Goal: Task Accomplishment & Management: Manage account settings

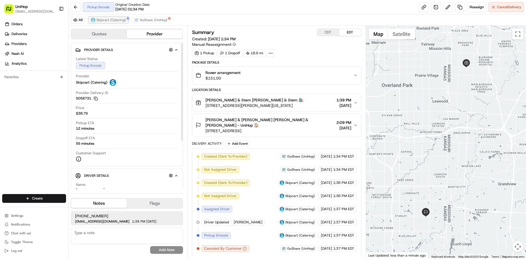
click at [106, 22] on button "Skipcart (Catering)" at bounding box center [108, 20] width 40 height 7
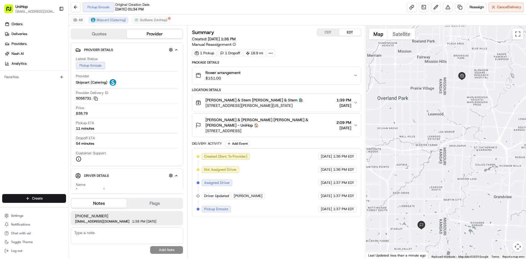
drag, startPoint x: 492, startPoint y: 87, endPoint x: 467, endPoint y: 130, distance: 49.9
click at [467, 130] on div at bounding box center [446, 142] width 160 height 233
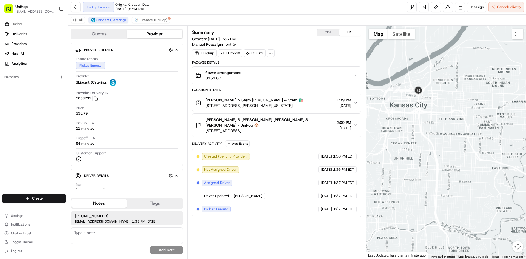
drag, startPoint x: 428, startPoint y: 153, endPoint x: 431, endPoint y: 124, distance: 28.6
click at [430, 134] on div at bounding box center [446, 142] width 160 height 233
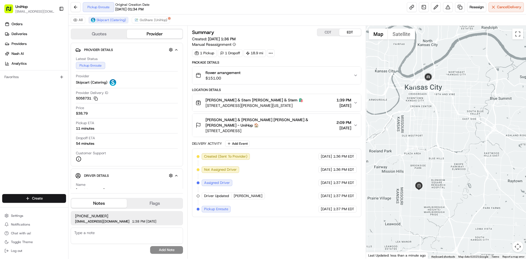
click at [439, 148] on div at bounding box center [446, 142] width 160 height 233
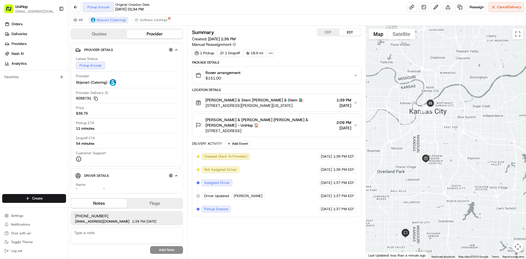
drag, startPoint x: 447, startPoint y: 149, endPoint x: 433, endPoint y: 138, distance: 17.6
click at [444, 143] on div at bounding box center [446, 142] width 160 height 233
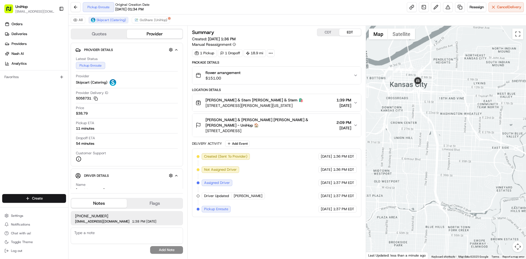
drag, startPoint x: 425, startPoint y: 133, endPoint x: 427, endPoint y: 120, distance: 13.5
click at [426, 122] on div at bounding box center [446, 142] width 160 height 233
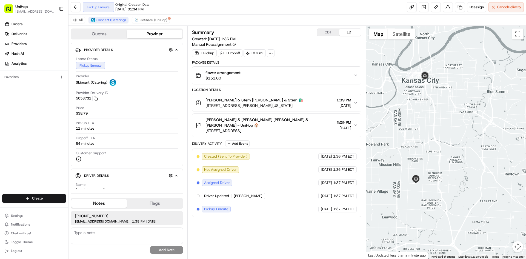
drag, startPoint x: 423, startPoint y: 122, endPoint x: 423, endPoint y: 107, distance: 14.5
click at [423, 108] on div at bounding box center [446, 142] width 160 height 233
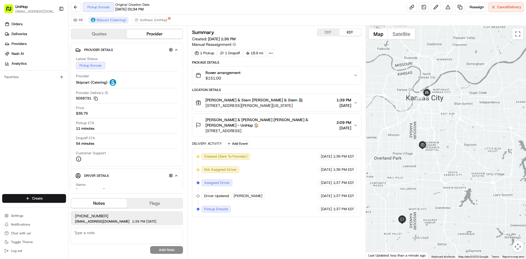
drag, startPoint x: 423, startPoint y: 108, endPoint x: 425, endPoint y: 119, distance: 11.3
click at [425, 119] on div at bounding box center [446, 142] width 160 height 233
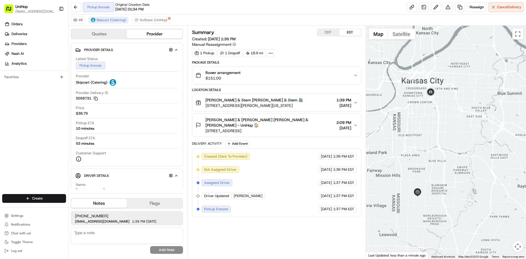
drag, startPoint x: 436, startPoint y: 138, endPoint x: 438, endPoint y: 126, distance: 13.0
click at [437, 136] on div at bounding box center [446, 142] width 160 height 233
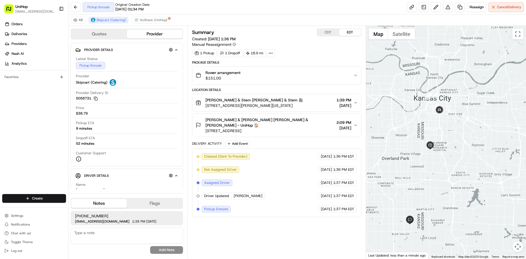
click at [24, 131] on div "Orders Deliveries Providers [PERSON_NAME] Analytics Favorites" at bounding box center [34, 108] width 68 height 180
click at [296, 73] on div "flower arrangement $151.00" at bounding box center [273, 75] width 157 height 11
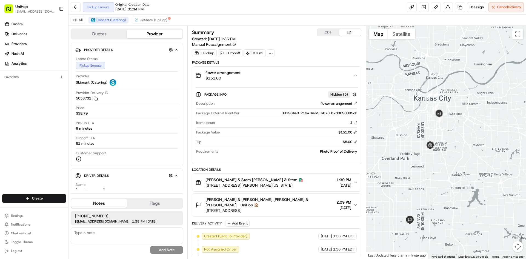
click at [296, 73] on div "flower arrangement $151.00" at bounding box center [273, 75] width 157 height 11
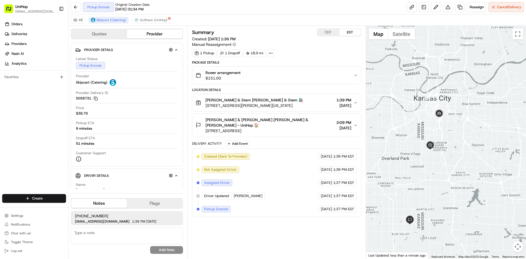
click at [298, 99] on div "Bramble & Stem Bramble & Stem 🛍️ 410 E Gregory Blvd, Kansas City, MO 64131, USA…" at bounding box center [273, 102] width 157 height 11
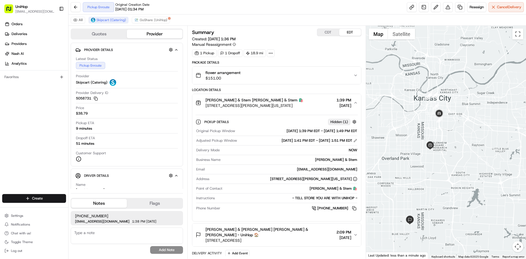
click at [300, 103] on div "Bramble & Stem Bramble & Stem 🛍️ 410 E Gregory Blvd, Kansas City, MO 64131, USA…" at bounding box center [273, 102] width 157 height 11
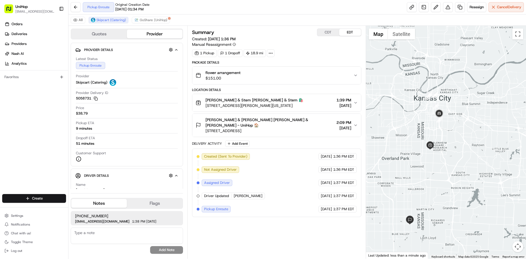
click at [14, 130] on div "Orders Deliveries Providers [PERSON_NAME] Analytics Favorites" at bounding box center [34, 108] width 68 height 180
click at [255, 120] on span "[PERSON_NAME] & [PERSON_NAME] [PERSON_NAME] & [PERSON_NAME] - UniHop 🏠" at bounding box center [269, 122] width 128 height 11
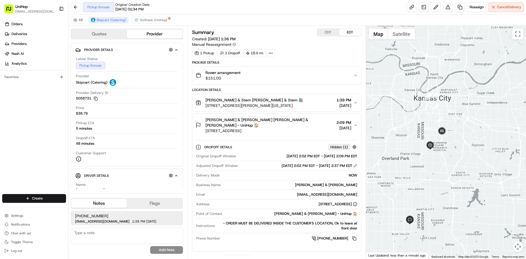
click at [255, 120] on span "[PERSON_NAME] & [PERSON_NAME] [PERSON_NAME] & [PERSON_NAME] - UniHop 🏠" at bounding box center [269, 122] width 128 height 11
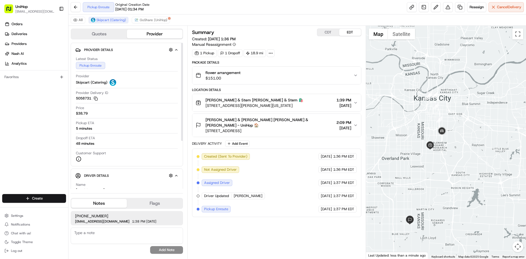
click at [1, 151] on div "Orders Deliveries Providers [PERSON_NAME] Analytics Favorites" at bounding box center [34, 108] width 68 height 180
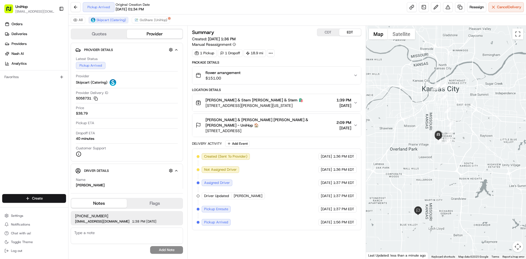
drag, startPoint x: 394, startPoint y: 166, endPoint x: 312, endPoint y: 77, distance: 120.9
click at [402, 153] on div at bounding box center [446, 142] width 160 height 233
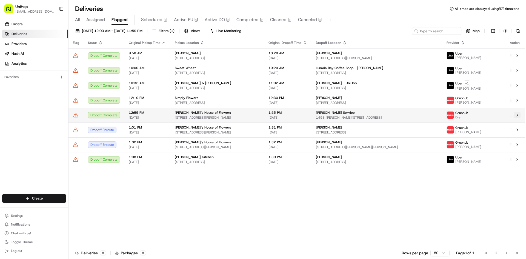
click at [518, 116] on button at bounding box center [516, 115] width 7 height 7
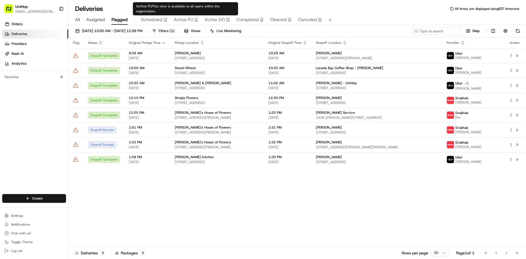
click at [184, 18] on span "Active PU" at bounding box center [183, 19] width 19 height 7
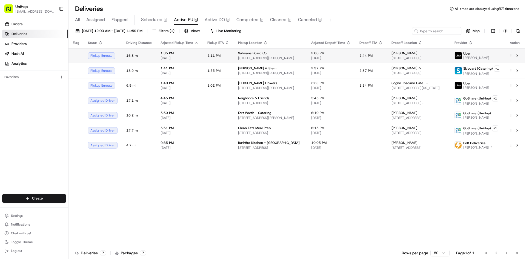
click at [264, 51] on div "Sullivans Board Co" at bounding box center [270, 53] width 64 height 4
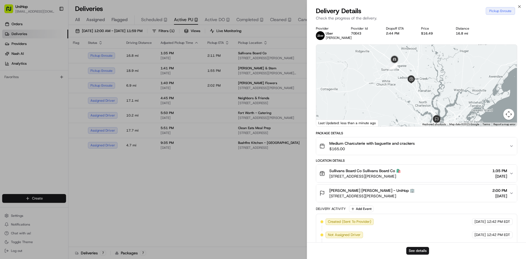
drag, startPoint x: 389, startPoint y: 90, endPoint x: 392, endPoint y: 99, distance: 9.3
click at [392, 99] on div at bounding box center [416, 86] width 201 height 82
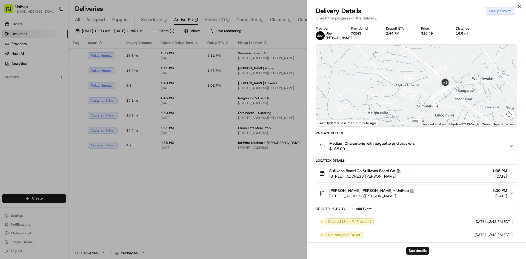
drag, startPoint x: 477, startPoint y: 97, endPoint x: 445, endPoint y: 87, distance: 34.1
click at [445, 87] on div at bounding box center [416, 86] width 201 height 82
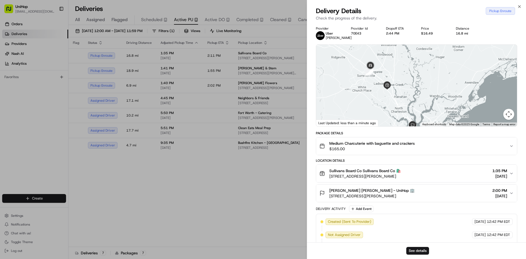
drag, startPoint x: 438, startPoint y: 96, endPoint x: 382, endPoint y: 78, distance: 59.3
click at [381, 78] on div at bounding box center [416, 86] width 201 height 82
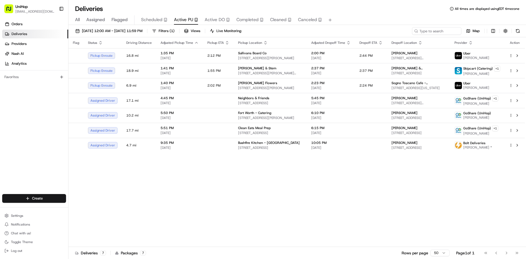
drag, startPoint x: 253, startPoint y: 180, endPoint x: 260, endPoint y: 164, distance: 18.1
click at [298, 89] on span "[STREET_ADDRESS][PERSON_NAME]" at bounding box center [270, 88] width 64 height 4
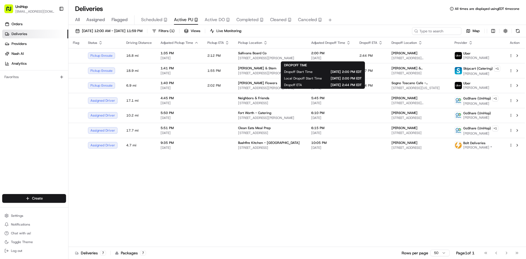
click at [323, 62] on body "UniHop dispatch+b@unihop.app Toggle Sidebar Orders Deliveries Providers Nash AI…" at bounding box center [263, 129] width 526 height 259
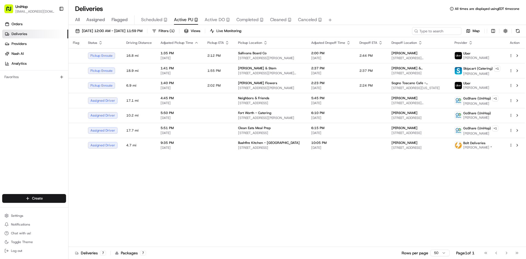
click at [304, 202] on div "Flag Status Driving Distance Adjusted Pickup Time Pickup ETA Pickup Location Ad…" at bounding box center [296, 141] width 456 height 209
click at [297, 180] on div "Flag Status Driving Distance Adjusted Pickup Time Pickup ETA Pickup Location Ad…" at bounding box center [296, 141] width 456 height 209
click at [0, 107] on div "Orders Deliveries Providers [PERSON_NAME] Analytics Favorites" at bounding box center [34, 108] width 68 height 180
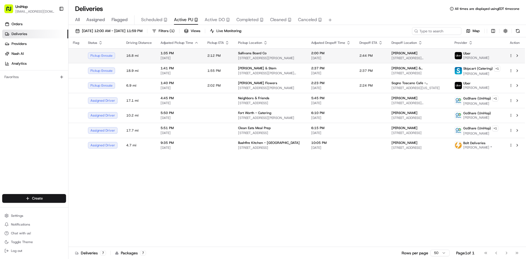
click at [274, 62] on td "Sullivans Board Co [STREET_ADDRESS][PERSON_NAME]" at bounding box center [269, 55] width 73 height 15
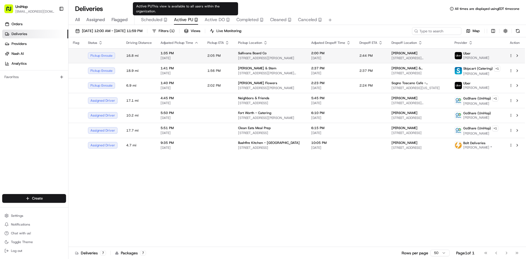
click at [247, 57] on span "[STREET_ADDRESS][PERSON_NAME]" at bounding box center [270, 58] width 64 height 4
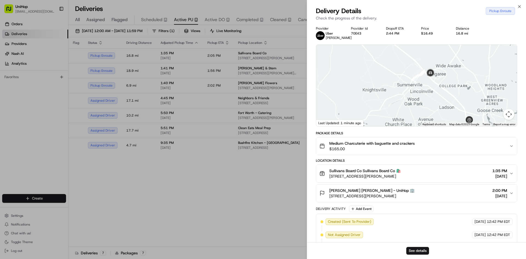
drag, startPoint x: 453, startPoint y: 97, endPoint x: 437, endPoint y: 92, distance: 16.3
click at [437, 92] on div at bounding box center [416, 86] width 201 height 82
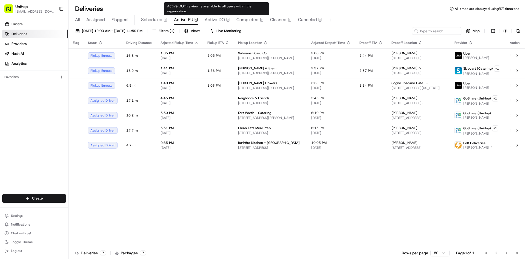
click at [216, 21] on span "Active DO" at bounding box center [214, 19] width 20 height 7
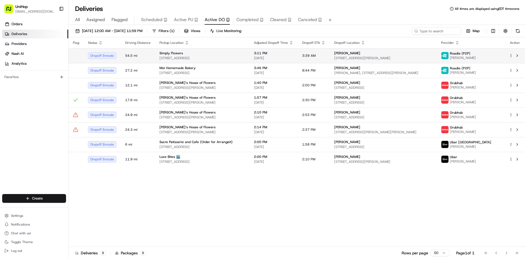
click at [281, 53] on span "3:11 PM" at bounding box center [273, 53] width 39 height 4
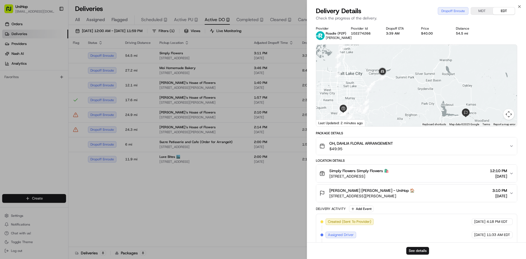
drag, startPoint x: 394, startPoint y: 90, endPoint x: 389, endPoint y: 101, distance: 12.2
click at [389, 101] on div at bounding box center [416, 86] width 201 height 82
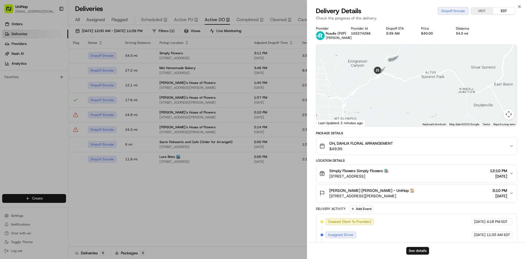
drag, startPoint x: 413, startPoint y: 83, endPoint x: 388, endPoint y: 77, distance: 25.7
click at [393, 79] on div at bounding box center [416, 86] width 201 height 82
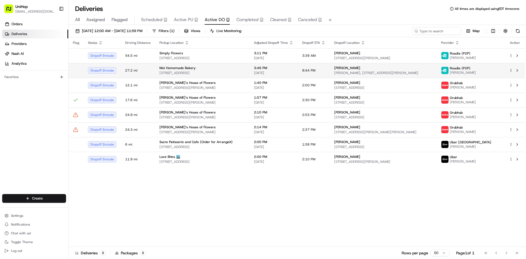
click at [315, 69] on span "8:44 PM" at bounding box center [308, 70] width 13 height 4
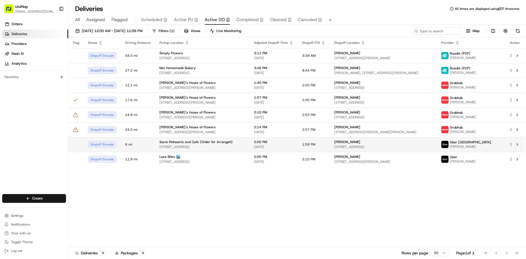
click at [214, 146] on span "1007 8 St SW, Calgary, AB T2R 0Z6, Canada" at bounding box center [202, 147] width 86 height 4
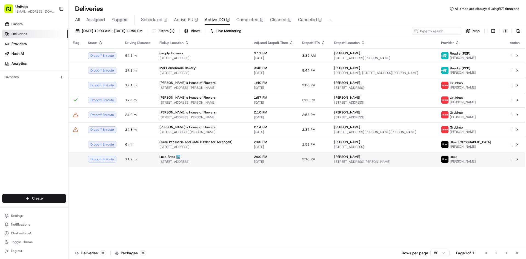
click at [272, 152] on td "2:00 PM Aug 23 2025" at bounding box center [273, 159] width 48 height 15
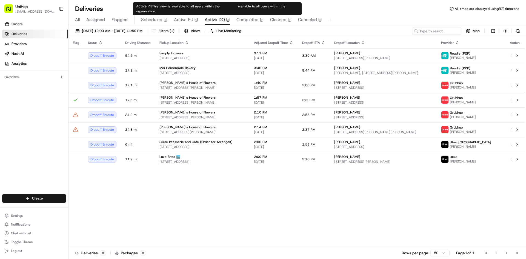
click at [183, 19] on span "Active PU" at bounding box center [183, 19] width 19 height 7
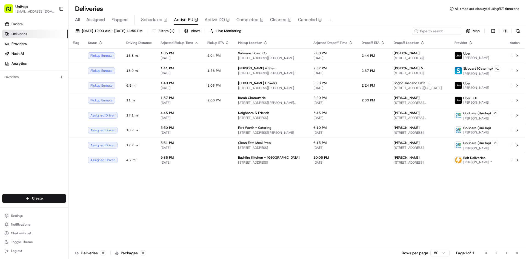
click at [175, 191] on div "Flag Status Driving Distance Adjusted Pickup Time Pickup ETA Pickup Location Ad…" at bounding box center [296, 141] width 456 height 209
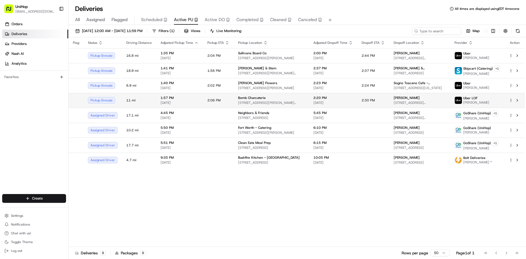
click at [198, 99] on td "1:57 PM Aug 23 2025" at bounding box center [179, 100] width 47 height 15
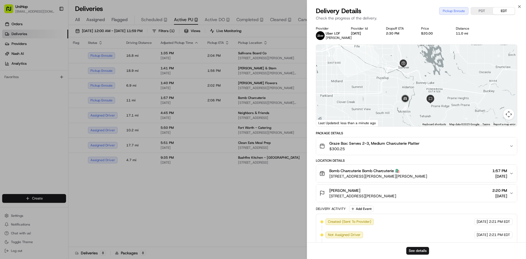
click at [433, 148] on div "Graze Box: Serves 2-3, Medium Charcuterie Platter $300.25" at bounding box center [414, 145] width 190 height 11
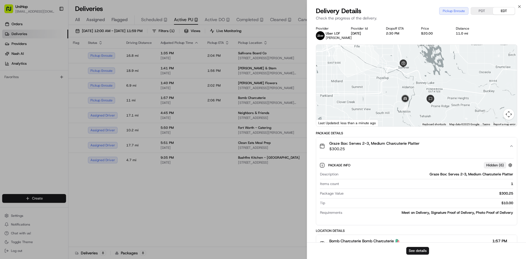
click at [433, 148] on div "Graze Box: Serves 2-3, Medium Charcuterie Platter $300.25" at bounding box center [414, 145] width 190 height 11
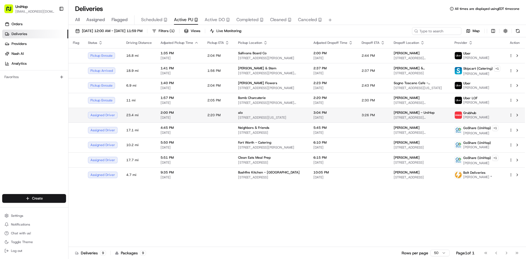
click at [212, 120] on td "2:20 PM" at bounding box center [218, 115] width 31 height 15
click at [518, 115] on button at bounding box center [516, 115] width 7 height 7
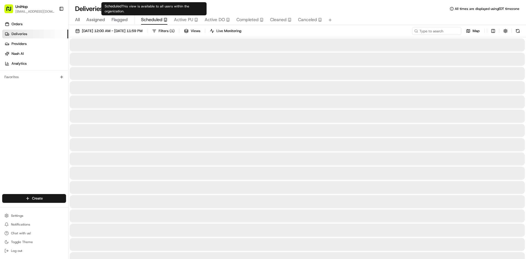
drag, startPoint x: 151, startPoint y: 16, endPoint x: 145, endPoint y: 18, distance: 6.2
click at [151, 17] on button "Scheduled" at bounding box center [154, 19] width 26 height 9
click at [118, 18] on span "Flagged" at bounding box center [119, 19] width 16 height 7
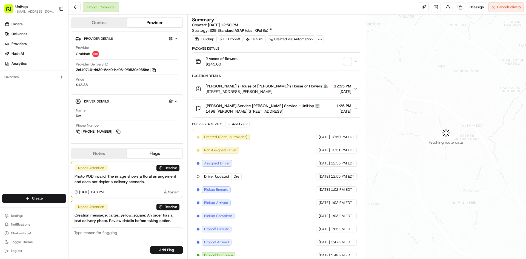
scroll to position [27, 0]
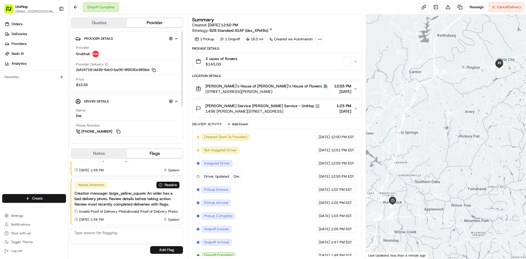
click at [116, 151] on button "Notes" at bounding box center [99, 153] width 56 height 9
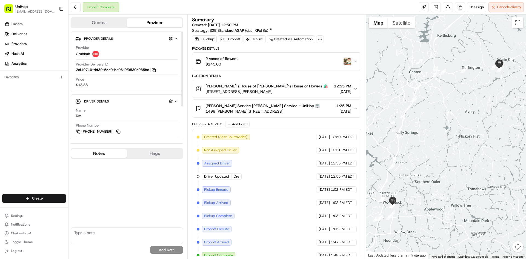
click at [345, 62] on img "button" at bounding box center [347, 61] width 8 height 8
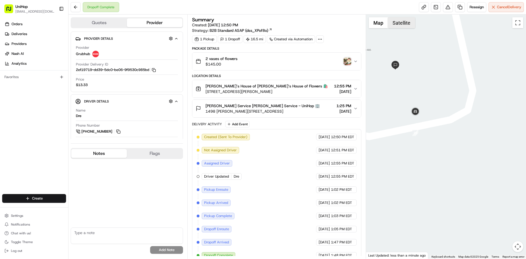
click at [405, 22] on button "Satellite" at bounding box center [401, 22] width 27 height 11
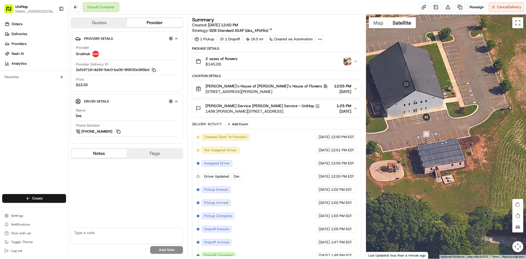
drag, startPoint x: 413, startPoint y: 45, endPoint x: 420, endPoint y: 49, distance: 7.8
click at [421, 45] on div at bounding box center [446, 137] width 160 height 244
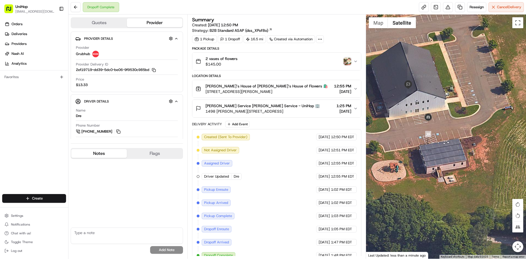
click at [304, 109] on div "Mrkvicka Service Mrkvicka Service - UniHop 🏢 1498 Johnson Brady Rd, Canton, GA …" at bounding box center [273, 108] width 157 height 11
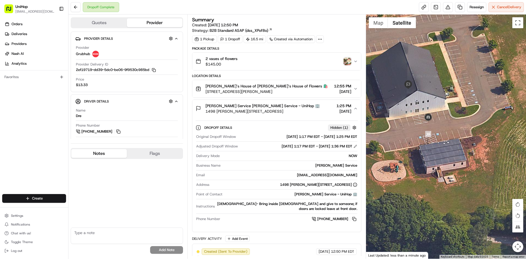
click at [308, 108] on div "Mrkvicka Service Mrkvicka Service - UniHop 🏢 1498 Johnson Brady Rd, Canton, GA …" at bounding box center [273, 108] width 157 height 11
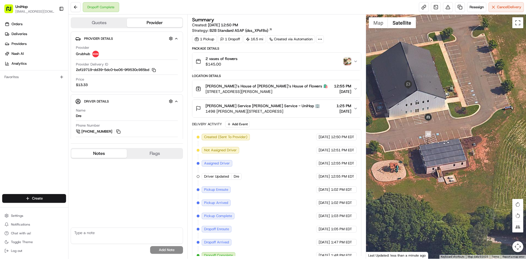
click at [345, 63] on img "button" at bounding box center [347, 61] width 8 height 8
click at [0, 137] on div "Orders Deliveries Providers [PERSON_NAME] Analytics Favorites" at bounding box center [34, 108] width 68 height 180
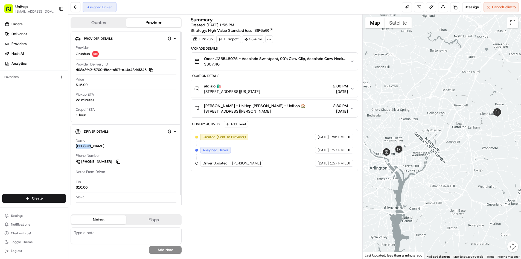
drag, startPoint x: 83, startPoint y: 146, endPoint x: 76, endPoint y: 146, distance: 7.1
click at [76, 146] on div "Name [PERSON_NAME]" at bounding box center [126, 143] width 101 height 10
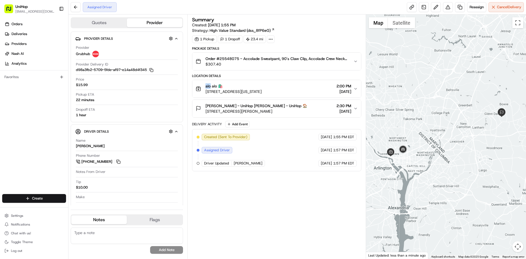
drag, startPoint x: 207, startPoint y: 86, endPoint x: 211, endPoint y: 88, distance: 4.2
click at [211, 88] on div "alo alo 🛍️ [STREET_ADDRESS][US_STATE]" at bounding box center [228, 88] width 66 height 11
copy span "alo"
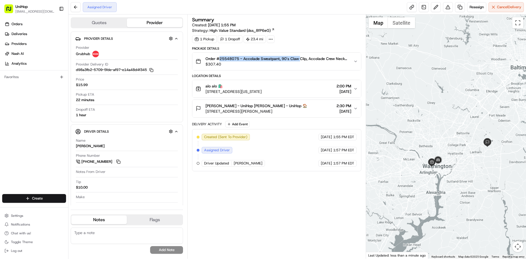
drag, startPoint x: 220, startPoint y: 59, endPoint x: 301, endPoint y: 57, distance: 81.9
click at [301, 57] on span "Order #25548075 - Accolade Sweatpant, 90's Claw Clip, Accolade Crew Neck Pullov…" at bounding box center [276, 58] width 143 height 5
click at [302, 58] on span "Order #25548075 - Accolade Sweatpant, 90's Claw Clip, Accolade Crew Neck Pullov…" at bounding box center [276, 58] width 143 height 5
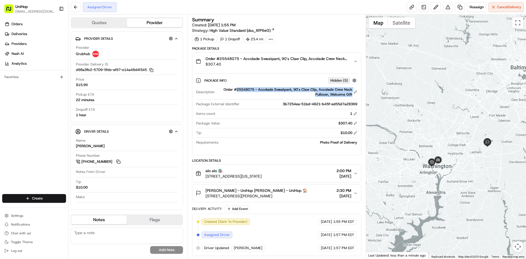
drag, startPoint x: 235, startPoint y: 89, endPoint x: 352, endPoint y: 93, distance: 117.5
click at [352, 93] on div "Order #25548075 - Accolade Sweatpant, 90's Claw Clip, Accolade Crew Neck Pullov…" at bounding box center [287, 92] width 140 height 10
copy div "25548075 - Accolade Sweatpant, 90's Claw Clip, Accolade Crew Neck Pullover, Wel…"
drag, startPoint x: 204, startPoint y: 190, endPoint x: 228, endPoint y: 192, distance: 24.1
click at [228, 192] on div "Ileana Lozano - UniHop Ileana Lozano - UniHop 🏠 6707 Homestake Dr, Bowie, MD 20…" at bounding box center [250, 192] width 111 height 11
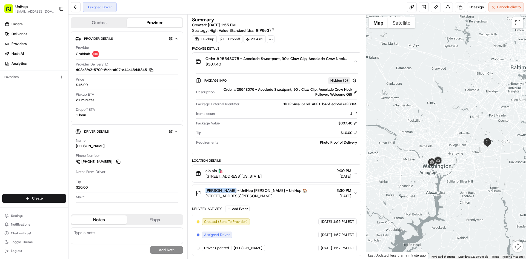
copy span "Ileana Lozano"
click at [13, 150] on div "Orders Deliveries Providers [PERSON_NAME] Analytics Favorites" at bounding box center [34, 108] width 68 height 180
drag, startPoint x: 287, startPoint y: 175, endPoint x: 206, endPoint y: 175, distance: 81.8
click at [206, 175] on div "alo alo 🛍️ 3200 M St NW, Washington, DC 20007, USA 2:00 PM Aug 23 2025" at bounding box center [273, 173] width 157 height 11
click at [281, 70] on button "Order #25548075 - Accolade Sweatpant, 90's Claw Clip, Accolade Crew Neck Pullov…" at bounding box center [276, 62] width 168 height 18
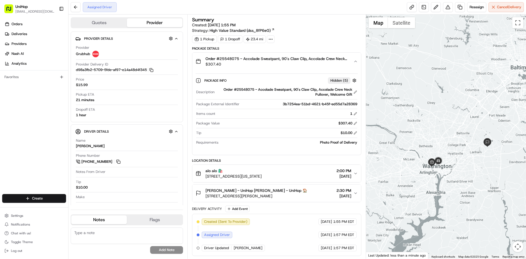
click at [284, 68] on button "Order #25548075 - Accolade Sweatpant, 90's Claw Clip, Accolade Crew Neck Pullov…" at bounding box center [276, 62] width 168 height 18
click at [286, 61] on span "Order #25548075 - Accolade Sweatpant, 90's Claw Clip, Accolade Crew Neck Pullov…" at bounding box center [276, 58] width 143 height 5
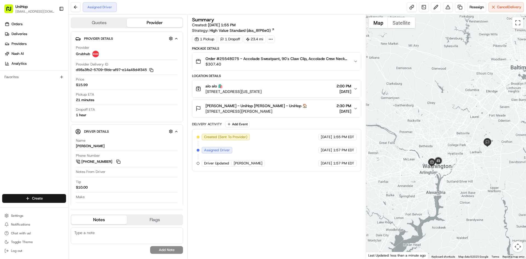
click at [308, 116] on button "Ileana Lozano - UniHop Ileana Lozano - UniHop 🏠 6707 Homestake Dr, Bowie, MD 20…" at bounding box center [276, 109] width 168 height 18
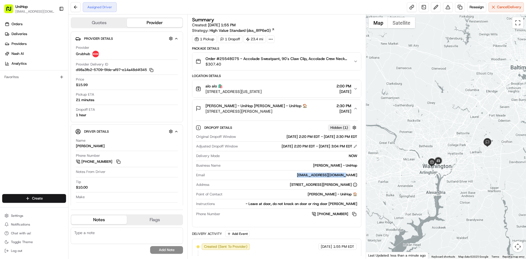
drag, startPoint x: 315, startPoint y: 174, endPoint x: 357, endPoint y: 176, distance: 41.4
click at [357, 176] on div "ileana@terpmail.umd.edu" at bounding box center [282, 174] width 150 height 5
copy div "ileana@terpmail.umd.edu"
drag, startPoint x: 221, startPoint y: 60, endPoint x: 239, endPoint y: 60, distance: 18.1
click at [239, 60] on span "Order #25548075 - Accolade Sweatpant, 90's Claw Clip, Accolade Crew Neck Pullov…" at bounding box center [276, 58] width 143 height 5
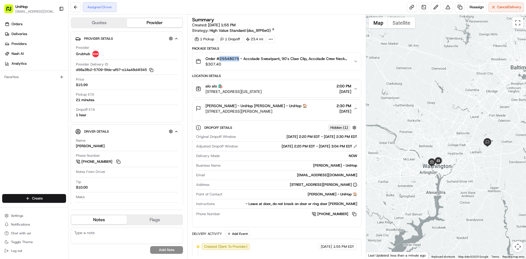
copy span "25548075"
click at [48, 125] on div "Orders Deliveries Providers [PERSON_NAME] Analytics Favorites" at bounding box center [34, 108] width 68 height 180
click at [307, 106] on div "Ileana Lozano - UniHop Ileana Lozano - UniHop 🏠 6707 Homestake Dr, Bowie, MD 20…" at bounding box center [273, 108] width 157 height 11
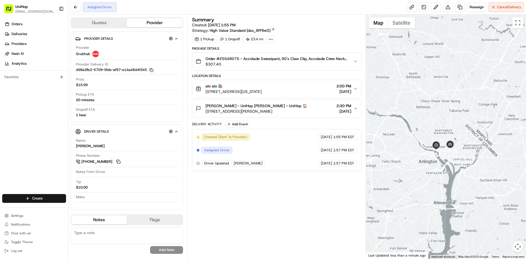
drag, startPoint x: 461, startPoint y: 65, endPoint x: 425, endPoint y: 102, distance: 50.7
click at [439, 104] on div at bounding box center [446, 137] width 160 height 244
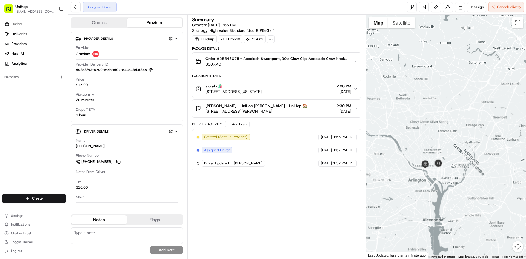
drag, startPoint x: 415, startPoint y: 103, endPoint x: 377, endPoint y: 100, distance: 37.9
click at [378, 100] on div at bounding box center [446, 137] width 160 height 244
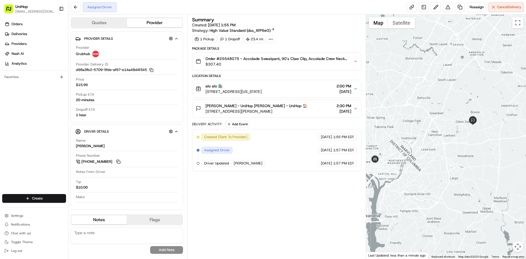
drag, startPoint x: 408, startPoint y: 102, endPoint x: 438, endPoint y: 102, distance: 30.1
click at [432, 102] on div at bounding box center [446, 137] width 160 height 244
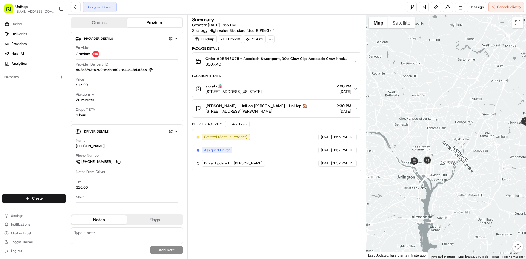
click at [429, 106] on div at bounding box center [446, 137] width 160 height 244
click at [8, 160] on div "Orders Deliveries Providers Nash AI Analytics Favorites" at bounding box center [34, 108] width 68 height 180
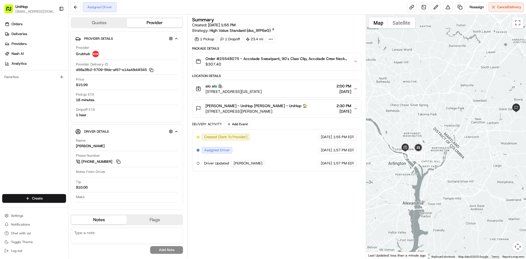
drag, startPoint x: 473, startPoint y: 148, endPoint x: 465, endPoint y: 134, distance: 15.6
click at [465, 134] on div at bounding box center [446, 137] width 160 height 244
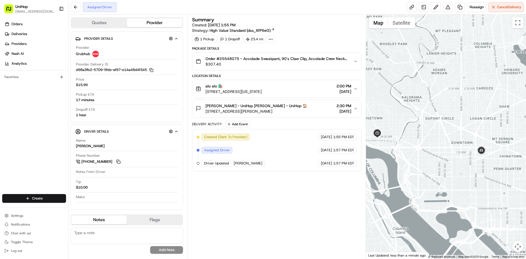
drag, startPoint x: 380, startPoint y: 154, endPoint x: 397, endPoint y: 153, distance: 16.8
click at [397, 153] on div at bounding box center [446, 137] width 160 height 244
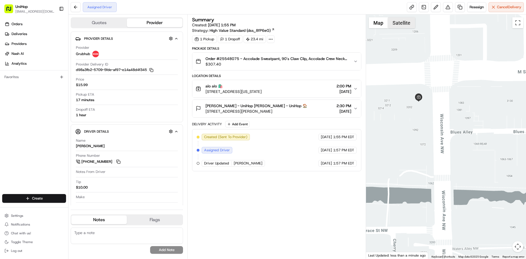
click at [394, 22] on button "Satellite" at bounding box center [401, 22] width 27 height 11
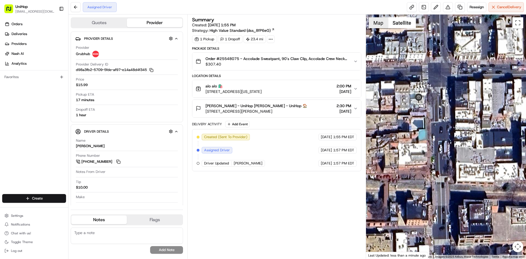
click at [382, 22] on button "Map" at bounding box center [377, 22] width 19 height 11
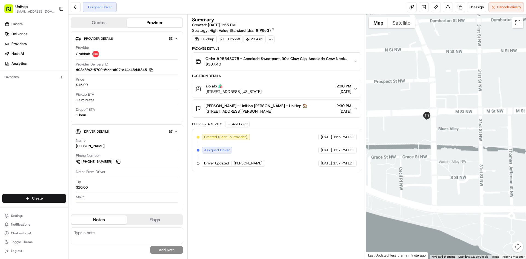
drag, startPoint x: 468, startPoint y: 129, endPoint x: 422, endPoint y: 155, distance: 52.5
click at [452, 141] on div at bounding box center [446, 137] width 160 height 244
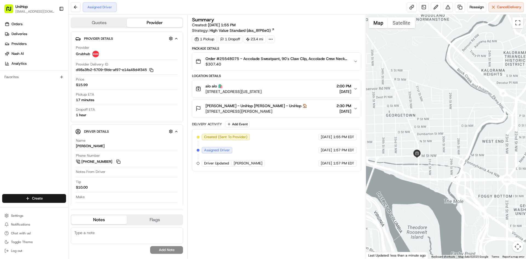
drag, startPoint x: 432, startPoint y: 152, endPoint x: 419, endPoint y: 152, distance: 14.0
click at [422, 154] on div at bounding box center [446, 137] width 160 height 244
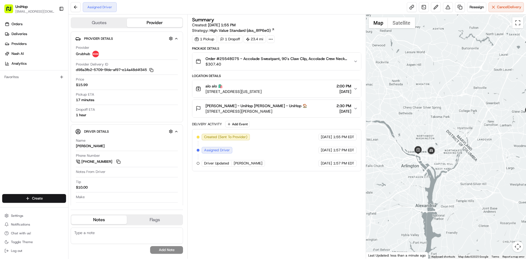
drag, startPoint x: 290, startPoint y: 92, endPoint x: 202, endPoint y: 94, distance: 87.6
click at [202, 94] on button "alo alo 🛍️ 3200 M St NW, Washington, DC 20007, USA 2:00 PM Aug 23 2025" at bounding box center [276, 89] width 168 height 18
click at [24, 121] on div "Orders Deliveries Providers Nash AI Analytics Favorites" at bounding box center [34, 108] width 68 height 180
click at [437, 127] on div at bounding box center [446, 137] width 160 height 244
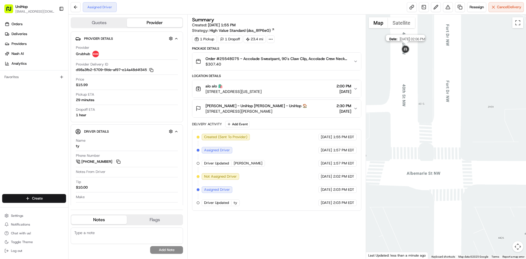
click at [406, 52] on img at bounding box center [405, 49] width 11 height 11
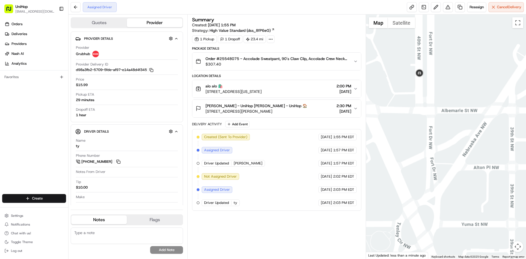
drag, startPoint x: 439, startPoint y: 93, endPoint x: 434, endPoint y: 97, distance: 6.5
click at [435, 96] on div "To navigate, press the arrow keys." at bounding box center [446, 137] width 160 height 244
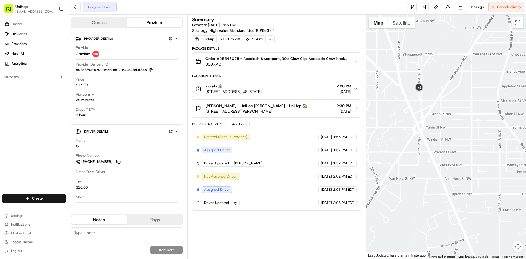
drag, startPoint x: 451, startPoint y: 120, endPoint x: 431, endPoint y: 117, distance: 21.1
click at [442, 118] on div at bounding box center [446, 137] width 160 height 244
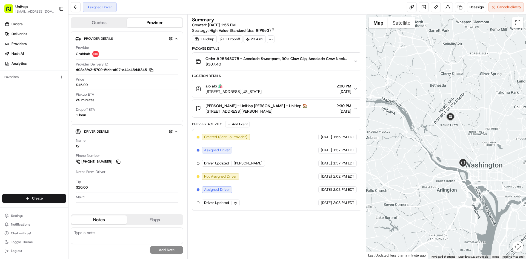
drag, startPoint x: 469, startPoint y: 131, endPoint x: 446, endPoint y: 131, distance: 22.7
click at [446, 131] on div at bounding box center [446, 137] width 160 height 244
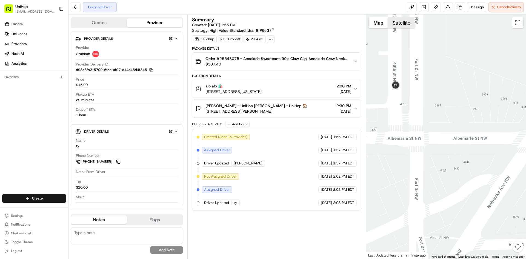
click at [398, 24] on button "Satellite" at bounding box center [401, 22] width 27 height 11
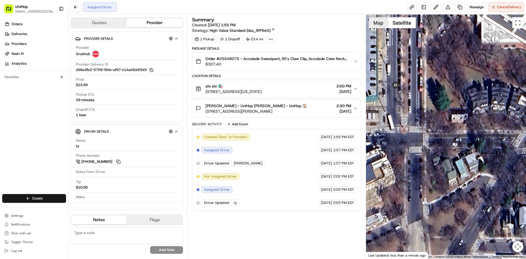
click at [372, 21] on button "Map" at bounding box center [377, 22] width 19 height 11
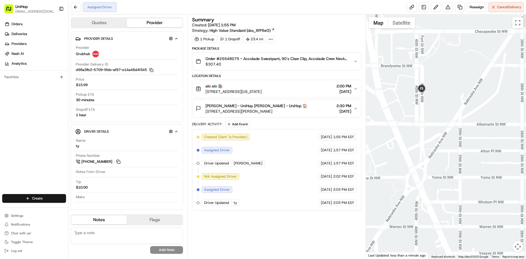
drag, startPoint x: 444, startPoint y: 115, endPoint x: 432, endPoint y: 119, distance: 12.3
click at [436, 122] on div at bounding box center [446, 137] width 160 height 244
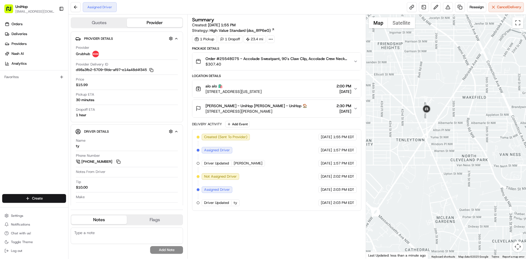
click at [448, 129] on div at bounding box center [446, 137] width 160 height 244
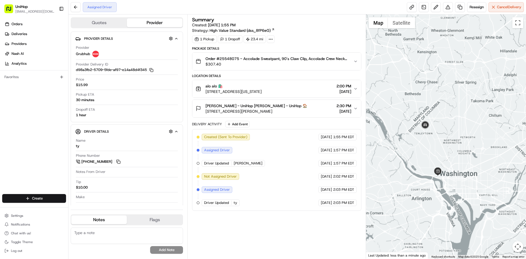
drag, startPoint x: 471, startPoint y: 115, endPoint x: 450, endPoint y: 124, distance: 22.6
click at [454, 120] on div at bounding box center [446, 137] width 160 height 244
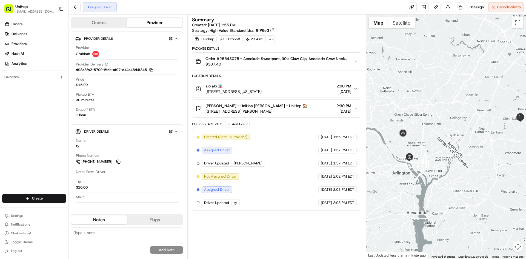
click at [434, 132] on div at bounding box center [446, 137] width 160 height 244
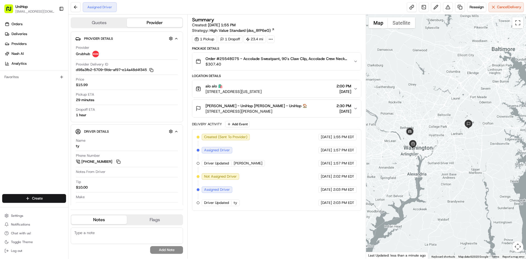
click at [3, 156] on div "Orders Deliveries Providers Nash AI Analytics Favorites" at bounding box center [34, 108] width 68 height 180
click at [414, 134] on img at bounding box center [409, 131] width 11 height 11
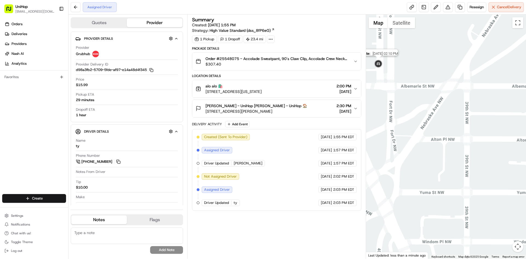
click at [379, 64] on img at bounding box center [378, 64] width 11 height 11
click at [405, 19] on button "Satellite" at bounding box center [401, 22] width 27 height 11
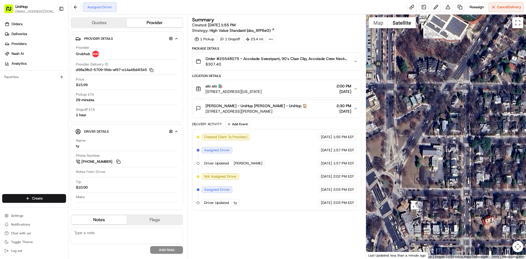
drag, startPoint x: 400, startPoint y: 48, endPoint x: 424, endPoint y: 60, distance: 26.9
click at [424, 60] on div at bounding box center [446, 137] width 160 height 244
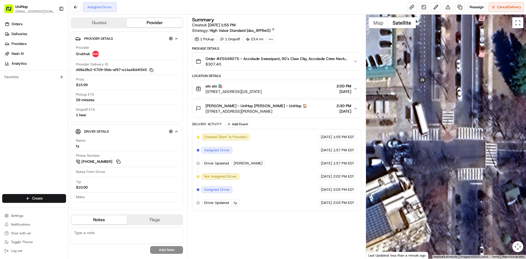
click at [381, 28] on div at bounding box center [446, 137] width 160 height 244
click at [377, 25] on button "Map" at bounding box center [377, 22] width 19 height 11
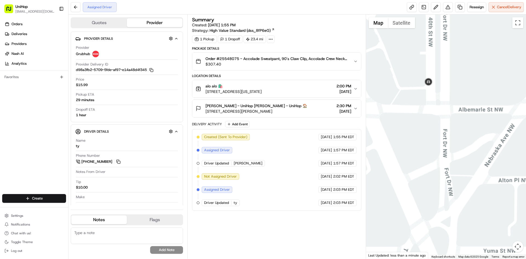
click at [464, 136] on div at bounding box center [446, 137] width 160 height 244
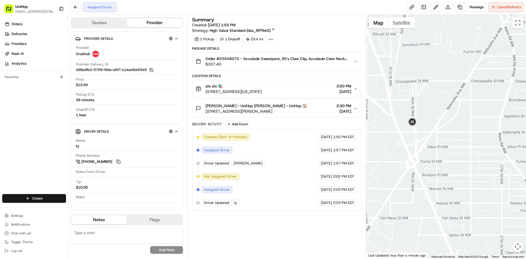
drag, startPoint x: 458, startPoint y: 156, endPoint x: 429, endPoint y: 156, distance: 29.6
click at [452, 157] on div at bounding box center [446, 137] width 160 height 244
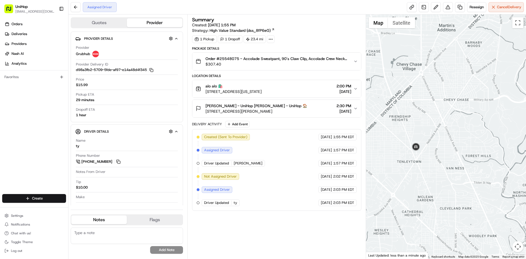
drag, startPoint x: 470, startPoint y: 152, endPoint x: 435, endPoint y: 150, distance: 34.8
click at [455, 152] on div at bounding box center [446, 137] width 160 height 244
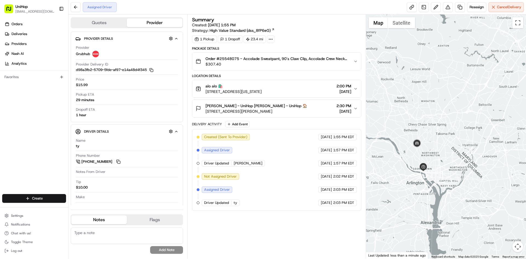
drag, startPoint x: 437, startPoint y: 142, endPoint x: 407, endPoint y: 149, distance: 31.0
click at [407, 149] on div at bounding box center [446, 137] width 160 height 244
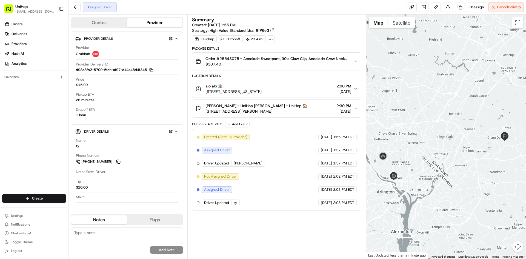
drag, startPoint x: 395, startPoint y: 139, endPoint x: 403, endPoint y: 140, distance: 7.7
click at [403, 140] on div at bounding box center [446, 137] width 160 height 244
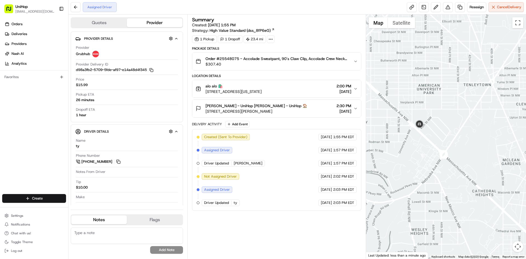
drag, startPoint x: 479, startPoint y: 140, endPoint x: 447, endPoint y: 146, distance: 32.3
click at [462, 143] on div at bounding box center [446, 137] width 160 height 244
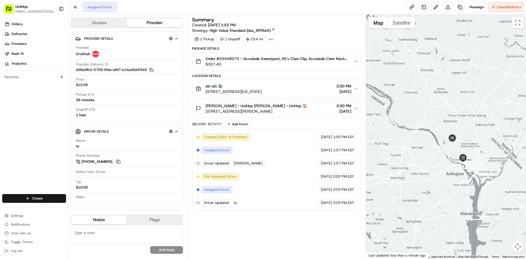
drag, startPoint x: 468, startPoint y: 142, endPoint x: 436, endPoint y: 148, distance: 32.0
click at [445, 146] on div at bounding box center [446, 137] width 160 height 244
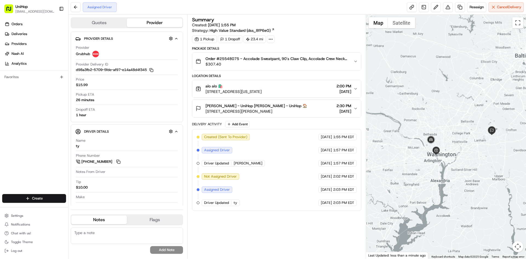
drag, startPoint x: 458, startPoint y: 148, endPoint x: 384, endPoint y: 95, distance: 91.5
click at [452, 145] on div at bounding box center [446, 137] width 160 height 244
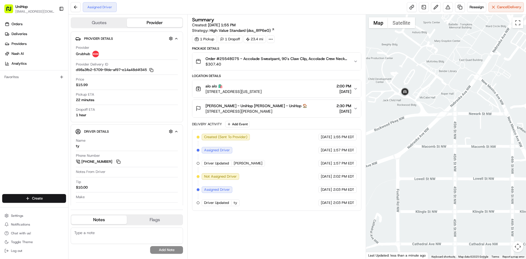
drag, startPoint x: 384, startPoint y: 90, endPoint x: 419, endPoint y: 109, distance: 39.5
click at [419, 109] on div at bounding box center [446, 137] width 160 height 244
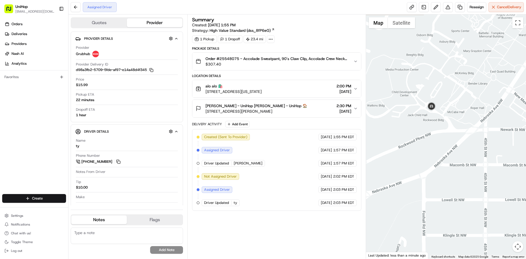
drag, startPoint x: 436, startPoint y: 116, endPoint x: 438, endPoint y: 113, distance: 4.3
click at [437, 116] on div at bounding box center [446, 137] width 160 height 244
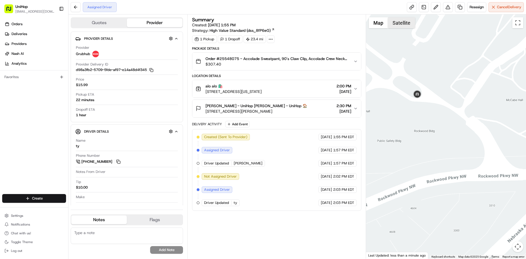
click at [403, 21] on button "Satellite" at bounding box center [401, 22] width 27 height 11
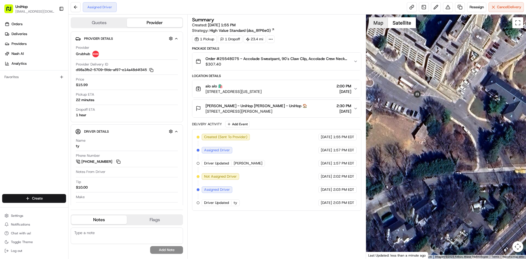
click at [374, 25] on button "Map" at bounding box center [377, 22] width 19 height 11
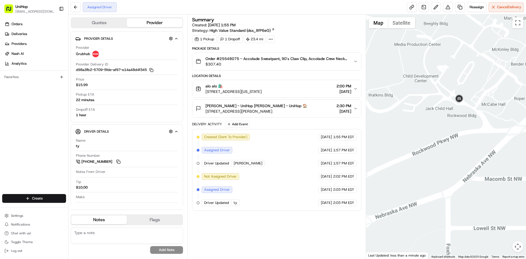
drag, startPoint x: 445, startPoint y: 130, endPoint x: 434, endPoint y: 127, distance: 11.4
click at [434, 127] on div at bounding box center [446, 137] width 160 height 244
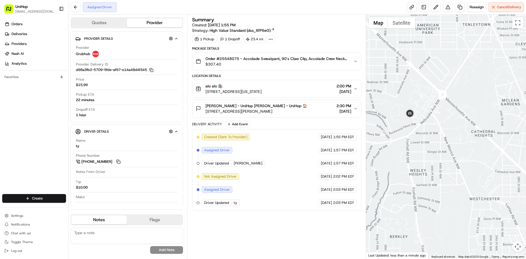
click at [434, 138] on div at bounding box center [446, 137] width 160 height 244
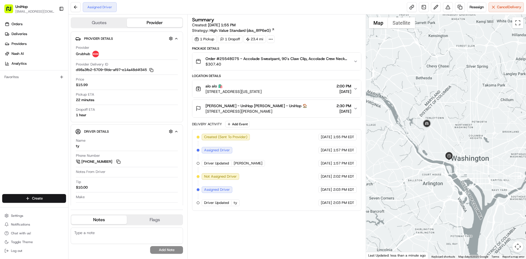
drag, startPoint x: 474, startPoint y: 112, endPoint x: 452, endPoint y: 126, distance: 26.0
click at [456, 122] on div at bounding box center [446, 137] width 160 height 244
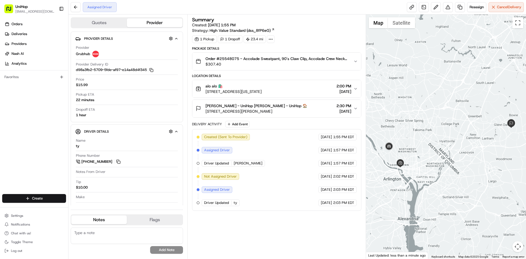
drag, startPoint x: 443, startPoint y: 129, endPoint x: 429, endPoint y: 132, distance: 14.3
click at [429, 132] on div at bounding box center [446, 137] width 160 height 244
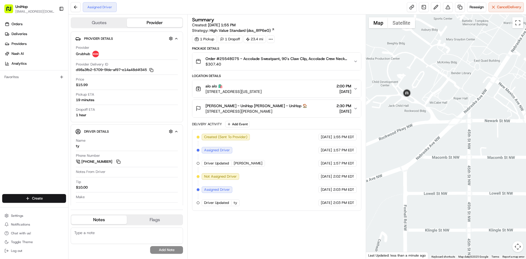
click at [453, 120] on div at bounding box center [446, 137] width 160 height 244
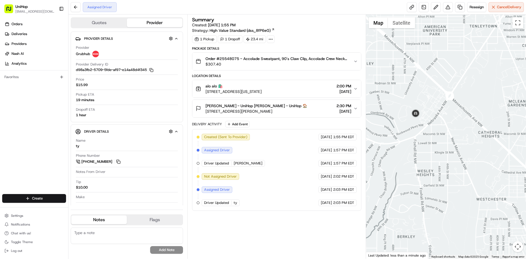
drag, startPoint x: 477, startPoint y: 117, endPoint x: 414, endPoint y: 122, distance: 63.1
click at [425, 122] on div at bounding box center [446, 137] width 160 height 244
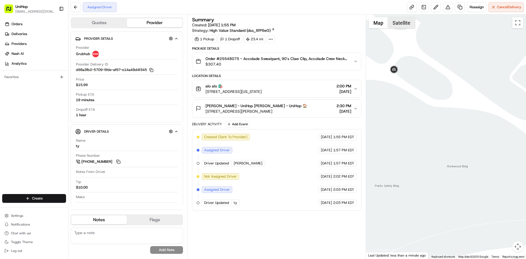
click at [397, 24] on button "Satellite" at bounding box center [401, 22] width 27 height 11
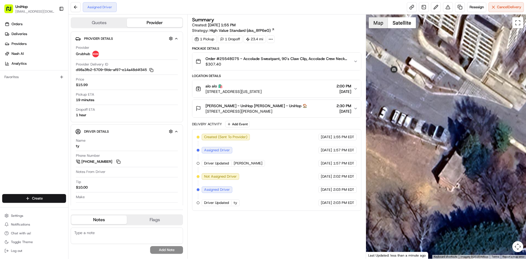
click at [383, 27] on button "Map" at bounding box center [377, 22] width 19 height 11
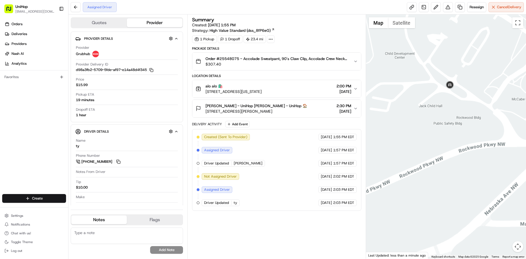
drag, startPoint x: 470, startPoint y: 116, endPoint x: 435, endPoint y: 122, distance: 35.5
click at [436, 120] on div at bounding box center [446, 137] width 160 height 244
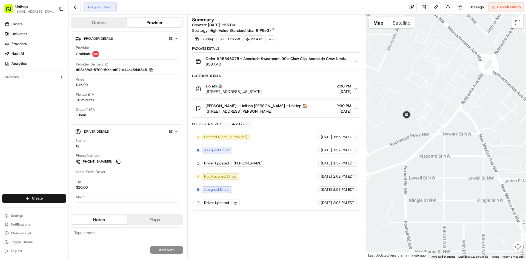
click at [482, 140] on div at bounding box center [446, 137] width 160 height 244
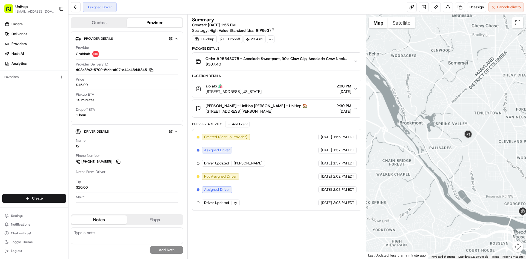
click at [460, 134] on div at bounding box center [446, 137] width 160 height 244
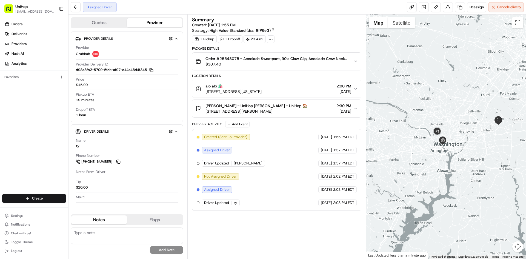
click at [445, 134] on div at bounding box center [446, 137] width 160 height 244
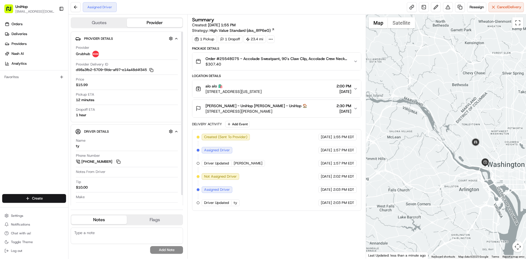
drag, startPoint x: 119, startPoint y: 161, endPoint x: 119, endPoint y: 155, distance: 5.8
click at [119, 161] on button at bounding box center [118, 161] width 6 height 6
drag, startPoint x: 119, startPoint y: 160, endPoint x: 114, endPoint y: 141, distance: 19.8
click at [119, 160] on button at bounding box center [118, 161] width 6 height 6
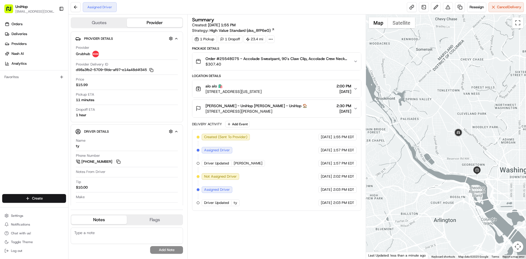
click at [471, 141] on div at bounding box center [446, 137] width 160 height 244
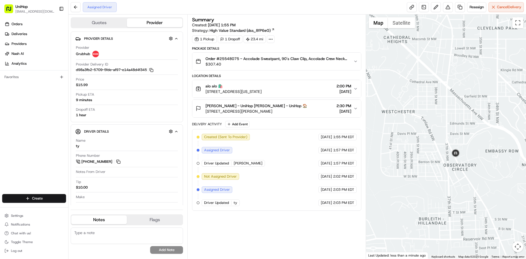
drag, startPoint x: 484, startPoint y: 160, endPoint x: 455, endPoint y: 147, distance: 31.6
click at [466, 152] on div at bounding box center [446, 137] width 160 height 244
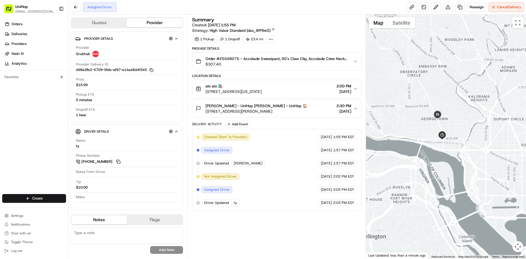
drag, startPoint x: 487, startPoint y: 83, endPoint x: 436, endPoint y: 114, distance: 60.5
click at [453, 112] on div at bounding box center [446, 137] width 160 height 244
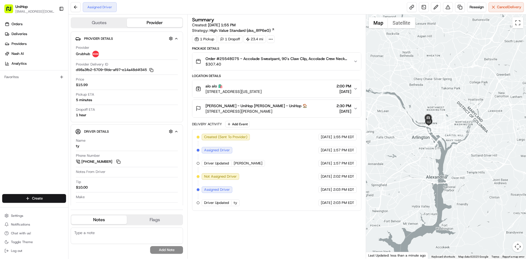
drag, startPoint x: 432, startPoint y: 90, endPoint x: 402, endPoint y: 102, distance: 32.5
click at [403, 105] on div at bounding box center [446, 137] width 160 height 244
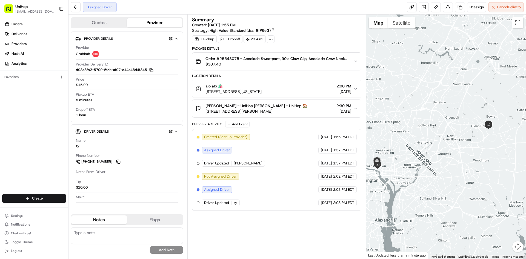
drag, startPoint x: 428, startPoint y: 101, endPoint x: 444, endPoint y: 99, distance: 16.5
click at [444, 99] on div at bounding box center [446, 137] width 160 height 244
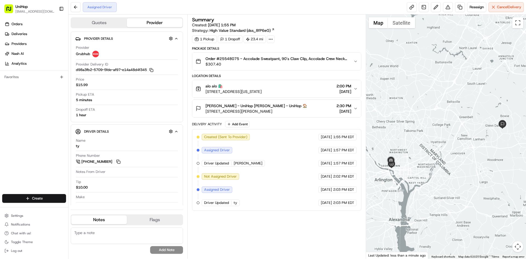
drag, startPoint x: 427, startPoint y: 93, endPoint x: 440, endPoint y: 92, distance: 12.4
click at [440, 92] on div at bounding box center [446, 137] width 160 height 244
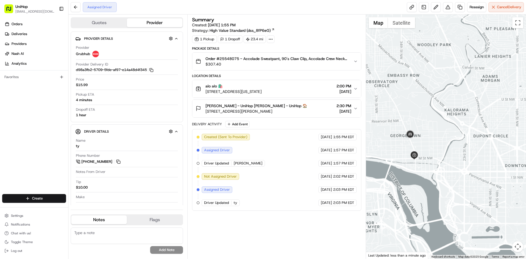
drag, startPoint x: 459, startPoint y: 123, endPoint x: 443, endPoint y: 138, distance: 22.1
click at [450, 131] on div at bounding box center [446, 137] width 160 height 244
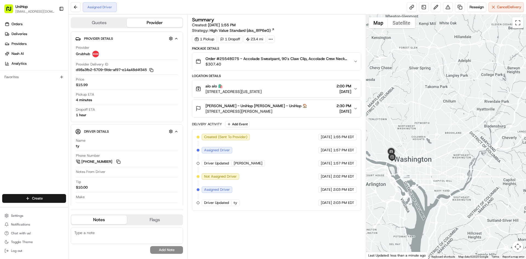
drag, startPoint x: 440, startPoint y: 126, endPoint x: 410, endPoint y: 136, distance: 31.9
click at [410, 136] on div at bounding box center [446, 137] width 160 height 244
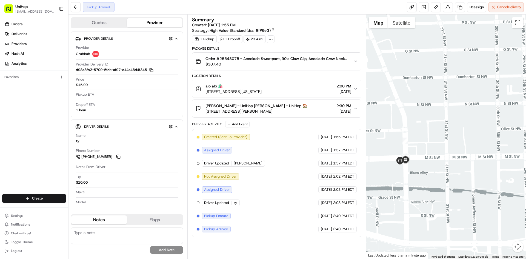
drag, startPoint x: 440, startPoint y: 148, endPoint x: 444, endPoint y: 127, distance: 21.2
click at [444, 128] on div at bounding box center [446, 137] width 160 height 244
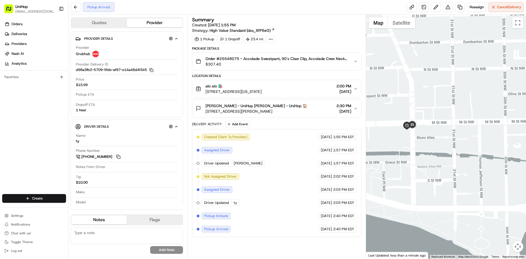
drag, startPoint x: 383, startPoint y: 155, endPoint x: 397, endPoint y: 148, distance: 15.3
click at [396, 149] on div at bounding box center [446, 137] width 160 height 244
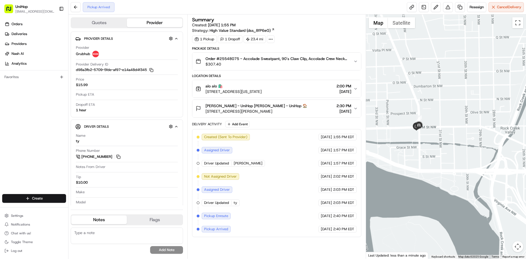
click at [426, 154] on div at bounding box center [446, 137] width 160 height 244
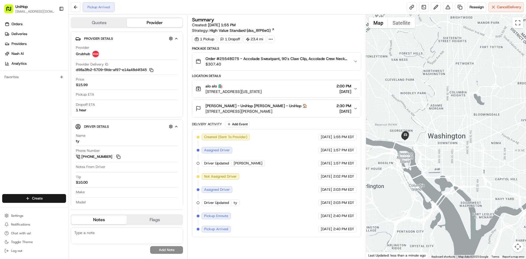
drag, startPoint x: 448, startPoint y: 121, endPoint x: 435, endPoint y: 120, distance: 12.9
click at [438, 121] on div at bounding box center [446, 137] width 160 height 244
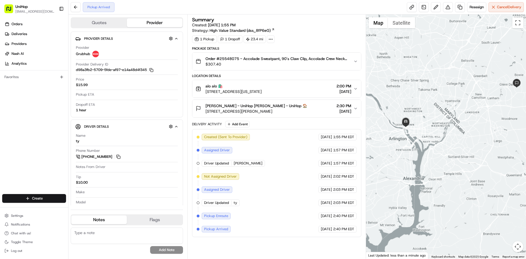
drag, startPoint x: 422, startPoint y: 122, endPoint x: 411, endPoint y: 122, distance: 10.7
click at [413, 122] on div at bounding box center [446, 137] width 160 height 244
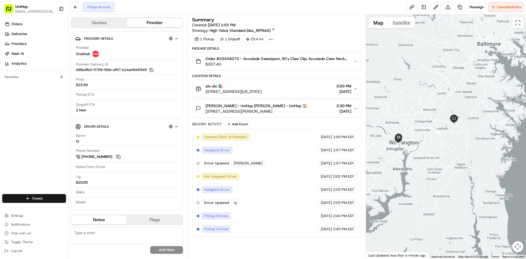
drag, startPoint x: 415, startPoint y: 123, endPoint x: 427, endPoint y: 133, distance: 15.0
click at [431, 138] on div at bounding box center [446, 137] width 160 height 244
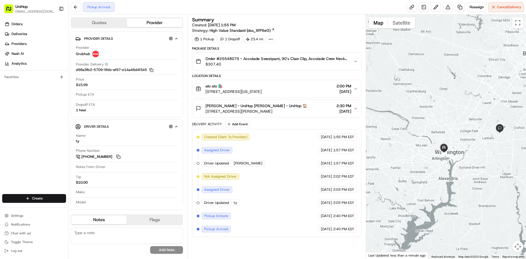
drag, startPoint x: 443, startPoint y: 155, endPoint x: 437, endPoint y: 126, distance: 29.8
click at [437, 126] on div at bounding box center [446, 137] width 160 height 244
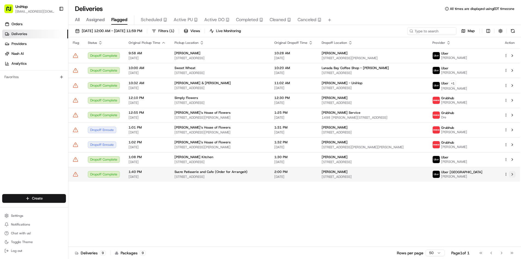
click at [513, 175] on button at bounding box center [512, 174] width 7 height 7
click at [192, 21] on span "Active PU" at bounding box center [183, 19] width 19 height 7
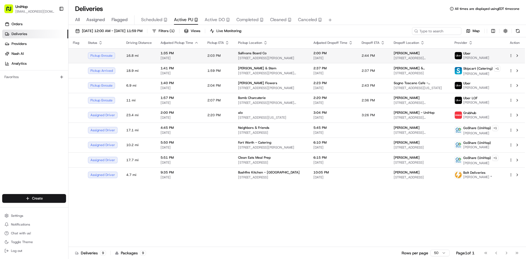
click at [261, 58] on span "[STREET_ADDRESS][PERSON_NAME]" at bounding box center [271, 58] width 67 height 4
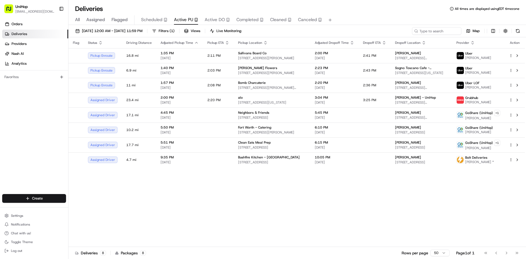
click at [184, 21] on span "Active PU" at bounding box center [183, 19] width 19 height 7
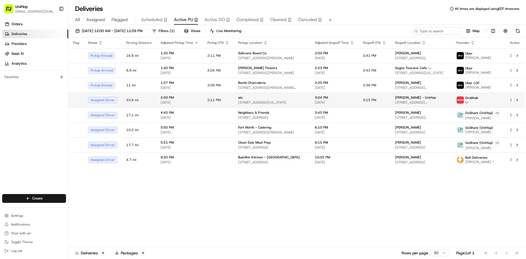
click at [239, 96] on span "alo" at bounding box center [240, 97] width 5 height 4
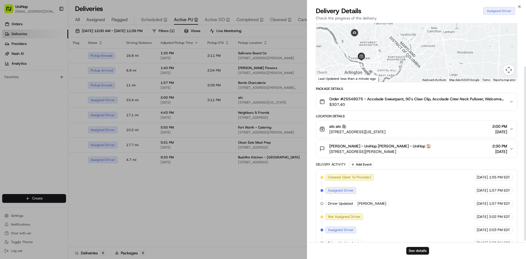
scroll to position [56, 0]
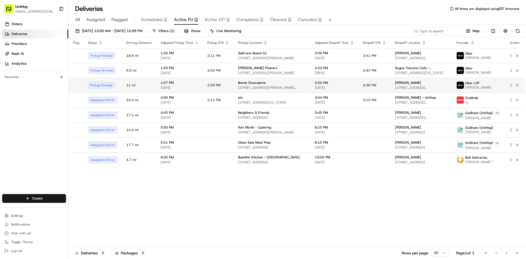
click at [239, 81] on span "Bomb Charcuterie" at bounding box center [252, 82] width 28 height 4
drag, startPoint x: 196, startPoint y: 233, endPoint x: 229, endPoint y: 149, distance: 90.5
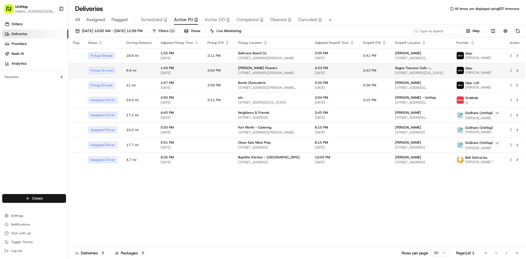
click at [270, 73] on span "10612 Culver Blvd, Culver City, CA 90232, USA" at bounding box center [272, 73] width 68 height 4
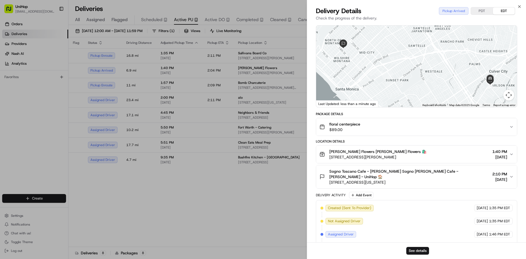
scroll to position [61, 0]
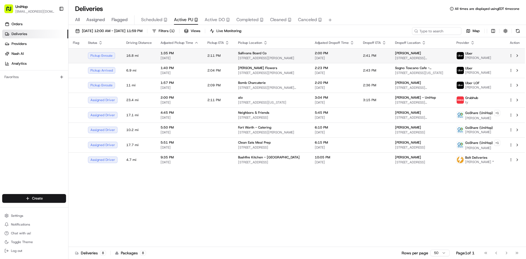
click at [267, 53] on div "Sullivans Board Co" at bounding box center [272, 53] width 68 height 4
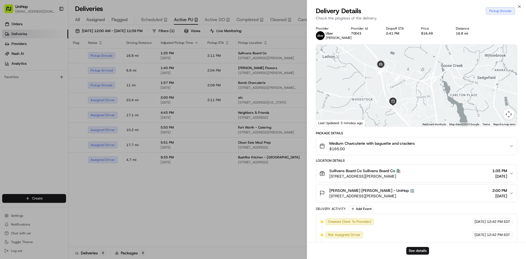
drag, startPoint x: 389, startPoint y: 64, endPoint x: 395, endPoint y: 81, distance: 17.8
click at [395, 81] on div "To navigate, press the arrow keys." at bounding box center [416, 86] width 201 height 82
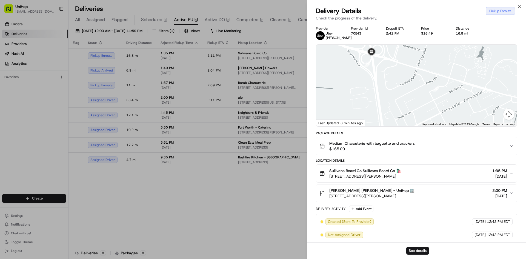
drag, startPoint x: 423, startPoint y: 107, endPoint x: 402, endPoint y: 83, distance: 32.2
click at [403, 85] on div at bounding box center [416, 86] width 201 height 82
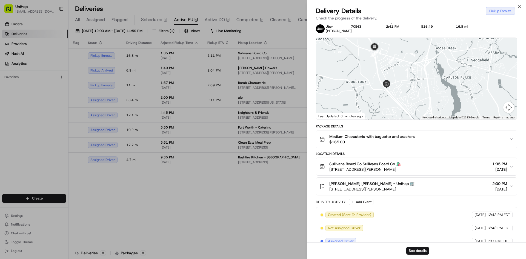
scroll to position [0, 0]
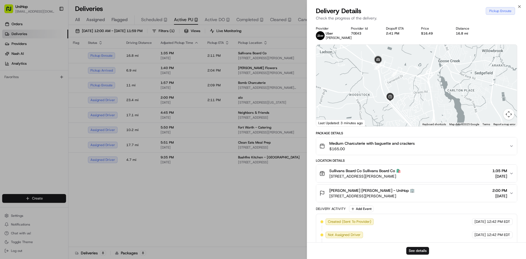
drag, startPoint x: 403, startPoint y: 78, endPoint x: 406, endPoint y: 82, distance: 4.6
click at [406, 82] on div at bounding box center [416, 86] width 201 height 82
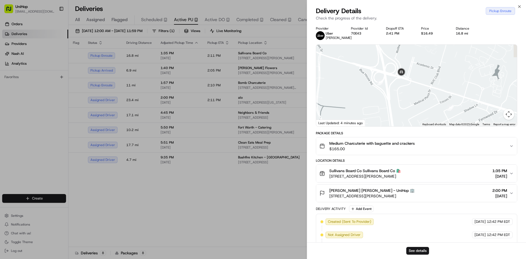
drag, startPoint x: 411, startPoint y: 96, endPoint x: 400, endPoint y: 68, distance: 29.4
click at [402, 80] on div at bounding box center [416, 86] width 201 height 82
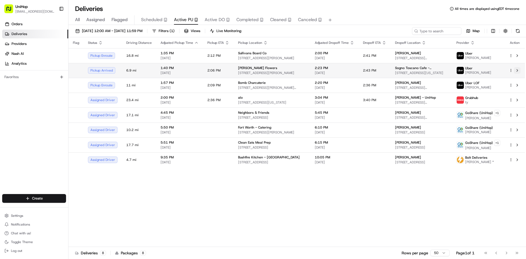
drag, startPoint x: 517, startPoint y: 72, endPoint x: 371, endPoint y: 35, distance: 150.0
click at [516, 72] on button at bounding box center [516, 70] width 7 height 7
click at [272, 73] on span "[STREET_ADDRESS][PERSON_NAME]" at bounding box center [272, 73] width 68 height 4
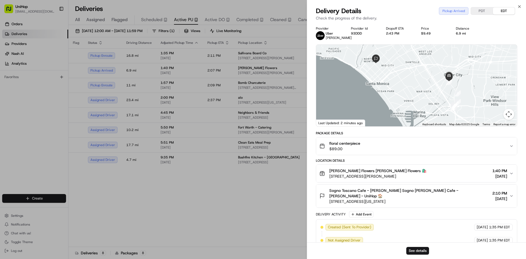
click at [412, 196] on span "Sogno Toscano Cafe - [PERSON_NAME] Sogno [PERSON_NAME] Cafe - [PERSON_NAME] - U…" at bounding box center [409, 192] width 161 height 11
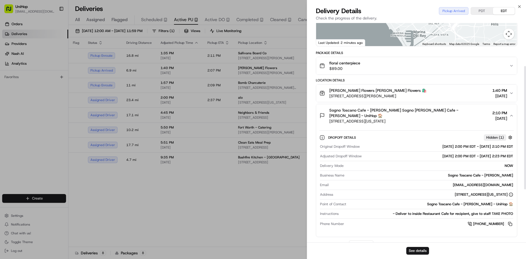
scroll to position [82, 0]
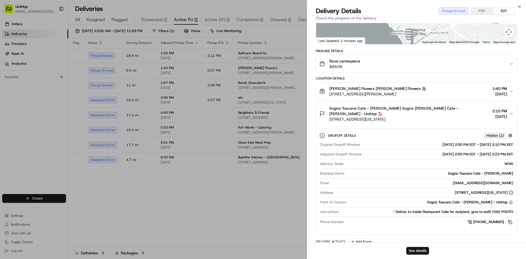
click at [421, 118] on span "[STREET_ADDRESS][US_STATE]" at bounding box center [409, 118] width 161 height 5
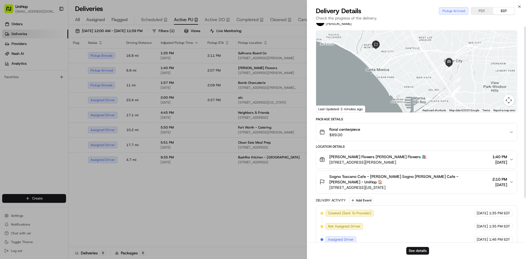
scroll to position [0, 0]
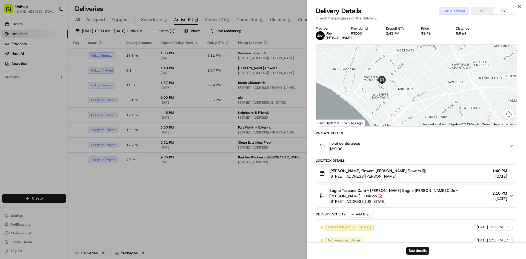
drag, startPoint x: 355, startPoint y: 82, endPoint x: 428, endPoint y: 126, distance: 85.4
click at [428, 126] on div at bounding box center [416, 86] width 201 height 82
drag, startPoint x: 392, startPoint y: 91, endPoint x: 409, endPoint y: 96, distance: 17.5
click at [409, 96] on div at bounding box center [416, 86] width 201 height 82
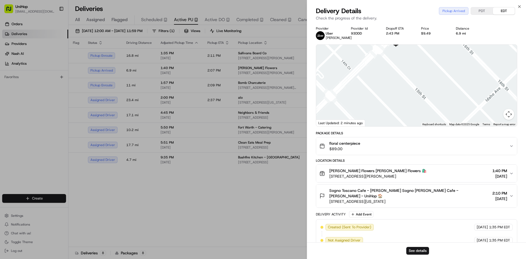
drag, startPoint x: 408, startPoint y: 68, endPoint x: 415, endPoint y: 96, distance: 28.5
click at [415, 96] on div at bounding box center [416, 86] width 201 height 82
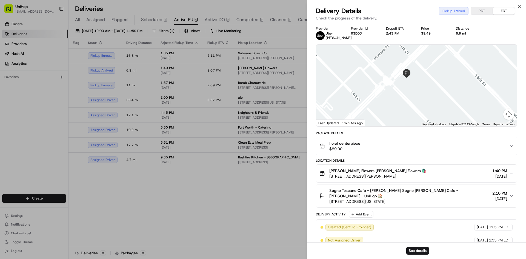
drag, startPoint x: 397, startPoint y: 79, endPoint x: 401, endPoint y: 87, distance: 8.6
click at [401, 87] on div at bounding box center [416, 86] width 201 height 82
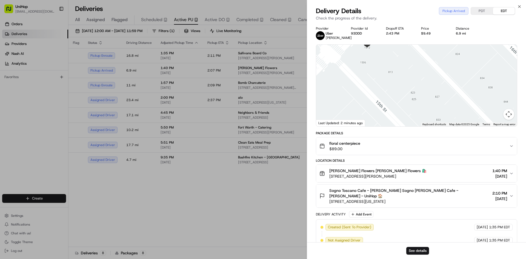
drag, startPoint x: 420, startPoint y: 108, endPoint x: 367, endPoint y: 53, distance: 76.7
click at [367, 53] on div at bounding box center [416, 86] width 201 height 82
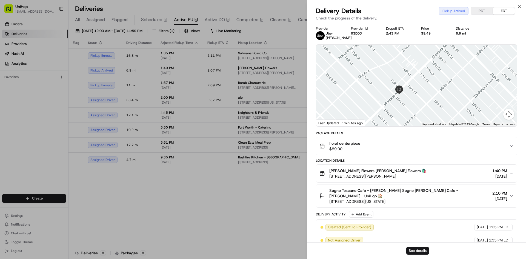
drag, startPoint x: 384, startPoint y: 69, endPoint x: 403, endPoint y: 102, distance: 38.0
click at [403, 102] on div at bounding box center [416, 86] width 201 height 82
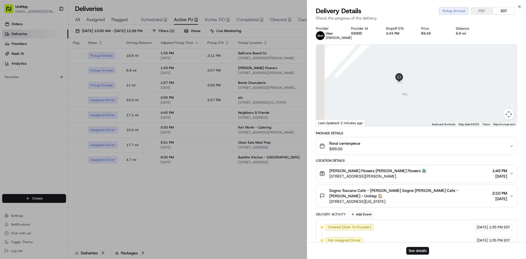
drag, startPoint x: 384, startPoint y: 84, endPoint x: 412, endPoint y: 113, distance: 41.0
click at [410, 111] on div at bounding box center [416, 86] width 201 height 82
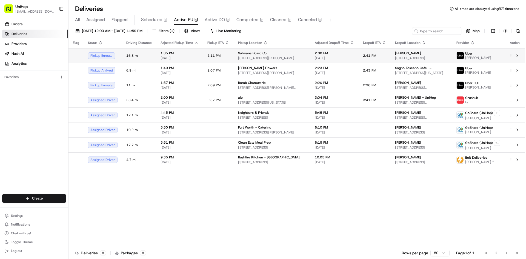
click at [258, 60] on td "Sullivans Board Co 3095 Rollins Ct, North Charleston, SC 29406, USA" at bounding box center [271, 55] width 77 height 15
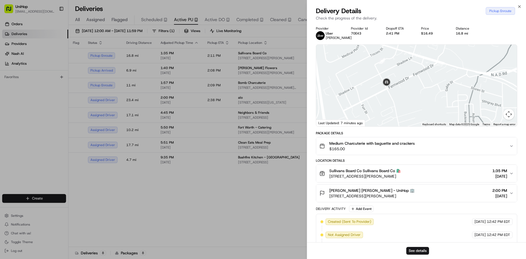
drag, startPoint x: 399, startPoint y: 97, endPoint x: 405, endPoint y: 74, distance: 24.2
click at [404, 80] on div at bounding box center [416, 86] width 201 height 82
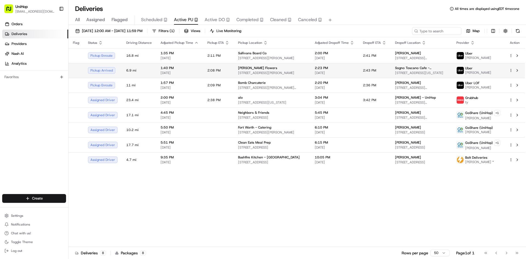
click at [294, 71] on span "10612 Culver Blvd, Culver City, CA 90232, USA" at bounding box center [272, 73] width 68 height 4
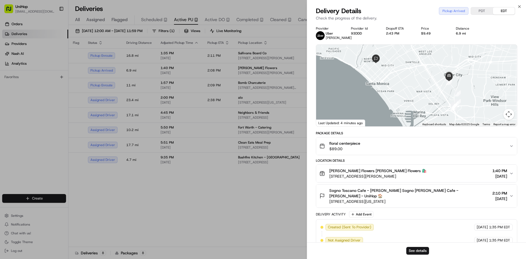
click at [394, 173] on div "Sada's Flowers Sada's Flowers 🛍️" at bounding box center [377, 170] width 97 height 5
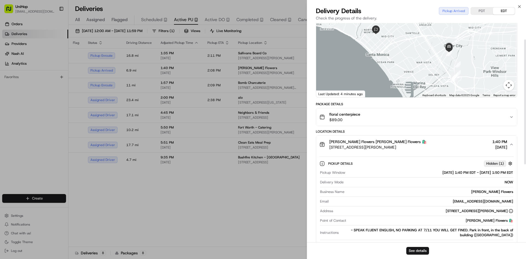
scroll to position [29, 0]
click at [443, 150] on div "Sada's Flowers Sada's Flowers 🛍️ 10612 Culver Blvd, Culver City, CA 90232, USA …" at bounding box center [414, 144] width 190 height 11
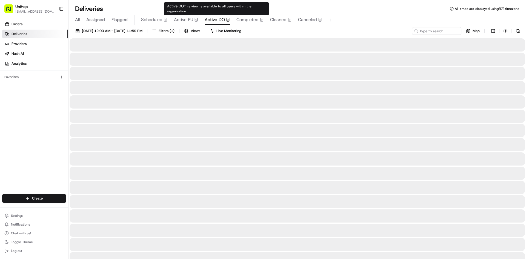
click at [215, 21] on span "Active DO" at bounding box center [214, 19] width 20 height 7
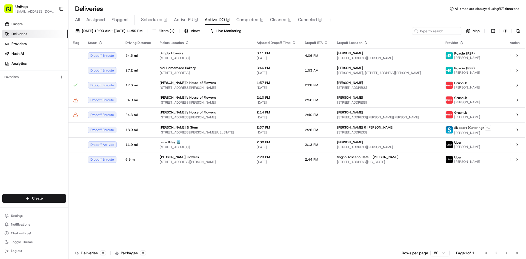
click at [266, 168] on div "Flag Status Driving Distance Pickup Location Adjusted Dropoff Time Dropoff ETA …" at bounding box center [296, 141] width 456 height 209
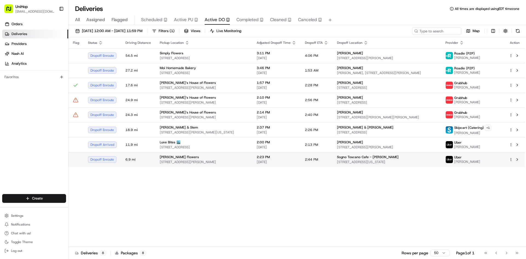
click at [266, 166] on td "2:23 PM Aug 23 2025" at bounding box center [276, 159] width 48 height 15
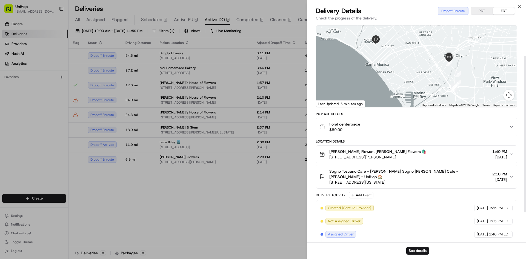
scroll to position [87, 0]
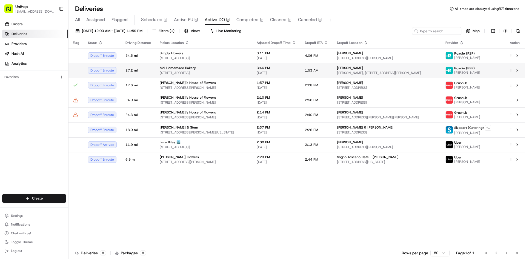
click at [227, 73] on span "7388 SW 57th Ave, South Miami, FL 33143, USA" at bounding box center [204, 73] width 88 height 4
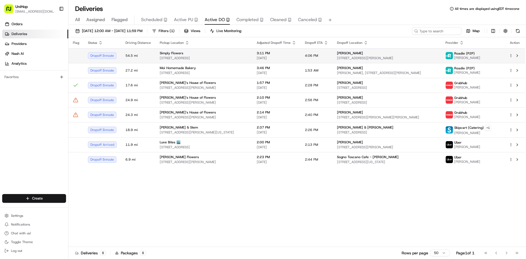
click at [231, 54] on div "Simply Flowers" at bounding box center [204, 53] width 88 height 4
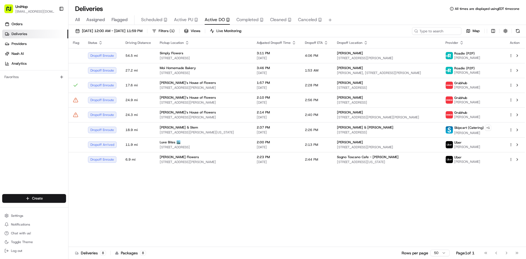
drag, startPoint x: 236, startPoint y: 205, endPoint x: 246, endPoint y: 191, distance: 16.7
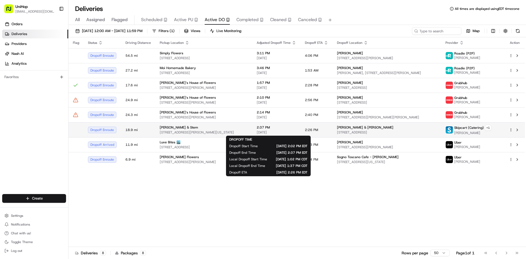
click at [264, 128] on span "2:37 PM" at bounding box center [275, 127] width 39 height 4
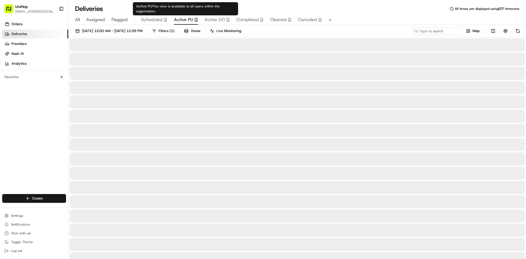
click at [187, 16] on span "Active PU" at bounding box center [183, 19] width 19 height 7
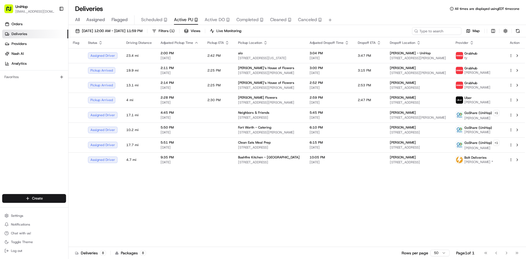
click at [414, 222] on div "Flag Status Driving Distance Adjusted Pickup Time Pickup ETA Pickup Location Ad…" at bounding box center [296, 141] width 456 height 209
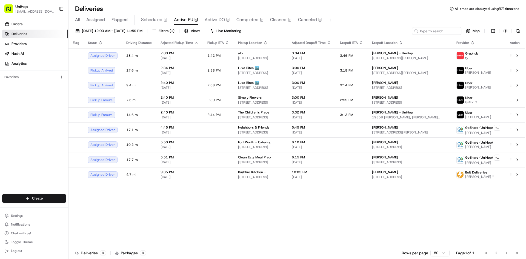
click at [122, 18] on span "Flagged" at bounding box center [119, 19] width 16 height 7
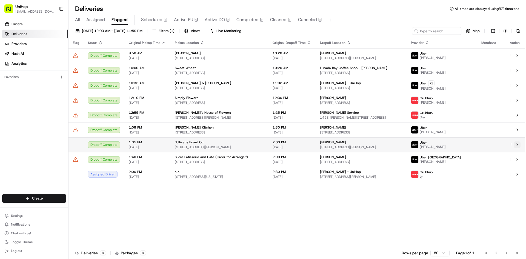
click at [518, 146] on button at bounding box center [516, 144] width 7 height 7
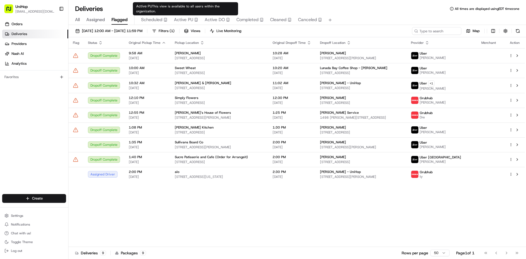
click at [180, 19] on span "Active PU" at bounding box center [183, 19] width 19 height 7
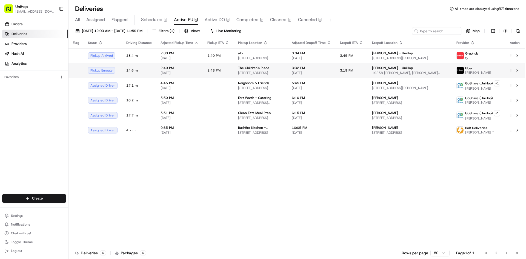
click at [255, 70] on span "The Children's Place" at bounding box center [253, 68] width 31 height 4
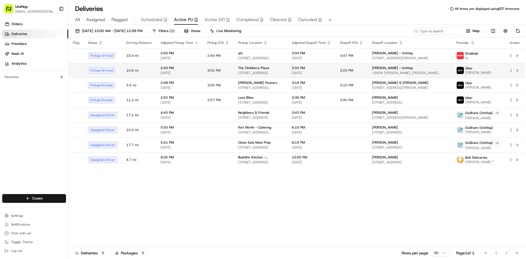
click at [262, 66] on span "The Children's Place" at bounding box center [253, 68] width 31 height 4
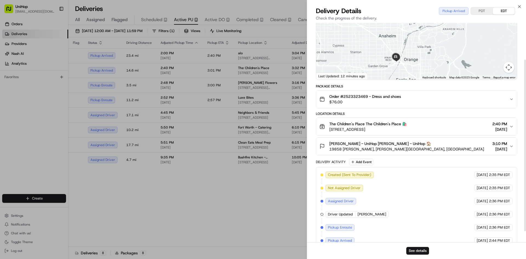
scroll to position [61, 0]
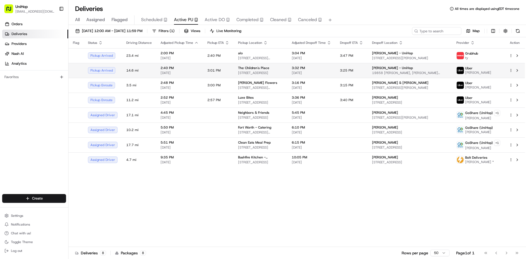
click at [283, 73] on span "20 City Blvd W, Orange, CA 92868, USA" at bounding box center [260, 73] width 45 height 4
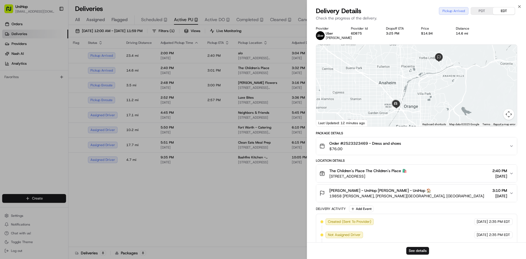
drag, startPoint x: 401, startPoint y: 181, endPoint x: 328, endPoint y: 181, distance: 72.8
click at [328, 179] on div "The Children's Place The Children's Place 🛍️ 20 City Blvd W, Orange, CA 92868, …" at bounding box center [414, 173] width 190 height 11
drag, startPoint x: 329, startPoint y: 174, endPoint x: 364, endPoint y: 175, distance: 35.3
click at [364, 175] on div "The Children's Place The Children's Place 🛍️ 20 City Blvd W, Orange, CA 92868, …" at bounding box center [362, 173] width 87 height 11
copy span "The Children's Place"
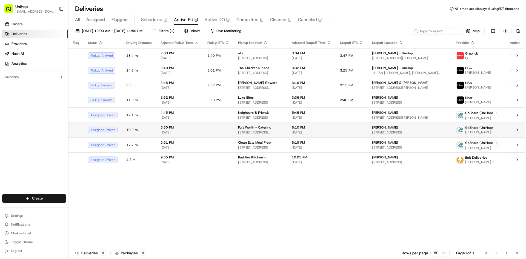
drag, startPoint x: 214, startPoint y: 199, endPoint x: 194, endPoint y: 124, distance: 77.2
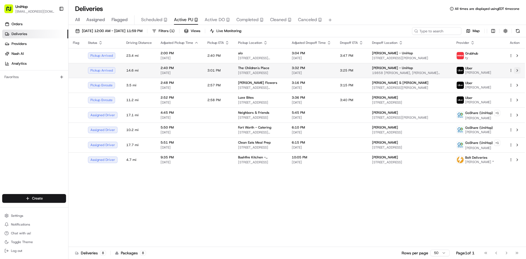
click at [518, 71] on button at bounding box center [516, 70] width 7 height 7
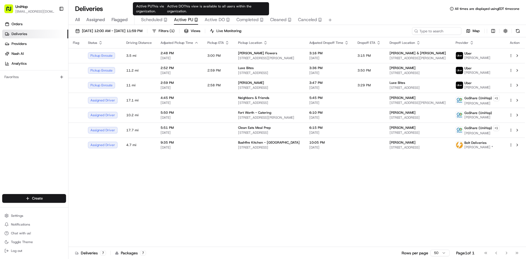
click at [238, 19] on span "Completed" at bounding box center [247, 19] width 22 height 7
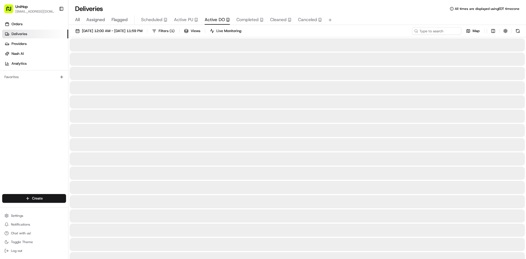
click at [220, 17] on span "Active DO" at bounding box center [214, 19] width 20 height 7
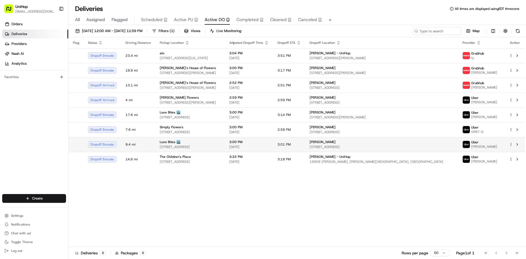
click at [210, 143] on div "Luxe Bites 🏙️" at bounding box center [190, 142] width 61 height 4
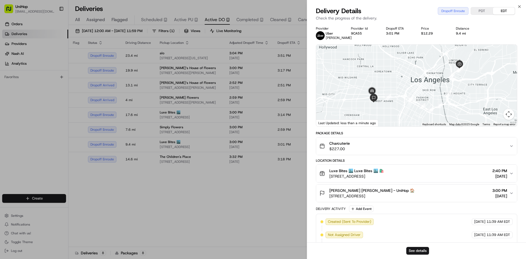
click at [377, 190] on span "Michelle Rivera-Clonch Michelle Rivera-Clonch - UniHop 🏠" at bounding box center [371, 189] width 85 height 5
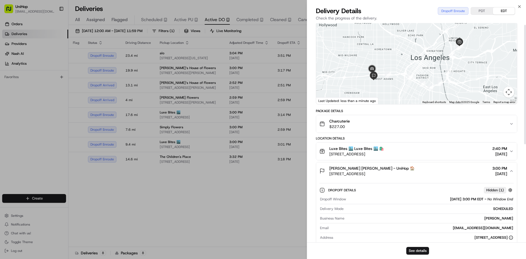
scroll to position [109, 0]
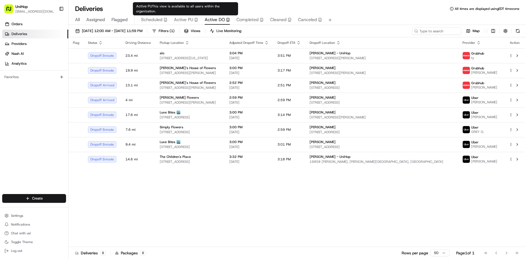
click at [180, 20] on span "Active PU" at bounding box center [183, 19] width 19 height 7
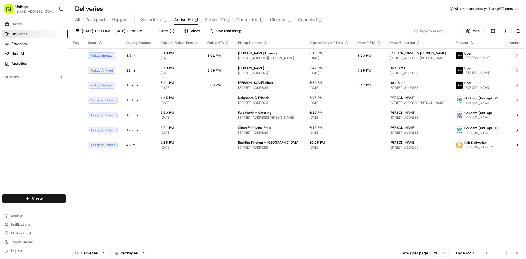
click at [301, 197] on div "Flag Status Driving Distance Adjusted Pickup Time Pickup ETA Pickup Location Ad…" at bounding box center [296, 141] width 456 height 209
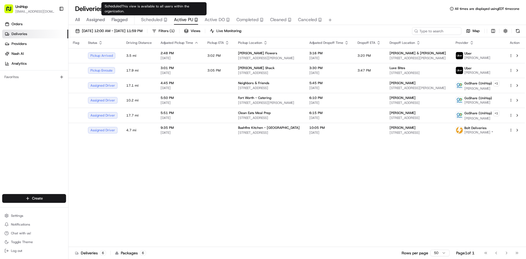
click at [125, 18] on span "Flagged" at bounding box center [119, 19] width 16 height 7
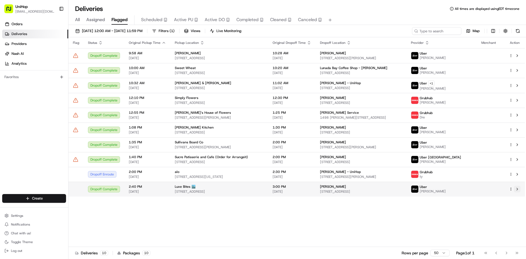
click at [517, 190] on button at bounding box center [516, 189] width 7 height 7
click at [191, 19] on span "Active PU" at bounding box center [183, 19] width 19 height 7
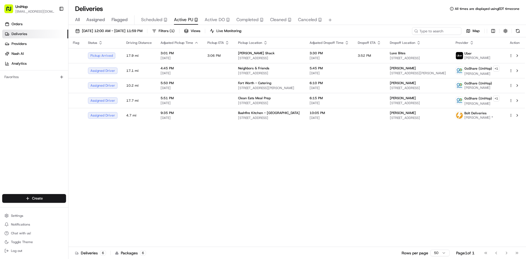
drag, startPoint x: 0, startPoint y: 168, endPoint x: 30, endPoint y: 105, distance: 69.5
click at [1, 166] on div "Orders Deliveries Providers Nash AI Analytics Favorites" at bounding box center [34, 108] width 68 height 180
click at [111, 20] on span "Flagged" at bounding box center [119, 19] width 16 height 7
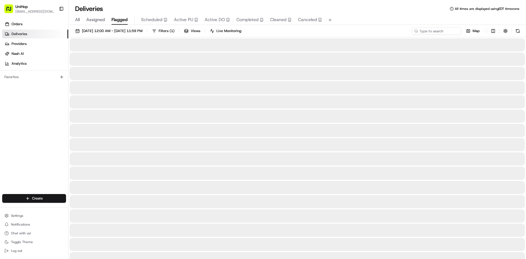
click at [116, 20] on span "Flagged" at bounding box center [119, 19] width 16 height 7
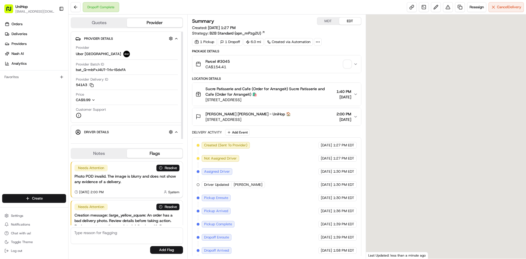
scroll to position [27, 0]
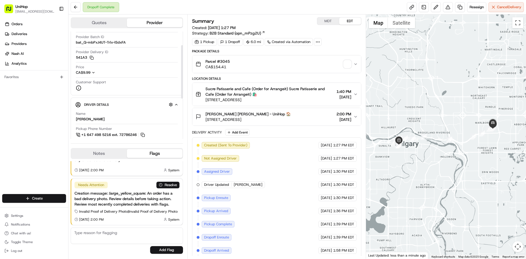
click at [88, 151] on button "Notes" at bounding box center [99, 153] width 56 height 9
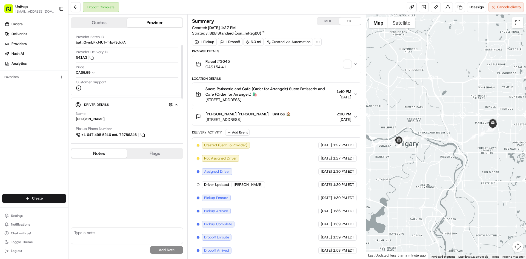
click at [88, 151] on button "Notes" at bounding box center [99, 153] width 56 height 9
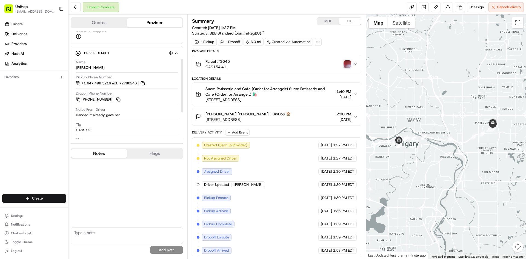
scroll to position [82, 0]
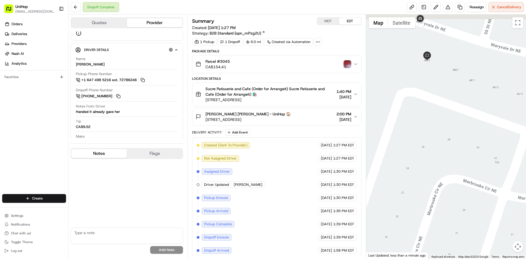
drag, startPoint x: 429, startPoint y: 73, endPoint x: 429, endPoint y: 108, distance: 35.3
click at [430, 107] on div at bounding box center [446, 137] width 160 height 244
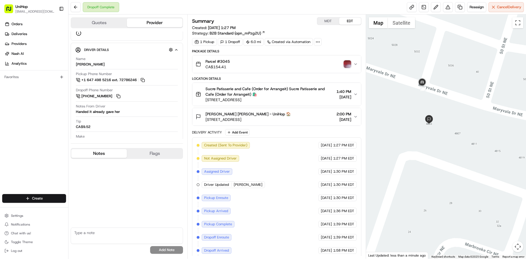
click at [0, 129] on div "Orders Deliveries Providers [PERSON_NAME] Analytics Favorites" at bounding box center [34, 108] width 68 height 180
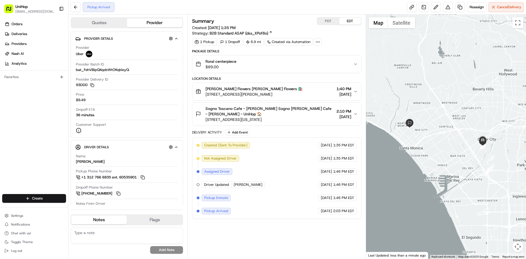
click at [286, 116] on span "Sogno Toscano Cafe - [PERSON_NAME] Sogno [PERSON_NAME] Cafe - [PERSON_NAME] - U…" at bounding box center [269, 111] width 128 height 11
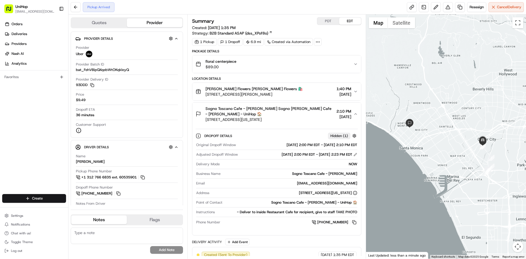
click at [287, 116] on span "Sogno Toscano Cafe - [PERSON_NAME] Sogno [PERSON_NAME] Cafe - [PERSON_NAME] - U…" at bounding box center [269, 111] width 128 height 11
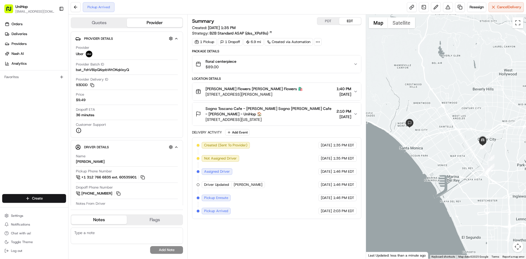
click at [11, 148] on div "Orders Deliveries Providers [PERSON_NAME] Analytics Favorites" at bounding box center [34, 108] width 68 height 180
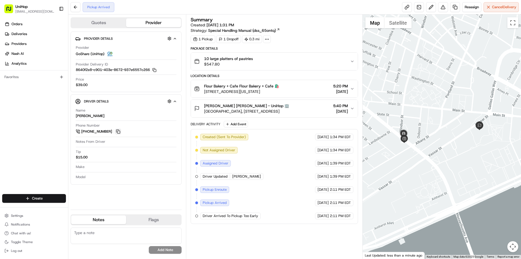
click at [120, 131] on button at bounding box center [118, 131] width 6 height 6
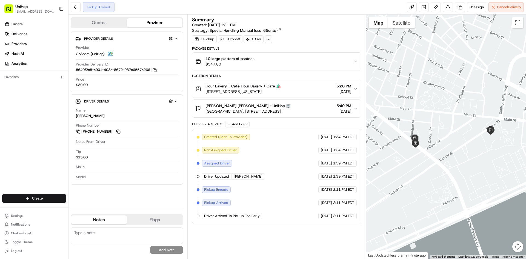
drag, startPoint x: 408, startPoint y: 108, endPoint x: 415, endPoint y: 112, distance: 8.5
click at [415, 112] on div at bounding box center [446, 137] width 160 height 244
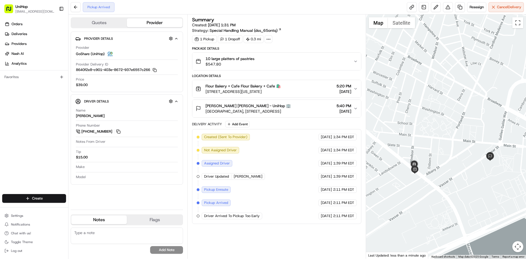
drag, startPoint x: 415, startPoint y: 112, endPoint x: 414, endPoint y: 140, distance: 27.7
click at [414, 140] on div at bounding box center [446, 137] width 160 height 244
click at [415, 142] on div at bounding box center [446, 137] width 160 height 244
click at [1, 121] on div "Orders Deliveries Providers [PERSON_NAME] Analytics Favorites" at bounding box center [34, 108] width 68 height 180
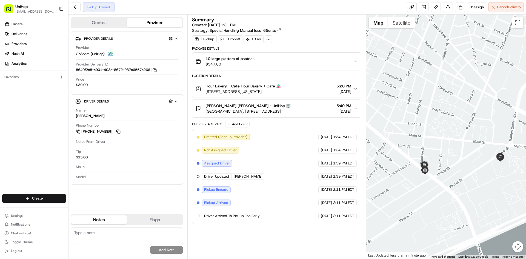
drag, startPoint x: 406, startPoint y: 122, endPoint x: 409, endPoint y: 122, distance: 3.0
click at [409, 122] on div at bounding box center [446, 137] width 160 height 244
drag, startPoint x: 430, startPoint y: 128, endPoint x: 428, endPoint y: 125, distance: 3.9
click at [428, 125] on div at bounding box center [446, 137] width 160 height 244
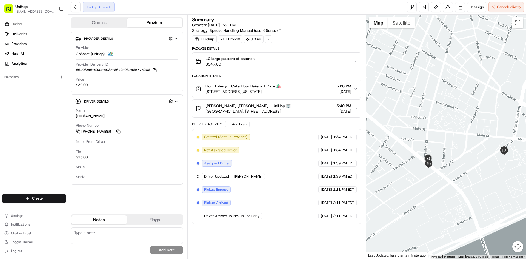
drag, startPoint x: 412, startPoint y: 119, endPoint x: 419, endPoint y: 115, distance: 7.5
click at [419, 115] on div at bounding box center [446, 137] width 160 height 244
drag, startPoint x: 306, startPoint y: 90, endPoint x: 239, endPoint y: 65, distance: 72.1
click at [207, 88] on div "Flour Bakery + Cafe Flour Bakery + Cafe 🛍️ [STREET_ADDRESS][US_STATE] 5:20 PM […" at bounding box center [273, 88] width 157 height 11
click at [264, 58] on div "10 large platters of pastries $547.80" at bounding box center [273, 61] width 157 height 11
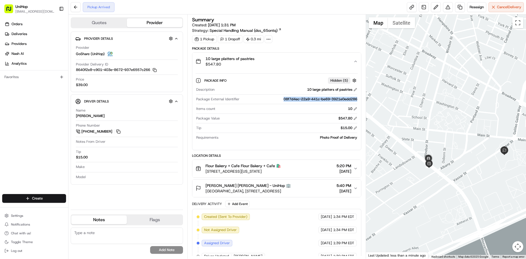
drag, startPoint x: 278, startPoint y: 99, endPoint x: 332, endPoint y: 88, distance: 55.2
click at [358, 99] on div "Package Info Hidden ( 5 ) Description 10 large platters of pastries Package Ext…" at bounding box center [276, 107] width 168 height 75
copy div "08f7d4ec-22a9-441c-be69-3921e0edd286"
click at [279, 61] on div "10 large platters of pastries $547.80" at bounding box center [273, 61] width 157 height 11
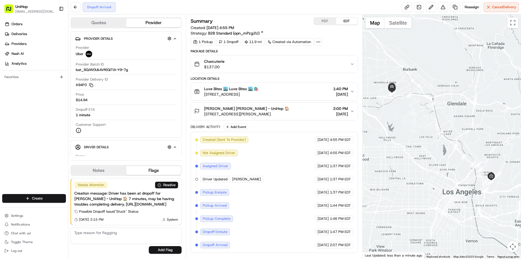
click at [281, 117] on button "Kelly Ricker Kelly Ricker - UniHop 🏠 411 S Naomi St, Burbank, CA 91505, USA 2:0…" at bounding box center [274, 111] width 167 height 18
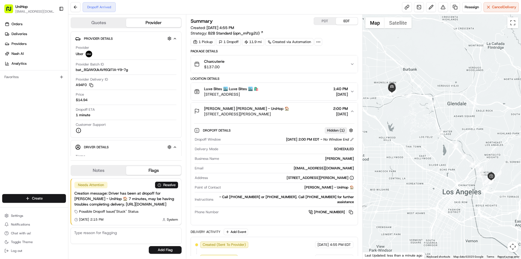
click at [299, 112] on div "Kelly Ricker Kelly Ricker - UniHop 🏠 411 S Naomi St, Burbank, CA 91505, USA 2:0…" at bounding box center [272, 111] width 156 height 11
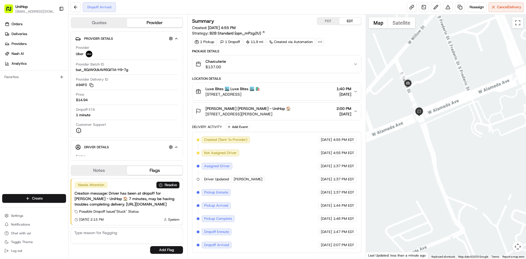
click at [299, 110] on div "[PERSON_NAME] [PERSON_NAME] - UniHop 🏠 [STREET_ADDRESS][PERSON_NAME] 2:00 PM [D…" at bounding box center [273, 111] width 157 height 11
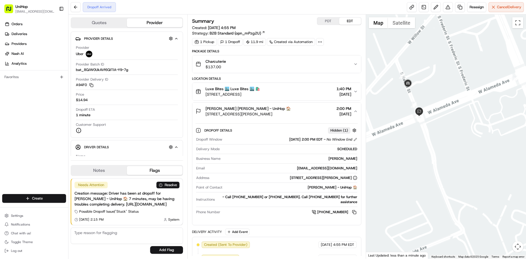
click at [299, 110] on div "[PERSON_NAME] [PERSON_NAME] - UniHop 🏠 [STREET_ADDRESS][PERSON_NAME] 2:00 PM [D…" at bounding box center [273, 111] width 157 height 11
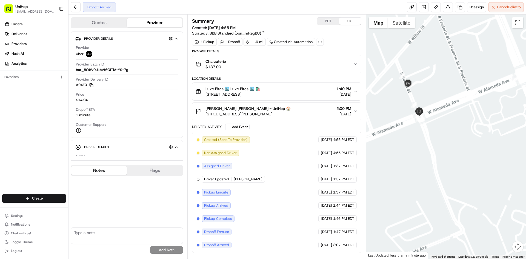
click at [112, 166] on button "Notes" at bounding box center [99, 170] width 56 height 9
drag, startPoint x: 289, startPoint y: 114, endPoint x: 206, endPoint y: 116, distance: 83.0
click at [206, 116] on div "[PERSON_NAME] [PERSON_NAME] - UniHop 🏠 [STREET_ADDRESS][PERSON_NAME] 2:00 PM [D…" at bounding box center [273, 111] width 157 height 11
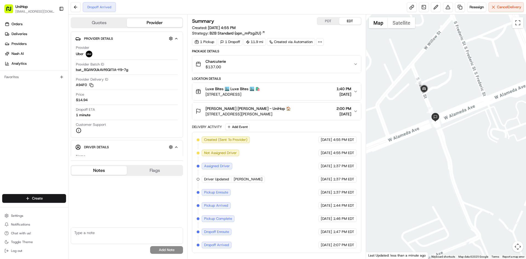
drag, startPoint x: 444, startPoint y: 92, endPoint x: 465, endPoint y: 99, distance: 22.4
click at [465, 99] on div at bounding box center [446, 137] width 160 height 244
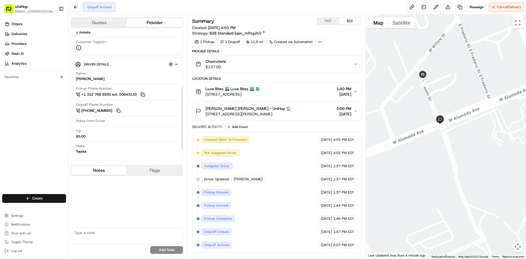
scroll to position [80, 0]
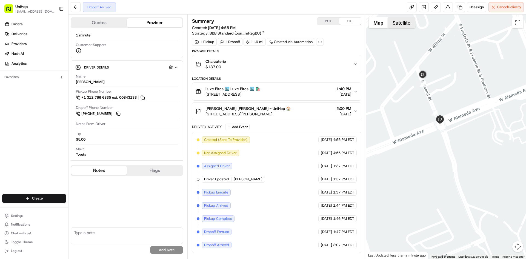
click at [396, 24] on button "Satellite" at bounding box center [401, 22] width 27 height 11
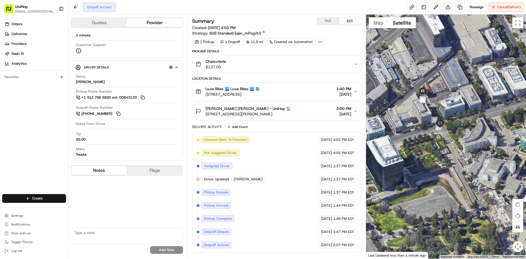
click at [383, 27] on button "Map" at bounding box center [377, 22] width 19 height 11
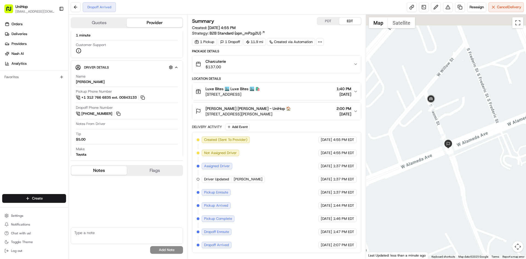
drag, startPoint x: 411, startPoint y: 146, endPoint x: 420, endPoint y: 174, distance: 30.4
click at [420, 174] on div at bounding box center [446, 137] width 160 height 244
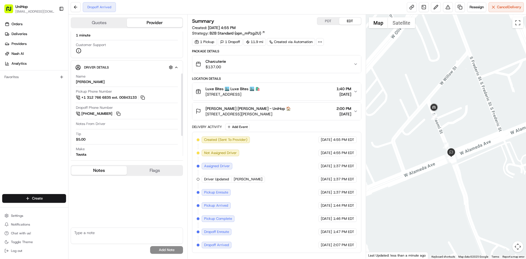
click at [16, 137] on div "Orders Deliveries Providers Nash AI Analytics Favorites" at bounding box center [34, 108] width 68 height 180
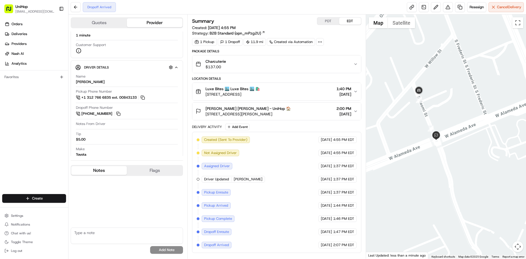
click at [317, 112] on div "[PERSON_NAME] [PERSON_NAME] - UniHop 🏠 [STREET_ADDRESS][PERSON_NAME] 2:00 PM [D…" at bounding box center [273, 111] width 157 height 11
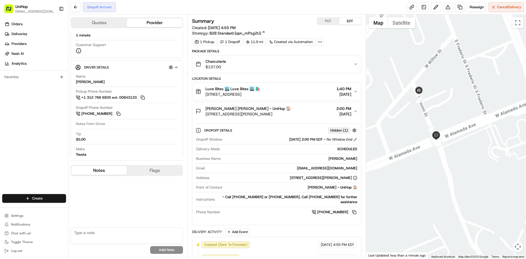
click at [317, 112] on div "[PERSON_NAME] [PERSON_NAME] - UniHop 🏠 [STREET_ADDRESS][PERSON_NAME] 2:00 PM [D…" at bounding box center [273, 111] width 157 height 11
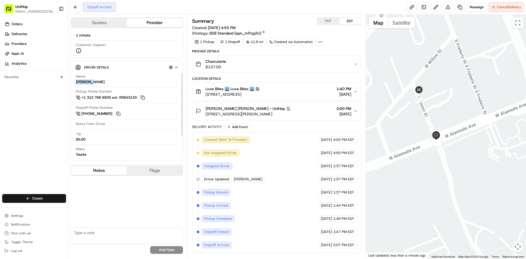
drag, startPoint x: 93, startPoint y: 82, endPoint x: 72, endPoint y: 81, distance: 20.3
click at [72, 81] on div "Driver Details Hidden ( 7 ) Name LAURENCE G. Pickup Phone Number +1 312 766 683…" at bounding box center [127, 118] width 112 height 116
copy div "LAURENCE"
drag, startPoint x: 205, startPoint y: 106, endPoint x: 225, endPoint y: 109, distance: 20.2
click at [225, 109] on div "Kelly Ricker Kelly Ricker - UniHop 🏠 411 S Naomi St, Burbank, CA 91505, USA" at bounding box center [242, 111] width 95 height 11
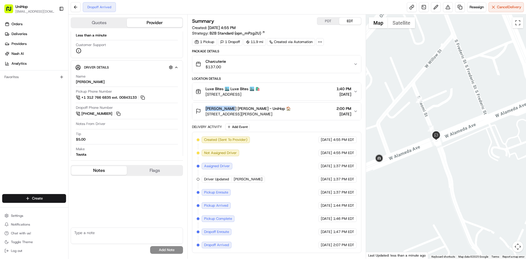
copy span "Kelly Ricker"
drag, startPoint x: 205, startPoint y: 88, endPoint x: 223, endPoint y: 90, distance: 17.8
click at [223, 90] on div "Luxe Bites 🏙️ Luxe Bites 🏙️ 🛍️ 3317 N Mission Rd k1, Los Angeles, CA 90031, USA" at bounding box center [227, 91] width 64 height 11
copy span "Luxe Bites"
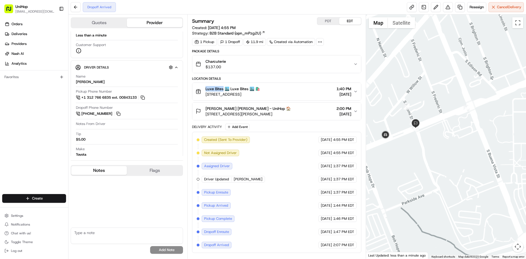
click at [402, 120] on div at bounding box center [446, 137] width 160 height 244
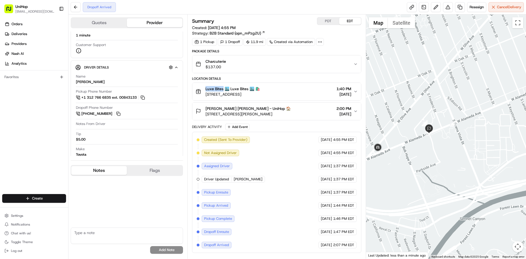
click at [415, 156] on div at bounding box center [446, 137] width 160 height 244
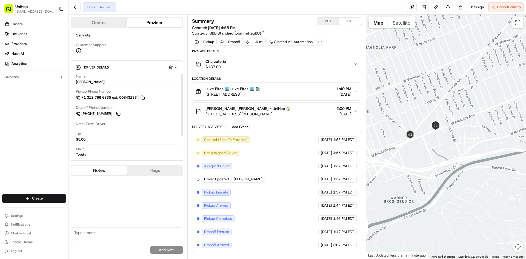
click at [35, 120] on div "Orders Deliveries Providers Nash AI Analytics Favorites" at bounding box center [34, 108] width 68 height 180
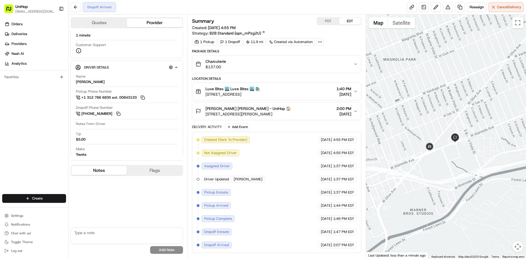
drag, startPoint x: 425, startPoint y: 95, endPoint x: 445, endPoint y: 107, distance: 23.9
click at [445, 107] on div at bounding box center [446, 137] width 160 height 244
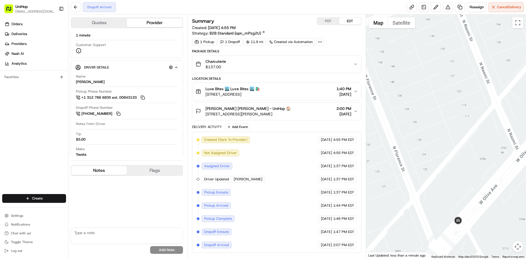
drag, startPoint x: 424, startPoint y: 127, endPoint x: 454, endPoint y: 181, distance: 62.2
click at [454, 181] on div at bounding box center [446, 137] width 160 height 244
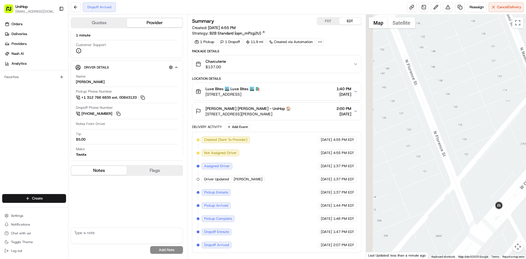
drag, startPoint x: 423, startPoint y: 151, endPoint x: 438, endPoint y: 130, distance: 26.4
click at [451, 134] on div at bounding box center [446, 137] width 160 height 244
drag, startPoint x: 288, startPoint y: 112, endPoint x: 205, endPoint y: 113, distance: 82.4
click at [205, 113] on div "Kelly Ricker Kelly Ricker - UniHop 🏠 411 S Naomi St, Burbank, CA 91505, USA 2:0…" at bounding box center [273, 111] width 157 height 11
drag, startPoint x: 207, startPoint y: 109, endPoint x: 226, endPoint y: 110, distance: 19.0
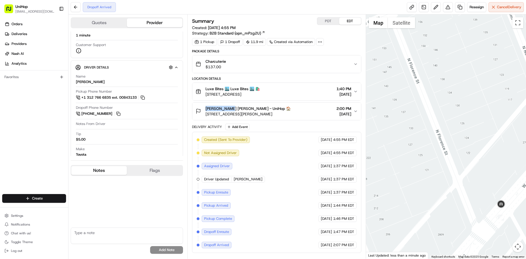
click at [226, 110] on div "Kelly Ricker Kelly Ricker - UniHop 🏠 411 S Naomi St, Burbank, CA 91505, USA" at bounding box center [242, 111] width 95 height 11
copy span "Kelly Ricker"
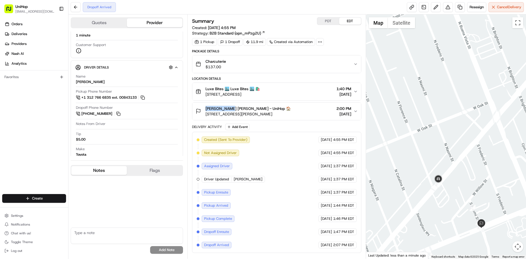
drag, startPoint x: 437, startPoint y: 202, endPoint x: 432, endPoint y: 178, distance: 24.2
click at [436, 194] on div at bounding box center [446, 137] width 160 height 244
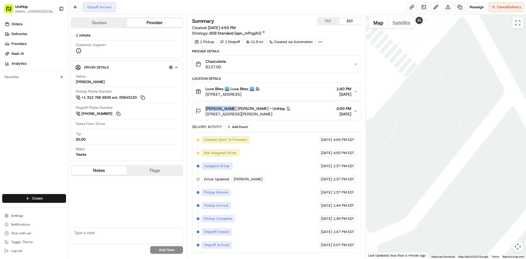
click at [404, 24] on button "Satellite" at bounding box center [401, 22] width 27 height 11
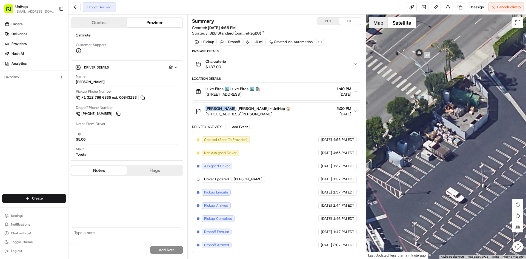
click at [379, 26] on button "Map" at bounding box center [377, 22] width 19 height 11
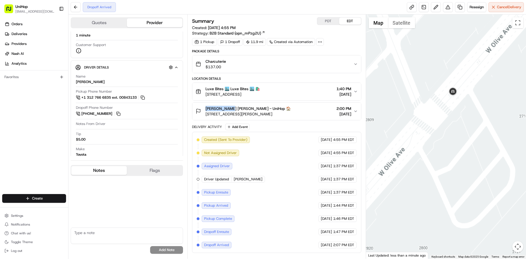
click at [477, 175] on div at bounding box center [446, 137] width 160 height 244
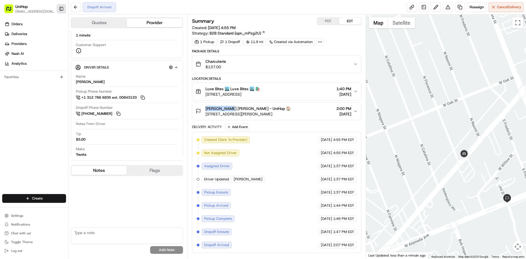
copy span "Kelly Ricker"
click at [306, 108] on div "Kelly Ricker Kelly Ricker - UniHop 🏠 411 S Naomi St, Burbank, CA 91505, USA 2:0…" at bounding box center [273, 111] width 157 height 11
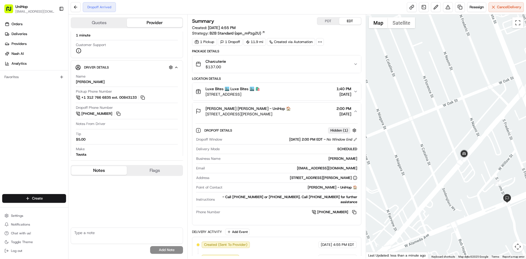
drag, startPoint x: 356, startPoint y: 206, endPoint x: 325, endPoint y: 171, distance: 47.4
click at [356, 209] on button at bounding box center [354, 212] width 6 height 6
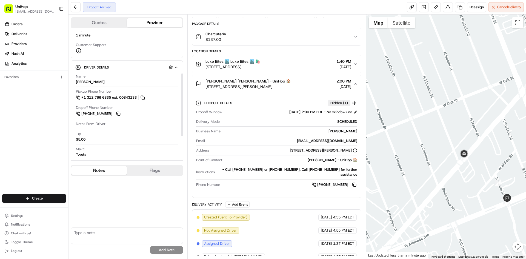
click at [304, 88] on div "Kelly Ricker Kelly Ricker - UniHop 🏠 411 S Naomi St, Burbank, CA 91505, USA 2:0…" at bounding box center [273, 83] width 157 height 11
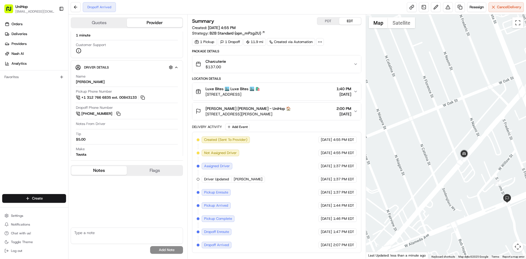
drag, startPoint x: 284, startPoint y: 114, endPoint x: 204, endPoint y: 117, distance: 80.3
click at [204, 117] on button "Kelly Ricker Kelly Ricker - UniHop 🏠 411 S Naomi St, Burbank, CA 91505, USA 2:0…" at bounding box center [276, 111] width 168 height 18
click at [307, 114] on div "Kelly Ricker Kelly Ricker - UniHop 🏠 411 S Naomi St, Burbank, CA 91505, USA 2:0…" at bounding box center [273, 111] width 157 height 11
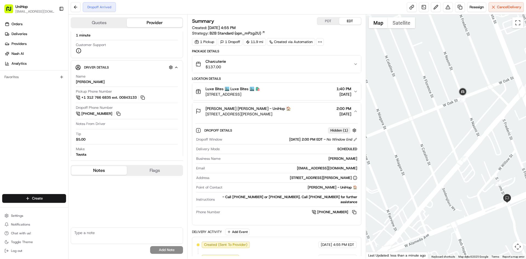
drag, startPoint x: 278, startPoint y: 114, endPoint x: 206, endPoint y: 117, distance: 72.6
click at [206, 117] on button "Kelly Ricker Kelly Ricker - UniHop 🏠 411 S Naomi St, Burbank, CA 91505, USA 2:0…" at bounding box center [276, 111] width 168 height 18
copy span "411 S Naomi St, Burbank, CA 91505, USA"
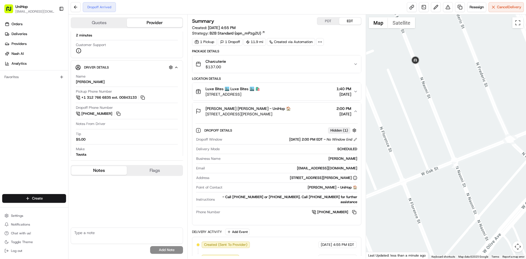
drag, startPoint x: 449, startPoint y: 63, endPoint x: 450, endPoint y: 104, distance: 41.3
click at [450, 104] on div at bounding box center [446, 137] width 160 height 244
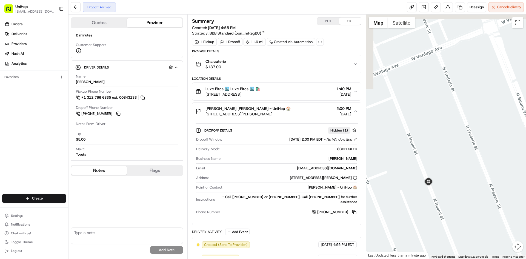
drag, startPoint x: 446, startPoint y: 83, endPoint x: 467, endPoint y: 97, distance: 25.6
click at [472, 97] on div at bounding box center [446, 137] width 160 height 244
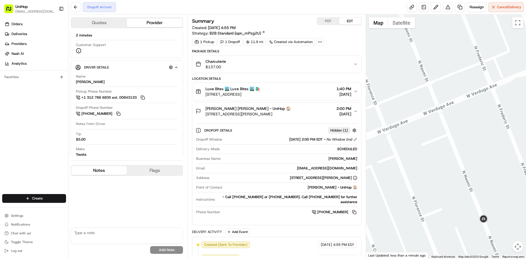
drag, startPoint x: 442, startPoint y: 89, endPoint x: 452, endPoint y: 95, distance: 11.3
click at [452, 95] on div at bounding box center [446, 137] width 160 height 244
click at [295, 116] on div "Kelly Ricker Kelly Ricker - UniHop 🏠 411 S Naomi St, Burbank, CA 91505, USA 2:0…" at bounding box center [273, 111] width 157 height 11
click at [303, 115] on div "Kelly Ricker Kelly Ricker - UniHop 🏠 411 S Naomi St, Burbank, CA 91505, USA 2:0…" at bounding box center [273, 111] width 157 height 11
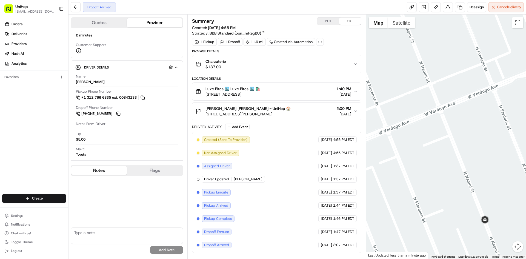
drag, startPoint x: 437, startPoint y: 91, endPoint x: 442, endPoint y: 97, distance: 8.0
click at [442, 97] on div at bounding box center [446, 137] width 160 height 244
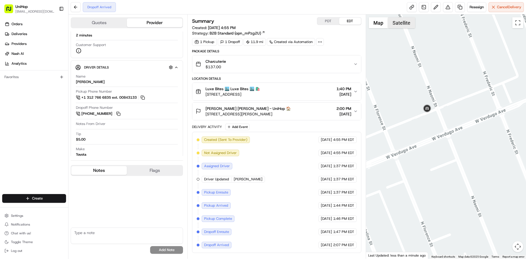
click at [406, 24] on button "Satellite" at bounding box center [401, 22] width 27 height 11
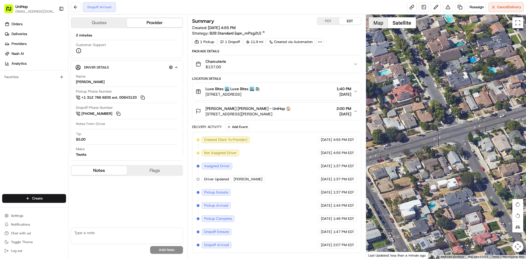
click at [374, 25] on button "Map" at bounding box center [377, 22] width 19 height 11
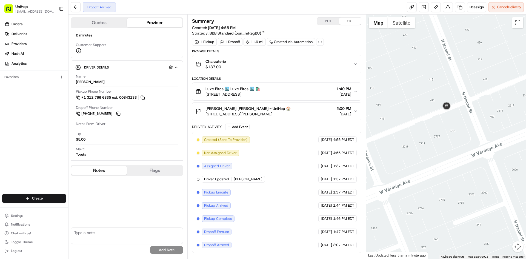
drag, startPoint x: 435, startPoint y: 104, endPoint x: 461, endPoint y: 122, distance: 32.0
click at [461, 122] on div at bounding box center [446, 137] width 160 height 244
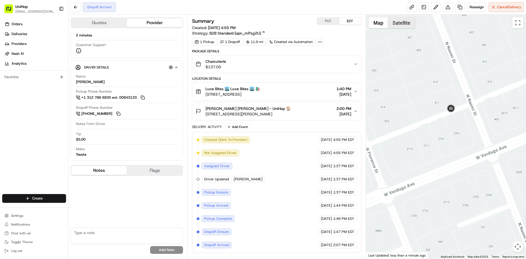
click at [401, 20] on button "Satellite" at bounding box center [401, 22] width 27 height 11
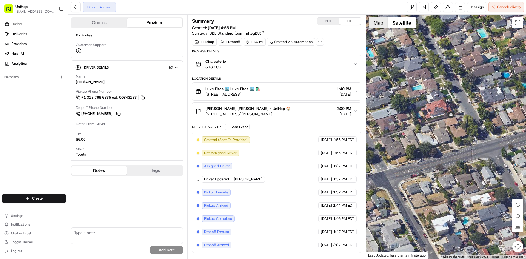
click at [381, 25] on button "Map" at bounding box center [377, 22] width 19 height 11
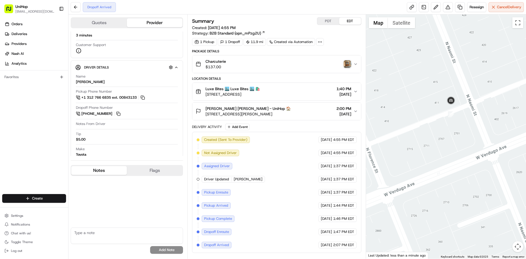
click at [320, 104] on button "Kelly Ricker Kelly Ricker - UniHop 🏠 411 S Naomi St, Burbank, CA 91505, USA 2:0…" at bounding box center [276, 111] width 168 height 18
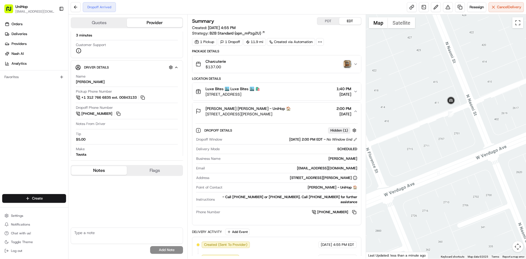
click at [317, 110] on div "Kelly Ricker Kelly Ricker - UniHop 🏠 411 S Naomi St, Burbank, CA 91505, USA 2:0…" at bounding box center [273, 111] width 157 height 11
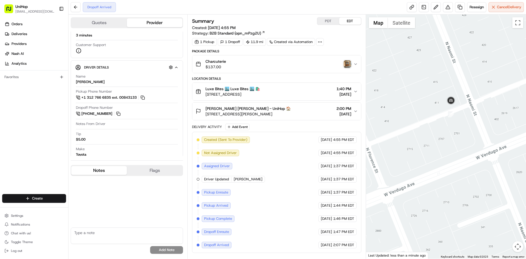
click at [346, 65] on img "button" at bounding box center [347, 64] width 8 height 8
click at [345, 61] on img "button" at bounding box center [347, 64] width 8 height 8
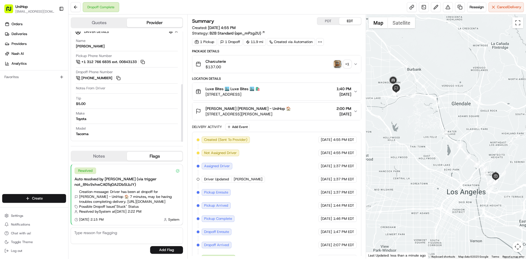
click at [96, 157] on button "Notes" at bounding box center [99, 156] width 56 height 9
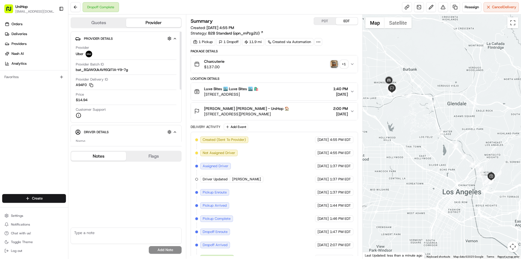
click at [340, 61] on button "+ 1" at bounding box center [340, 64] width 18 height 8
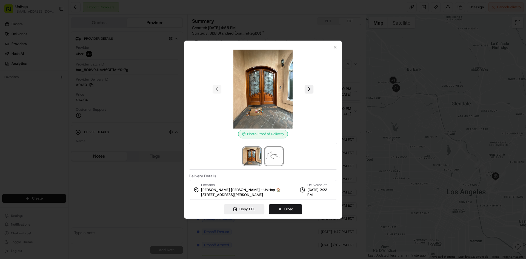
click at [276, 156] on img at bounding box center [274, 156] width 18 height 18
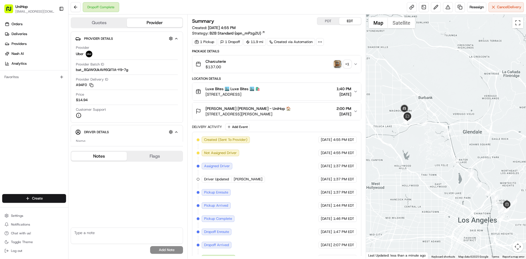
drag, startPoint x: 407, startPoint y: 108, endPoint x: 413, endPoint y: 123, distance: 16.6
click at [413, 123] on div at bounding box center [446, 137] width 160 height 244
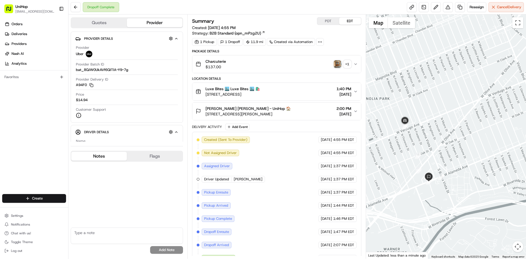
drag, startPoint x: 402, startPoint y: 120, endPoint x: 412, endPoint y: 126, distance: 12.0
click at [412, 126] on div at bounding box center [446, 137] width 160 height 244
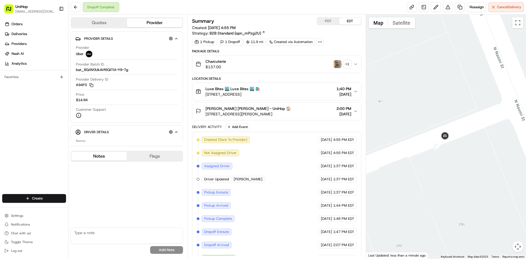
drag, startPoint x: 396, startPoint y: 110, endPoint x: 466, endPoint y: 149, distance: 80.6
click at [466, 149] on div at bounding box center [446, 137] width 160 height 244
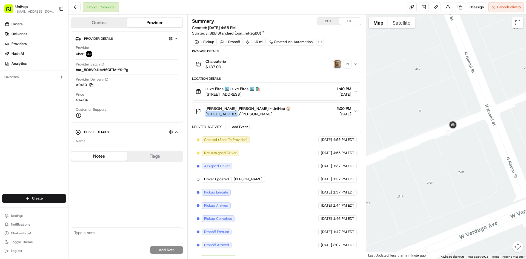
drag, startPoint x: 205, startPoint y: 114, endPoint x: 233, endPoint y: 116, distance: 27.9
click at [233, 116] on span "[STREET_ADDRESS][PERSON_NAME]" at bounding box center [247, 113] width 85 height 5
copy span "[STREET_ADDRESS][PERSON_NAME]"
click at [109, 230] on textarea at bounding box center [127, 235] width 112 height 16
paste textarea "411 S Naomi St"
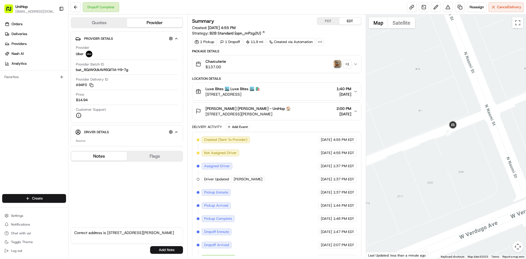
click at [117, 230] on textarea "Correct address is 411 S Naomi St" at bounding box center [127, 235] width 112 height 16
type textarea "Correct address is [STREET_ADDRESS][PERSON_NAME]"
click at [158, 247] on button "Add Note" at bounding box center [166, 250] width 33 height 8
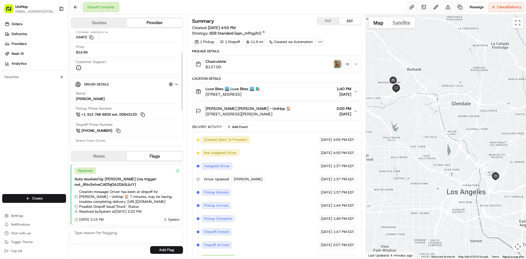
scroll to position [55, 0]
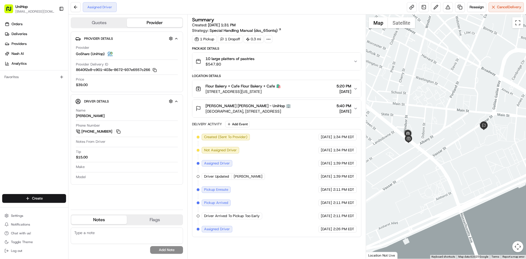
click at [261, 61] on div "10 large platters of pastries $547.80" at bounding box center [273, 61] width 157 height 11
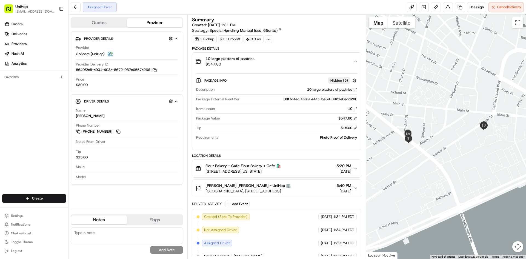
click at [262, 61] on div "10 large platters of pastries $547.80" at bounding box center [273, 61] width 157 height 11
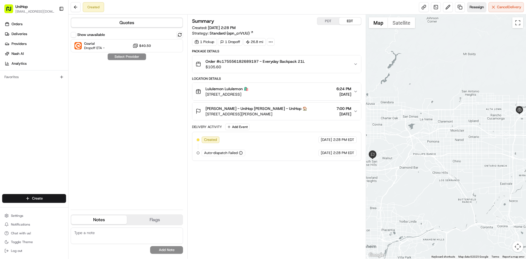
click at [470, 10] on button "Reassign" at bounding box center [476, 7] width 19 height 10
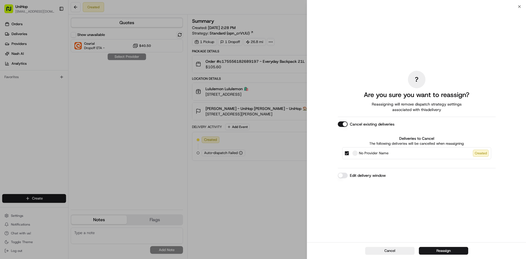
click at [344, 122] on button "Cancel existing deliveries" at bounding box center [342, 123] width 10 height 5
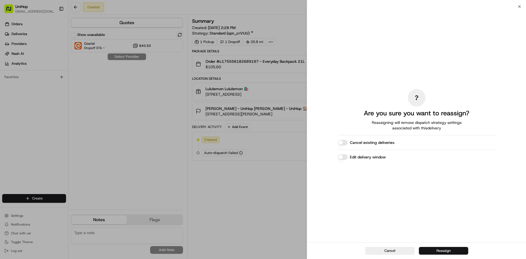
click at [446, 250] on button "Reassign" at bounding box center [443, 251] width 49 height 8
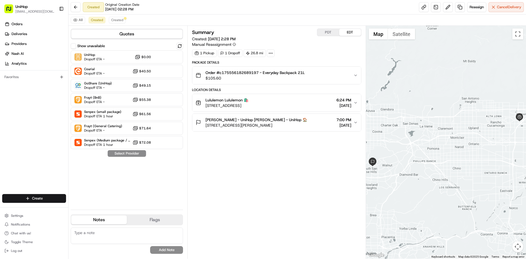
drag, startPoint x: 406, startPoint y: 135, endPoint x: 406, endPoint y: 140, distance: 4.4
click at [406, 140] on div at bounding box center [446, 142] width 160 height 233
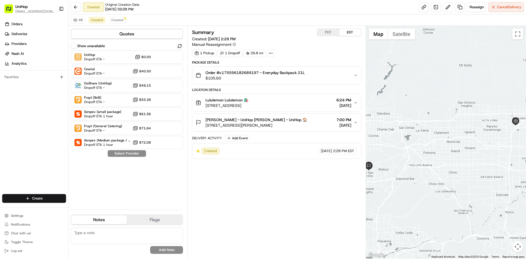
drag, startPoint x: 296, startPoint y: 124, endPoint x: 302, endPoint y: 127, distance: 5.8
click at [297, 124] on span "2031 Sarah Ct, West Covina, CA 91792, USA" at bounding box center [256, 124] width 102 height 5
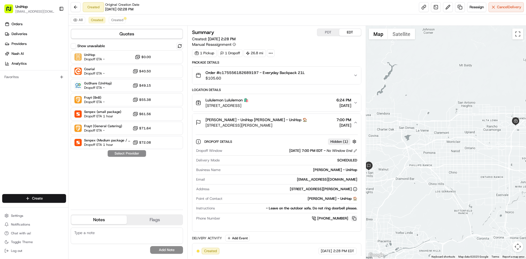
click at [355, 219] on button at bounding box center [354, 218] width 6 height 6
click at [307, 127] on span "2031 Sarah Ct, West Covina, CA 91792, USA" at bounding box center [256, 124] width 102 height 5
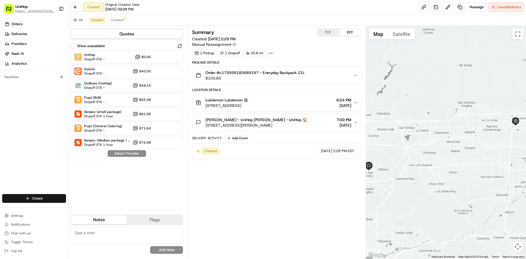
click at [304, 129] on button "Maria Isabel Flores - UniHop Maria Isabel Flores - UniHop 🏠 2031 Sarah Ct, West…" at bounding box center [276, 123] width 168 height 18
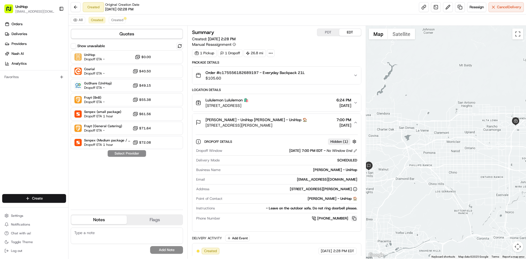
drag, startPoint x: 355, startPoint y: 219, endPoint x: 343, endPoint y: 188, distance: 32.9
click at [355, 218] on button at bounding box center [354, 218] width 6 height 6
click at [319, 131] on button "Maria Isabel Flores - UniHop Maria Isabel Flores - UniHop 🏠 2031 Sarah Ct, West…" at bounding box center [276, 123] width 168 height 18
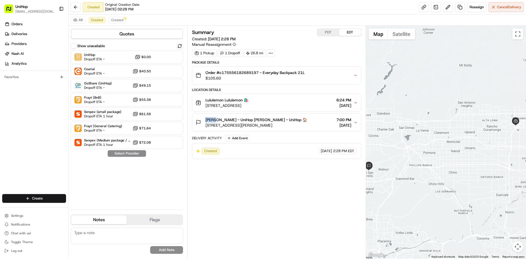
drag, startPoint x: 206, startPoint y: 118, endPoint x: 216, endPoint y: 122, distance: 10.8
click at [216, 122] on span "Maria Isabel Flores - UniHop Maria Isabel Flores - UniHop 🏠" at bounding box center [256, 119] width 102 height 5
copy span "Maria"
drag, startPoint x: 203, startPoint y: 99, endPoint x: 223, endPoint y: 101, distance: 20.4
click at [223, 101] on div "Lululemon Lululemon 🛍️ 12434 S Mainstreet Space #1350, Rancho Cucamonga, CA 917…" at bounding box center [221, 102] width 53 height 11
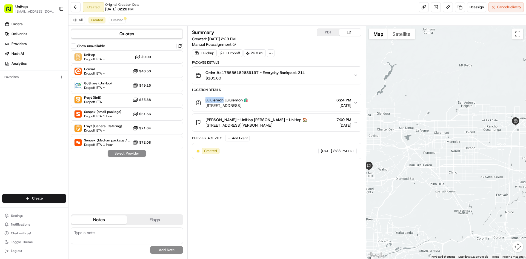
copy span "Lululemon"
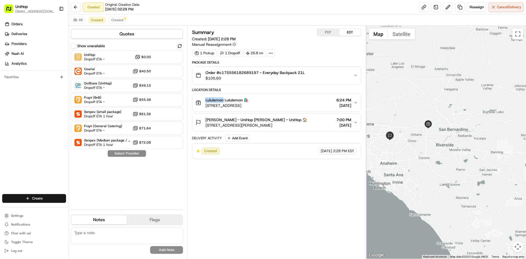
drag, startPoint x: 401, startPoint y: 112, endPoint x: 431, endPoint y: 150, distance: 48.5
click at [431, 150] on div at bounding box center [446, 142] width 160 height 233
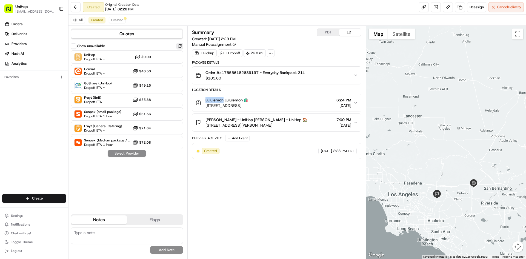
click at [179, 45] on button at bounding box center [179, 46] width 7 height 7
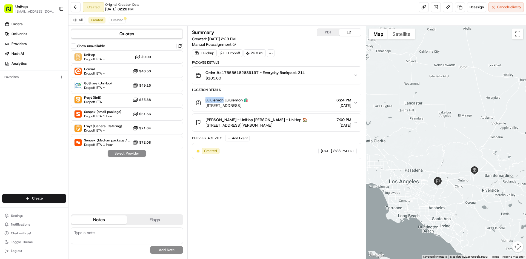
drag, startPoint x: 430, startPoint y: 118, endPoint x: 422, endPoint y: 99, distance: 21.6
click at [422, 100] on div at bounding box center [446, 142] width 160 height 233
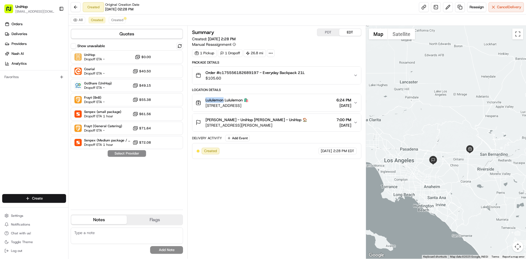
drag, startPoint x: 413, startPoint y: 109, endPoint x: 423, endPoint y: 108, distance: 10.4
click at [423, 108] on div at bounding box center [446, 142] width 160 height 233
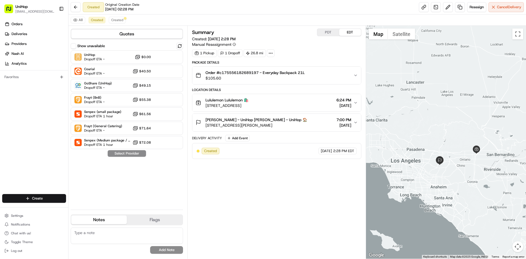
click at [296, 215] on div "Summary PDT EDT Created: Aug 23 2025 2:28 PM Manual Reassignment 1 Pickup 1 Dro…" at bounding box center [276, 141] width 169 height 227
click at [180, 46] on button at bounding box center [179, 46] width 7 height 7
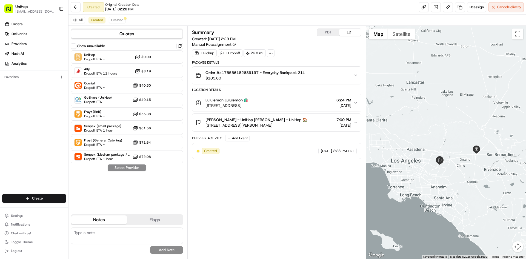
click at [0, 151] on div "Orders Deliveries Providers [PERSON_NAME] Analytics Favorites" at bounding box center [34, 108] width 68 height 180
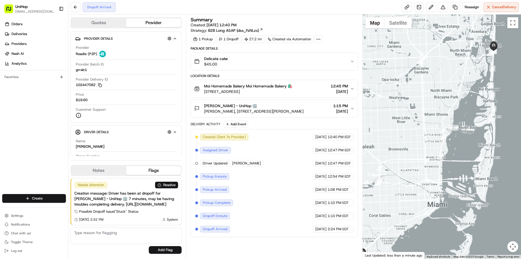
drag, startPoint x: 449, startPoint y: 70, endPoint x: 440, endPoint y: 97, distance: 29.3
click at [426, 106] on div at bounding box center [442, 137] width 158 height 244
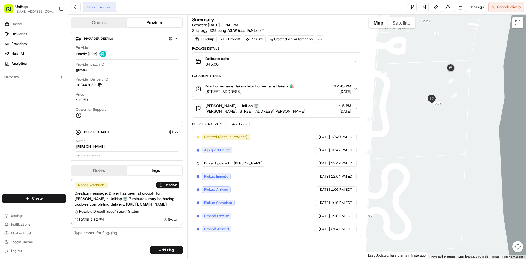
click at [303, 110] on span "Jade Ocean, 17121 Collins Ave, Sunny Isles Beach, FL 33160, USA" at bounding box center [255, 110] width 100 height 5
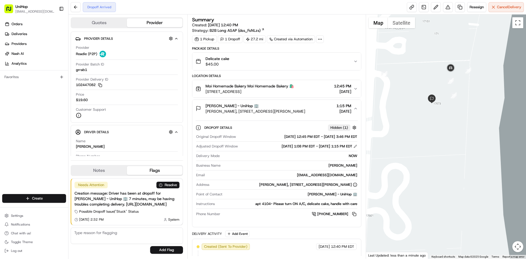
click at [293, 107] on div "Hanna Hanna - UniHop 🏢" at bounding box center [255, 105] width 100 height 5
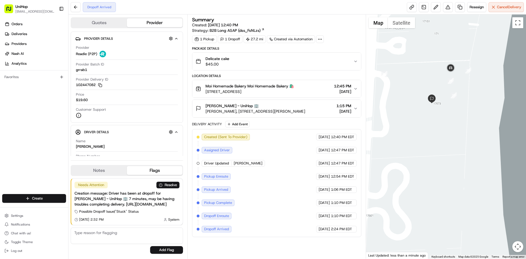
click at [398, 25] on button "Satellite" at bounding box center [401, 22] width 27 height 11
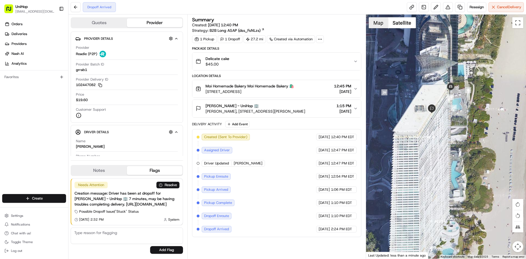
click at [374, 25] on button "Map" at bounding box center [377, 22] width 19 height 11
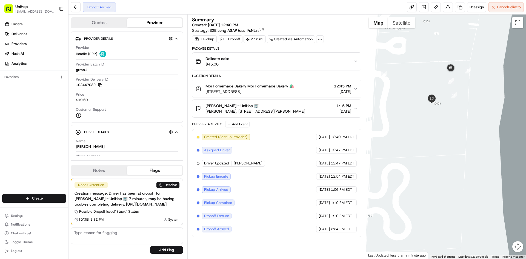
click at [286, 65] on div "Delicate cake $45.00" at bounding box center [273, 61] width 157 height 11
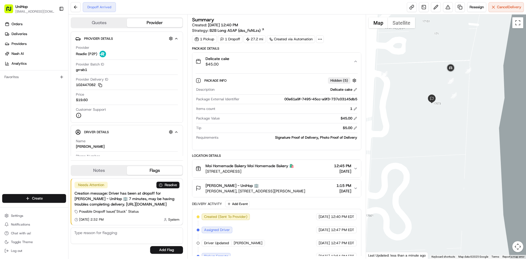
click at [286, 62] on div "Delicate cake $45.00" at bounding box center [273, 61] width 157 height 11
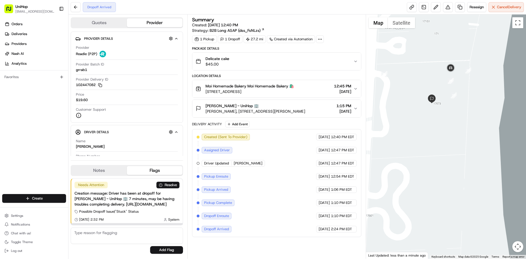
click at [118, 166] on button "Notes" at bounding box center [99, 170] width 56 height 9
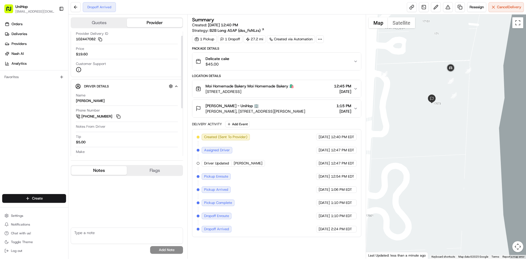
scroll to position [55, 0]
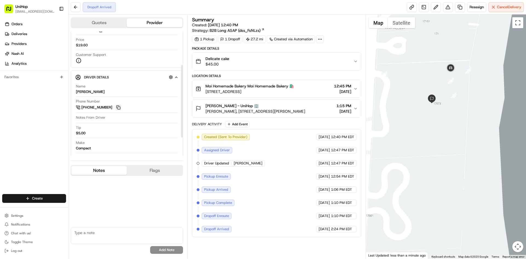
click button
drag, startPoint x: 204, startPoint y: 104, endPoint x: 216, endPoint y: 106, distance: 12.2
click div "Hanna Hanna - UniHop 🏢 Jade Ocean, 17121 Collins Ave, Sunny Isles Beach, FL 331…"
copy span "Hanna"
drag, startPoint x: 205, startPoint y: 85, endPoint x: 233, endPoint y: 80, distance: 28.3
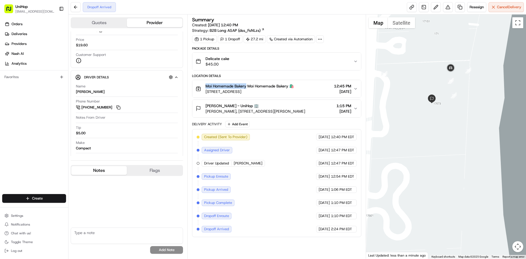
click div "Moi Homemade Bakery Moi Homemade Bakery 🛍️ 7388 SW 57th Ave, South Miami, FL 33…"
copy span "Moi Homemade Baker"
click div "Hanna Hanna - UniHop 🏢"
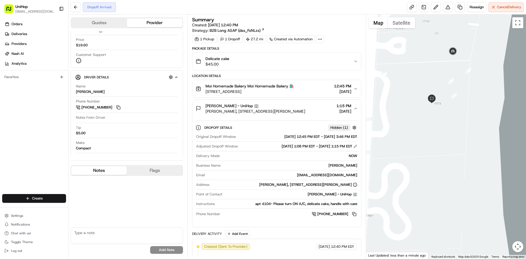
click div "Hanna Hanna - UniHop 🏢"
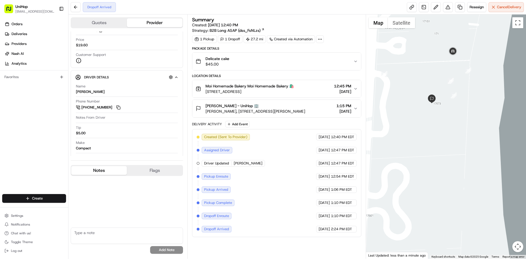
drag, startPoint x: 229, startPoint y: 111, endPoint x: 322, endPoint y: 112, distance: 93.1
click span "Jade Ocean, 17121 Collins Ave, Sunny Isles Beach, FL 33160, USA"
drag, startPoint x: 205, startPoint y: 112, endPoint x: 226, endPoint y: 114, distance: 20.6
click button "Hanna Hanna - UniHop 🏢 Jade Ocean, 17121 Collins Ave, Sunny Isles Beach, FL 331…"
click span "Jade Ocean, 17121 Collins Ave, Sunny Isles Beach, FL 33160, USA"
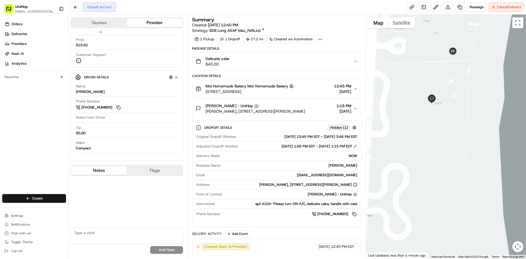
click span "Jade Ocean, 17121 Collins Ave, Sunny Isles Beach, FL 33160, USA"
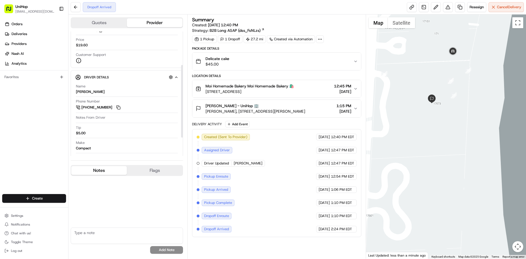
click span "Jade Ocean, 17121 Collins Ave, Sunny Isles Beach, FL 33160, USA"
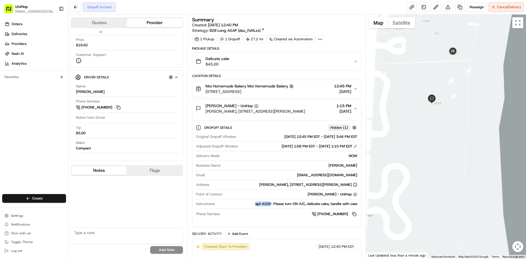
drag, startPoint x: 255, startPoint y: 205, endPoint x: 270, endPoint y: 205, distance: 14.2
click div "apt 4104- Please turn ON A/C, delicate cake, handle with care"
copy div "apt 4104"
click button "Hanna Hanna - UniHop 🏢 Jade Ocean, 17121 Collins Ave, Sunny Isles Beach, FL 331…"
click span "Jade Ocean, 17121 Collins Ave, Sunny Isles Beach, FL 33160, USA"
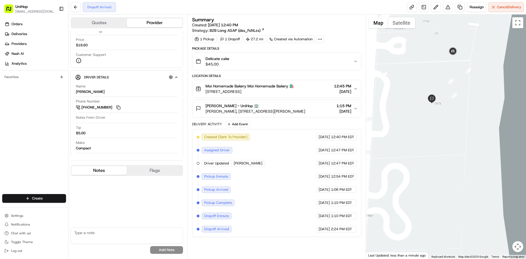
click div "Hanna Hanna - UniHop 🏢"
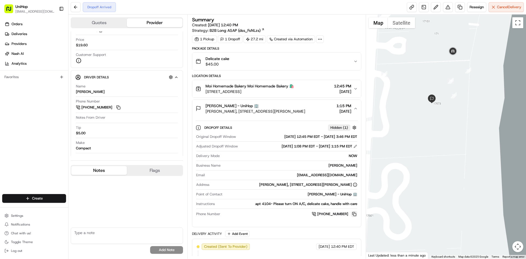
click button
click div "Hanna Hanna - UniHop 🏢"
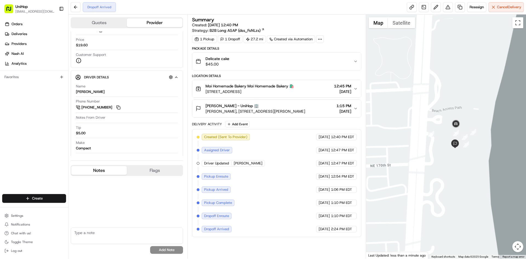
drag, startPoint x: 460, startPoint y: 163, endPoint x: 463, endPoint y: 167, distance: 5.4
click div
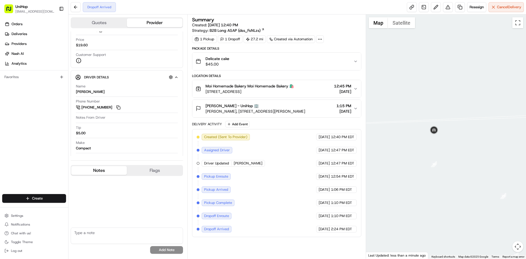
click div
click button "Satellite"
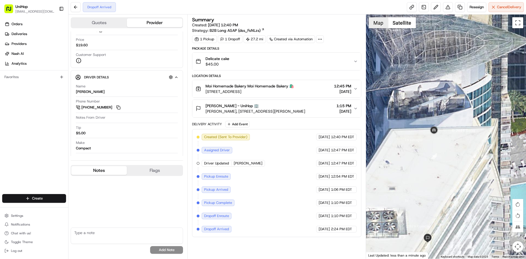
click button "Map"
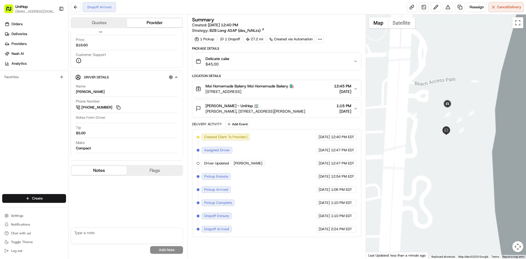
click div
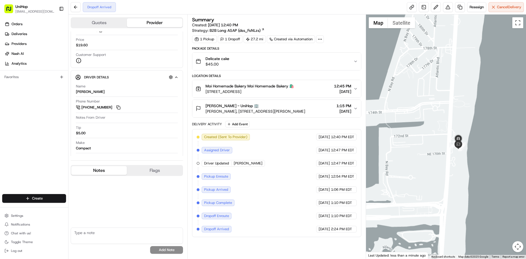
drag, startPoint x: 460, startPoint y: 119, endPoint x: 458, endPoint y: 116, distance: 3.5
click div
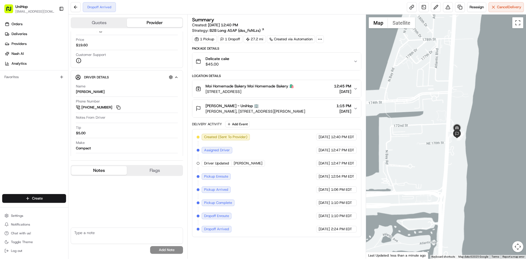
drag, startPoint x: 459, startPoint y: 119, endPoint x: 458, endPoint y: 109, distance: 10.3
click div
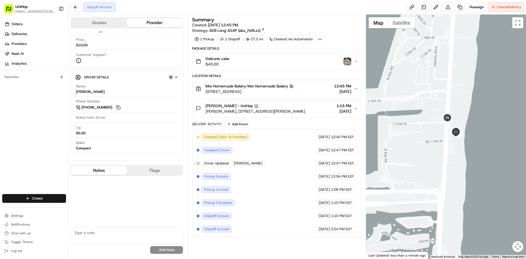
click img "button"
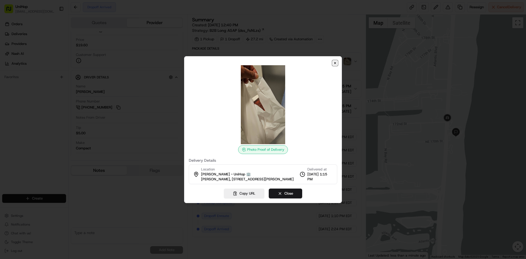
click icon "button"
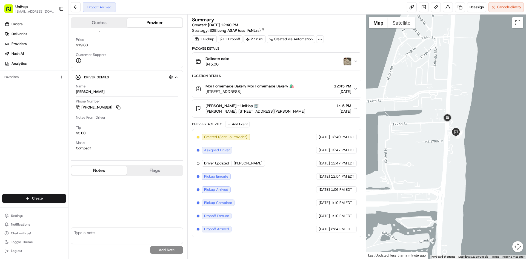
click img "button"
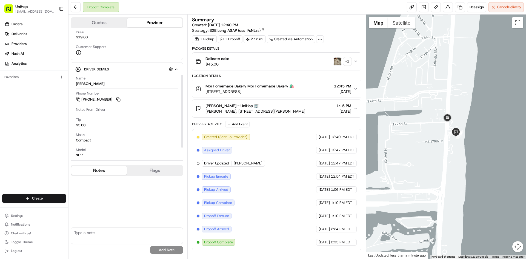
scroll to position [76, 0]
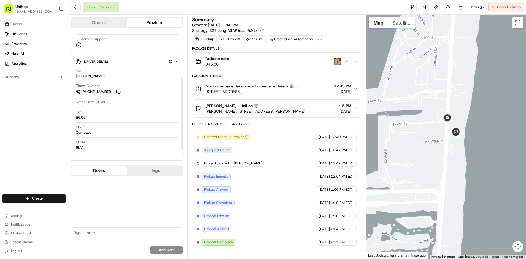
click div "+ 1"
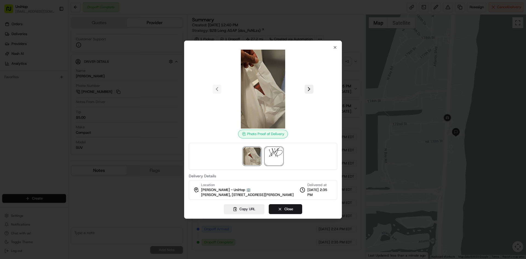
click img
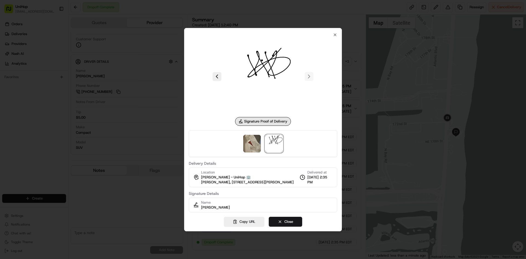
click div "Signature Proof of Delivery Delivery Details Location Hanna Hanna - UniHop 🏢 Ja…"
click div
click img
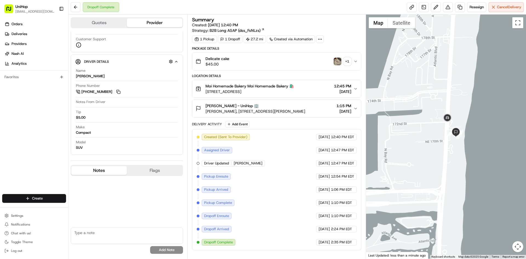
click img "button"
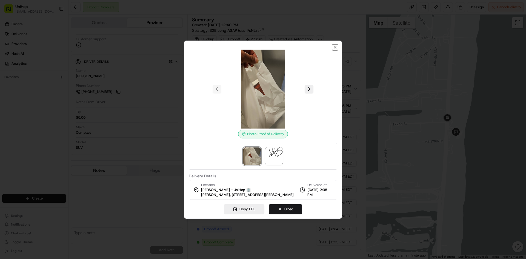
click icon "button"
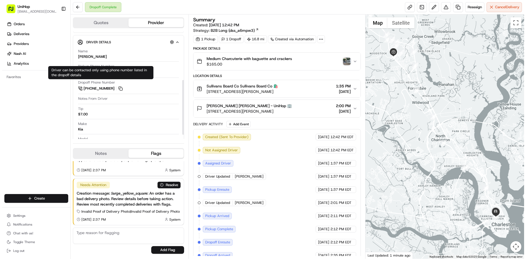
scroll to position [103, 0]
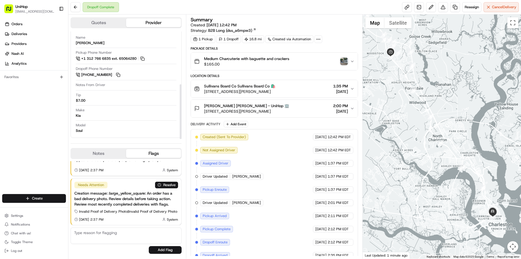
click at [346, 64] on img "button" at bounding box center [344, 61] width 8 height 8
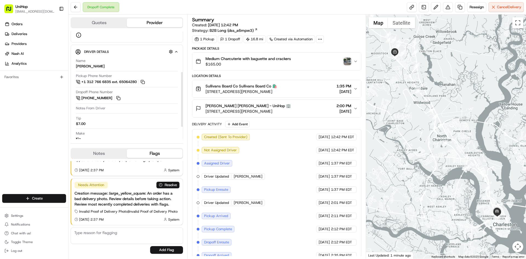
scroll to position [76, 0]
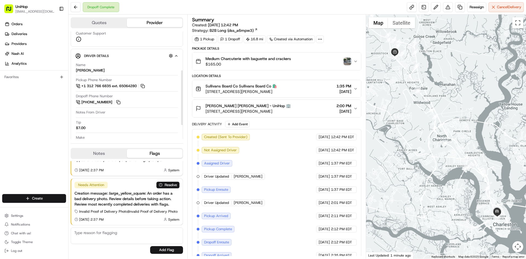
click at [267, 65] on span "$165.00" at bounding box center [247, 63] width 85 height 5
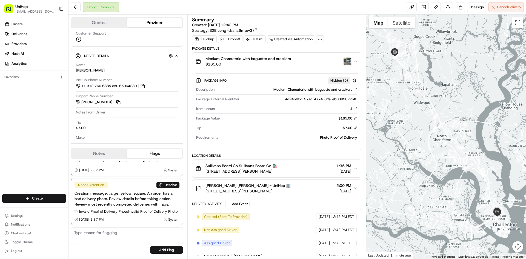
click at [268, 64] on span "$165.00" at bounding box center [247, 63] width 85 height 5
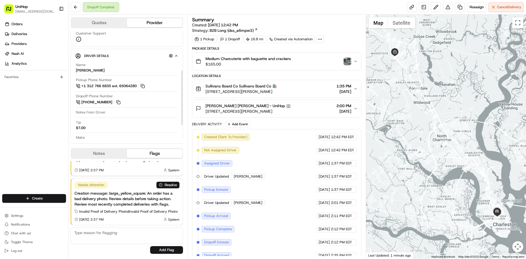
click at [109, 151] on button "Notes" at bounding box center [99, 153] width 56 height 9
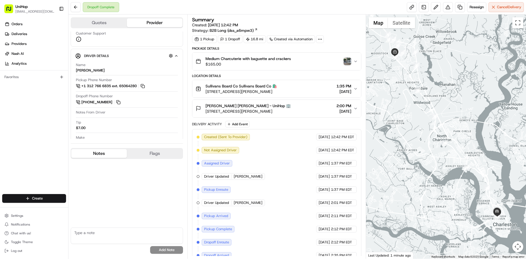
drag, startPoint x: 495, startPoint y: 203, endPoint x: 487, endPoint y: 196, distance: 10.1
click at [487, 196] on div at bounding box center [446, 137] width 160 height 244
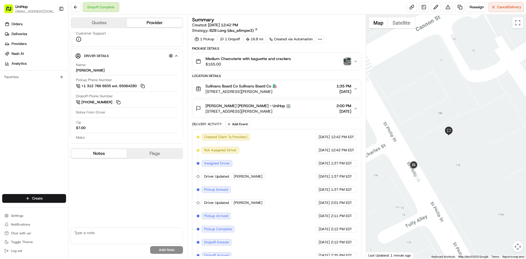
click at [290, 105] on div "[PERSON_NAME] [PERSON_NAME] - UniHop 🏢 [STREET_ADDRESS][PERSON_NAME] 2:00 PM [D…" at bounding box center [273, 108] width 157 height 11
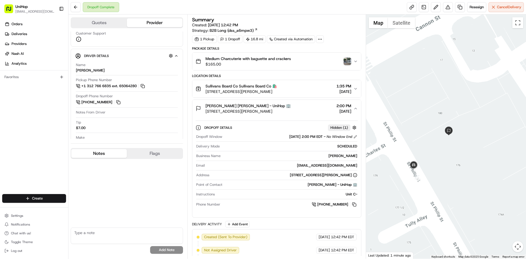
click at [290, 105] on div "[PERSON_NAME] [PERSON_NAME] - UniHop 🏢 [STREET_ADDRESS][PERSON_NAME] 2:00 PM [D…" at bounding box center [273, 108] width 157 height 11
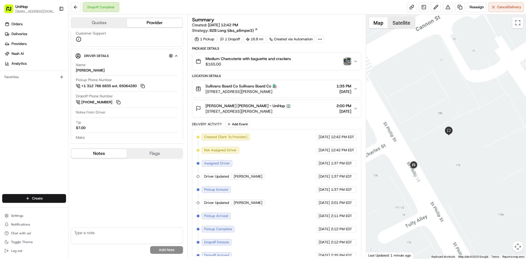
click at [399, 23] on button "Satellite" at bounding box center [401, 22] width 27 height 11
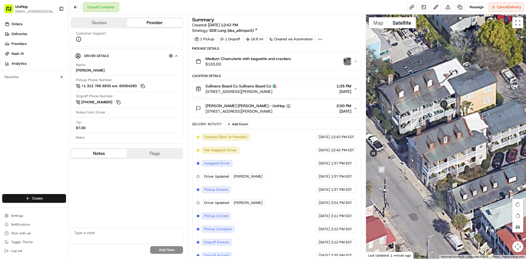
click at [344, 60] on img "button" at bounding box center [347, 61] width 8 height 8
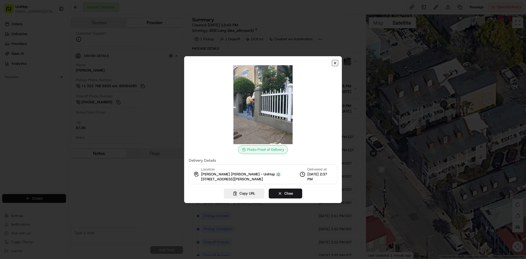
click at [336, 64] on icon "button" at bounding box center [335, 63] width 2 height 2
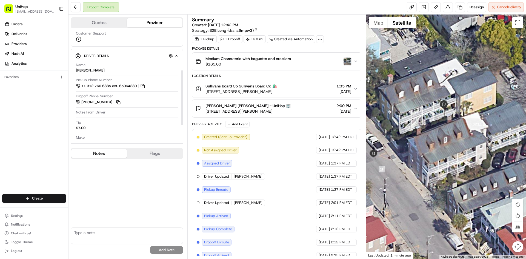
click at [91, 231] on textarea at bounding box center [127, 235] width 112 height 16
type textarea "t"
type textarea "called dd using voip multiple times however all calls routed to vm and it's not…"
click at [173, 248] on button "Add Note" at bounding box center [166, 250] width 33 height 8
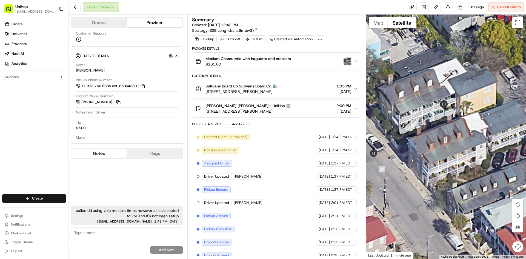
click at [4, 138] on div "Orders Deliveries Providers [PERSON_NAME] Analytics Favorites" at bounding box center [34, 108] width 68 height 180
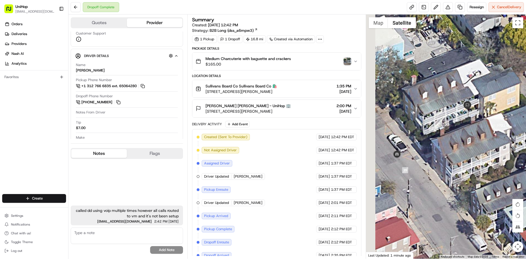
drag, startPoint x: 391, startPoint y: 139, endPoint x: 415, endPoint y: 139, distance: 23.3
click at [415, 139] on div at bounding box center [446, 137] width 160 height 244
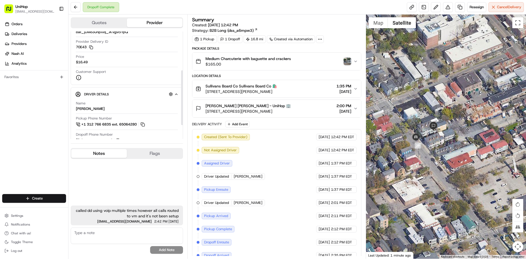
scroll to position [21, 0]
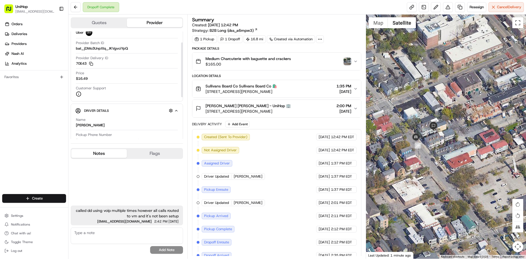
click at [102, 229] on textarea at bounding box center [127, 235] width 112 height 16
type textarea "s"
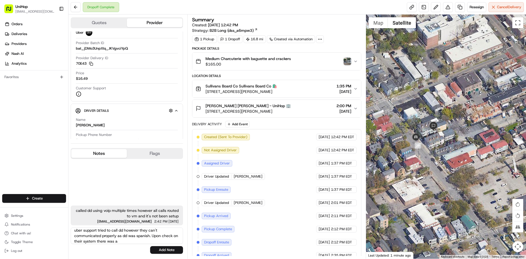
click at [6, 131] on div "Orders Deliveries Providers [PERSON_NAME] Analytics Favorites" at bounding box center [34, 108] width 68 height 180
click at [126, 239] on textarea "uber support tried to call dd however they can't communicated properly as dd wa…" at bounding box center [127, 235] width 112 height 16
type textarea "uber support tried to call dd however they can't communicated properly as dd wa…"
click at [171, 248] on button "Add Note" at bounding box center [166, 250] width 33 height 8
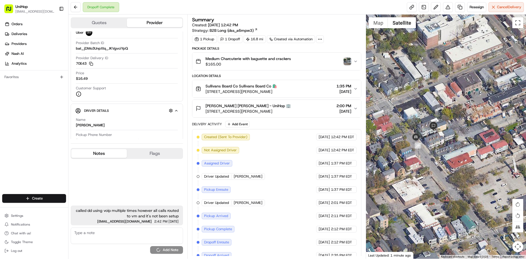
scroll to position [0, 0]
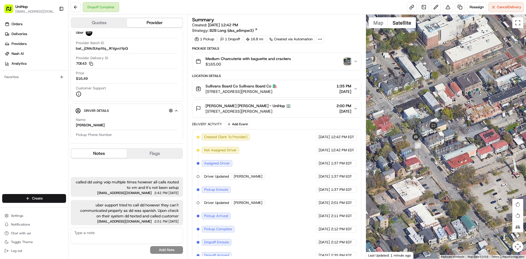
drag, startPoint x: 18, startPoint y: 152, endPoint x: 139, endPoint y: 153, distance: 120.4
click at [19, 152] on div "Orders Deliveries Providers [PERSON_NAME] Analytics Favorites" at bounding box center [34, 108] width 68 height 180
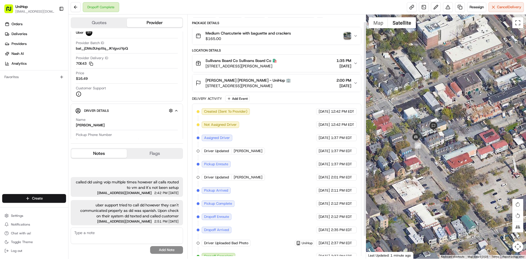
scroll to position [34, 0]
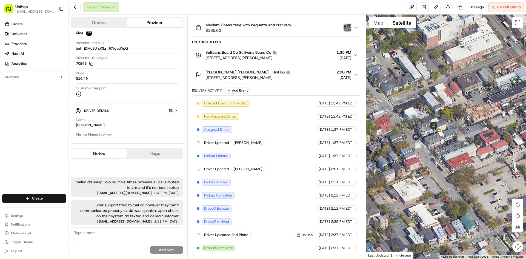
drag, startPoint x: 0, startPoint y: 138, endPoint x: 54, endPoint y: 138, distance: 54.5
click at [1, 138] on div "Orders Deliveries Providers [PERSON_NAME] Analytics Favorites" at bounding box center [34, 108] width 68 height 180
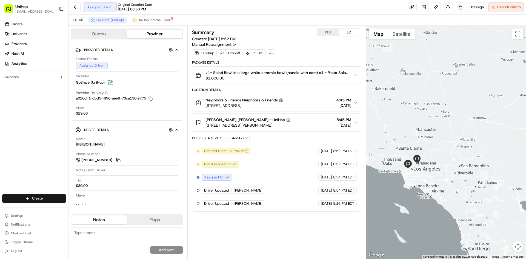
drag, startPoint x: 466, startPoint y: 110, endPoint x: 450, endPoint y: 122, distance: 20.4
click at [450, 122] on div at bounding box center [446, 142] width 160 height 233
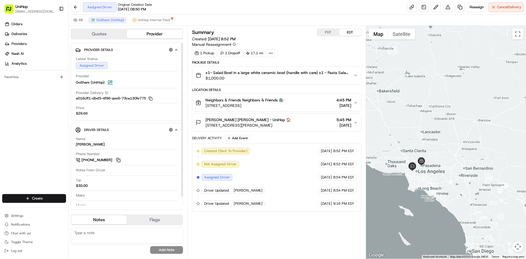
click at [120, 162] on button at bounding box center [118, 160] width 6 height 6
drag, startPoint x: 117, startPoint y: 157, endPoint x: 84, endPoint y: 66, distance: 97.0
click at [117, 157] on button at bounding box center [118, 160] width 6 height 6
drag, startPoint x: 204, startPoint y: 98, endPoint x: 240, endPoint y: 100, distance: 36.5
click at [240, 100] on div "Neighbors & Friends Neighbors & Friends 🛍️ [STREET_ADDRESS]" at bounding box center [239, 102] width 88 height 11
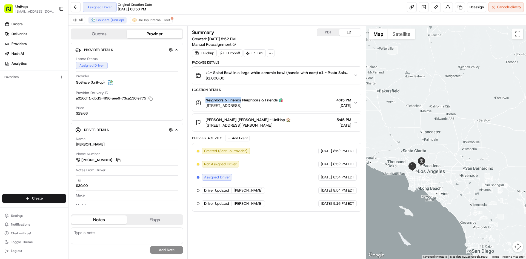
copy span "Neighbors & Friends"
drag, startPoint x: 206, startPoint y: 120, endPoint x: 227, endPoint y: 121, distance: 21.7
click at [227, 121] on span "[PERSON_NAME] [PERSON_NAME] - UniHop 🏠" at bounding box center [247, 119] width 85 height 5
copy span "[PERSON_NAME]"
click at [326, 33] on button "PDT" at bounding box center [328, 32] width 22 height 7
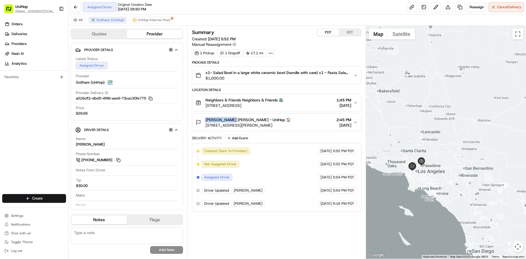
click at [326, 33] on button "PDT" at bounding box center [328, 32] width 22 height 7
click at [19, 119] on div "Orders Deliveries Providers [PERSON_NAME] Analytics Favorites" at bounding box center [34, 108] width 68 height 180
click at [244, 135] on button "Add Event" at bounding box center [237, 138] width 24 height 7
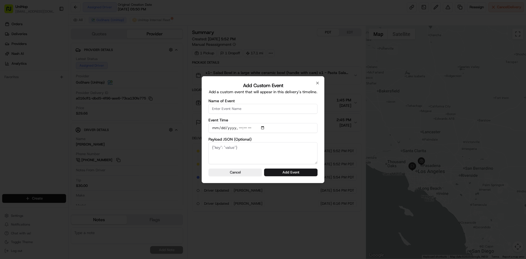
click at [246, 108] on input "Name of Event" at bounding box center [262, 109] width 109 height 10
type input "Driver Confirmed"
click at [263, 128] on input "Event Time" at bounding box center [262, 128] width 109 height 10
type input "[DATE]T15:04"
click at [320, 137] on div "Add Custom Event Add a custom event that will appear in this delivery's timelin…" at bounding box center [262, 129] width 123 height 107
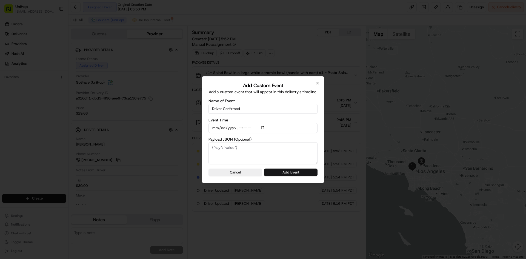
click at [301, 170] on button "Add Event" at bounding box center [290, 172] width 53 height 8
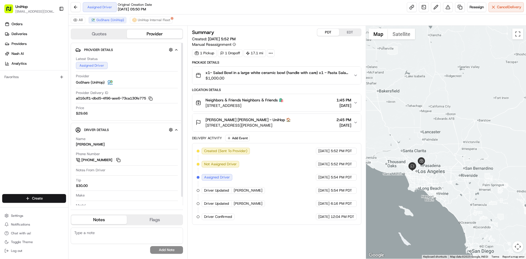
click at [0, 149] on div "Orders Deliveries Providers [PERSON_NAME] Analytics Favorites" at bounding box center [34, 108] width 68 height 180
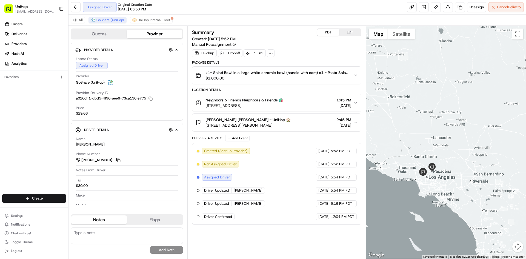
click at [454, 102] on div at bounding box center [446, 142] width 160 height 233
drag, startPoint x: 2, startPoint y: 145, endPoint x: 37, endPoint y: 52, distance: 99.2
click at [2, 144] on div "Orders Deliveries Providers [PERSON_NAME] Analytics Favorites" at bounding box center [34, 108] width 68 height 180
click at [417, 61] on div at bounding box center [446, 142] width 160 height 233
click at [341, 32] on button "EDT" at bounding box center [350, 32] width 22 height 7
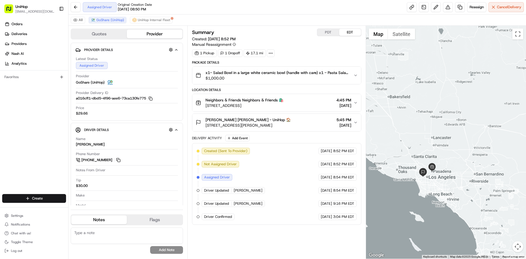
drag, startPoint x: 341, startPoint y: 32, endPoint x: 350, endPoint y: 35, distance: 9.0
click at [341, 32] on button "EDT" at bounding box center [350, 32] width 22 height 7
click at [413, 91] on div at bounding box center [446, 142] width 160 height 233
click at [478, 106] on div at bounding box center [446, 142] width 160 height 233
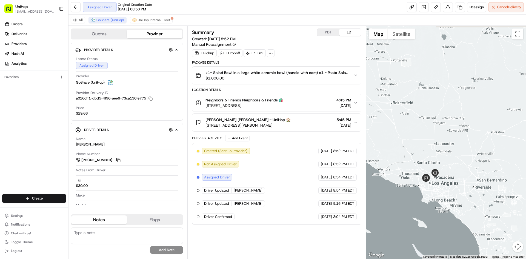
drag, startPoint x: 420, startPoint y: 145, endPoint x: 423, endPoint y: 151, distance: 7.4
click at [423, 151] on div at bounding box center [446, 142] width 160 height 233
click at [31, 132] on div "Orders Deliveries Providers [PERSON_NAME] Analytics Favorites" at bounding box center [34, 108] width 68 height 180
click at [33, 143] on div "Orders Deliveries Providers [PERSON_NAME] Analytics Favorites" at bounding box center [34, 108] width 68 height 180
click at [10, 148] on div "Orders Deliveries Providers [PERSON_NAME] Analytics Favorites" at bounding box center [34, 108] width 68 height 180
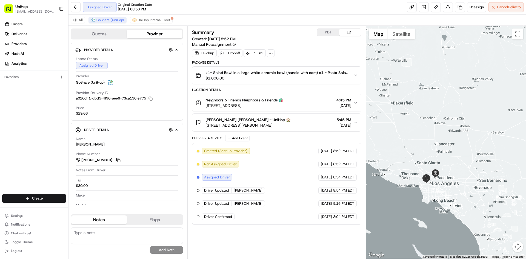
drag, startPoint x: 0, startPoint y: 155, endPoint x: 7, endPoint y: 159, distance: 8.4
click at [0, 157] on div "Orders Deliveries Providers [PERSON_NAME] Analytics Favorites" at bounding box center [34, 108] width 68 height 180
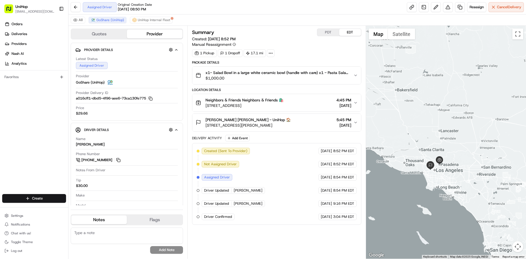
drag, startPoint x: 454, startPoint y: 99, endPoint x: 459, endPoint y: 86, distance: 14.2
click at [459, 86] on div at bounding box center [446, 142] width 160 height 233
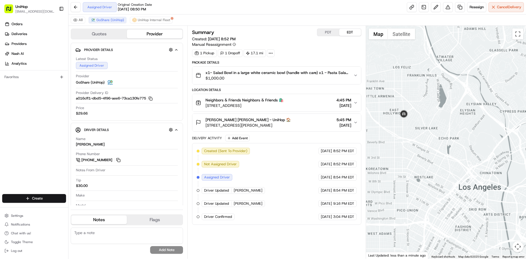
drag, startPoint x: 437, startPoint y: 116, endPoint x: 454, endPoint y: 149, distance: 38.1
click at [452, 145] on div at bounding box center [446, 142] width 160 height 233
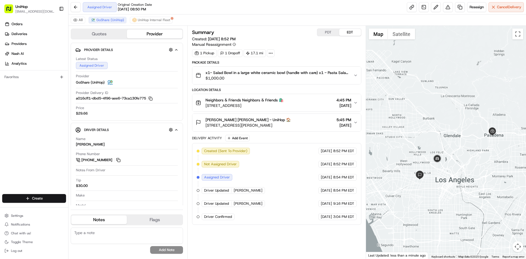
drag, startPoint x: 437, startPoint y: 129, endPoint x: 429, endPoint y: 132, distance: 8.1
click at [430, 132] on div at bounding box center [446, 142] width 160 height 233
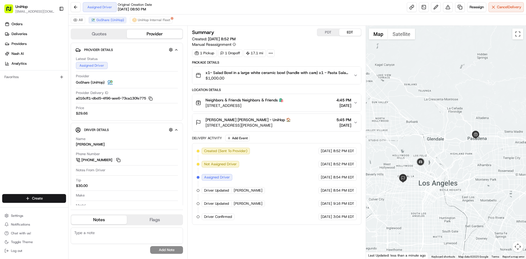
drag, startPoint x: 429, startPoint y: 125, endPoint x: 431, endPoint y: 120, distance: 5.5
click at [431, 120] on div at bounding box center [446, 142] width 160 height 233
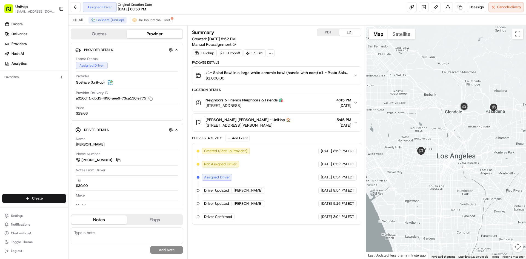
click at [456, 88] on div at bounding box center [446, 142] width 160 height 233
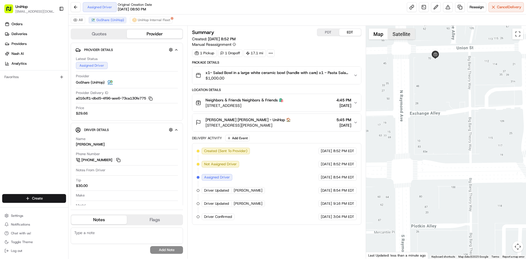
click at [405, 39] on button "Satellite" at bounding box center [401, 33] width 27 height 11
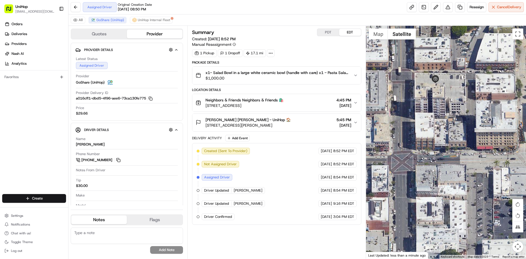
click at [382, 37] on button "Map" at bounding box center [377, 33] width 19 height 11
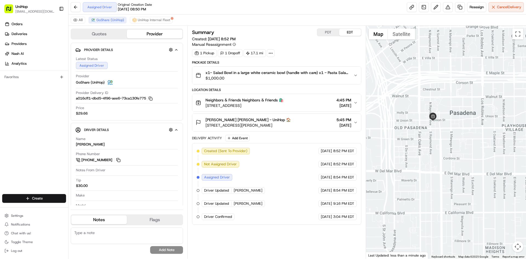
drag, startPoint x: 431, startPoint y: 151, endPoint x: 453, endPoint y: 144, distance: 22.7
click at [437, 149] on div at bounding box center [446, 142] width 160 height 233
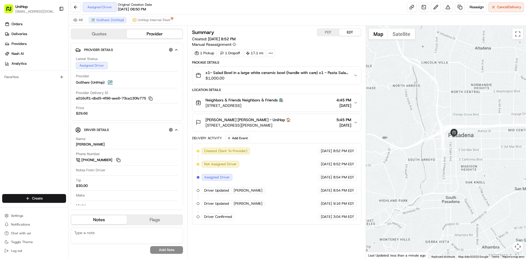
drag, startPoint x: 446, startPoint y: 151, endPoint x: 460, endPoint y: 144, distance: 16.2
click at [453, 148] on div at bounding box center [446, 142] width 160 height 233
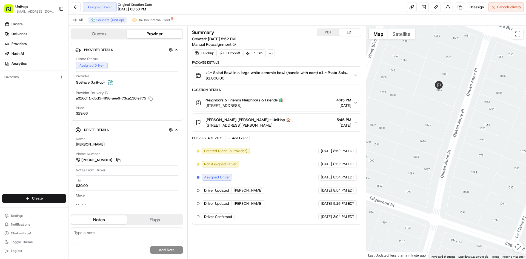
drag, startPoint x: 443, startPoint y: 102, endPoint x: 440, endPoint y: 100, distance: 3.8
click at [442, 106] on div at bounding box center [446, 142] width 160 height 233
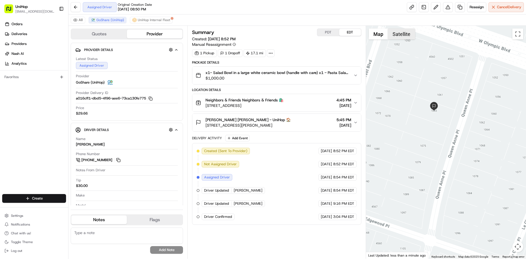
click at [399, 35] on button "Satellite" at bounding box center [401, 33] width 27 height 11
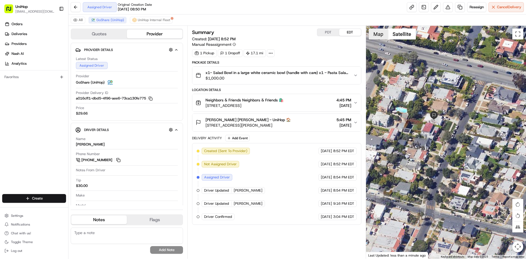
click at [381, 34] on button "Map" at bounding box center [377, 33] width 19 height 11
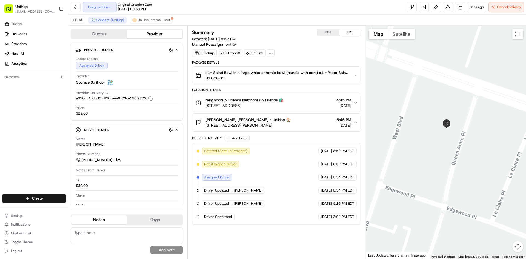
click at [465, 146] on div at bounding box center [446, 142] width 160 height 233
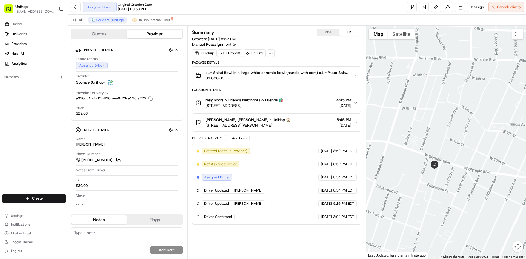
drag, startPoint x: 464, startPoint y: 151, endPoint x: 434, endPoint y: 174, distance: 37.3
click at [444, 169] on div at bounding box center [446, 142] width 160 height 233
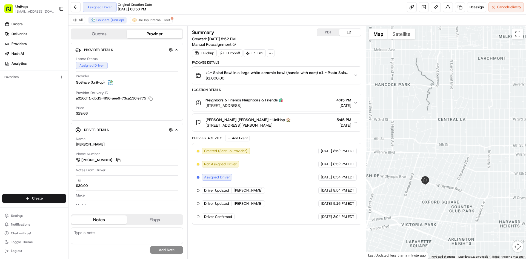
drag, startPoint x: 456, startPoint y: 158, endPoint x: 431, endPoint y: 166, distance: 26.4
click at [433, 166] on div at bounding box center [446, 142] width 160 height 233
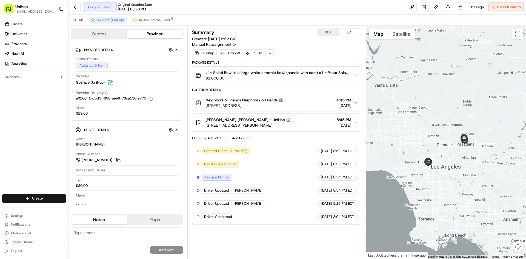
drag, startPoint x: 459, startPoint y: 158, endPoint x: 446, endPoint y: 162, distance: 13.2
click at [446, 162] on div at bounding box center [446, 142] width 160 height 233
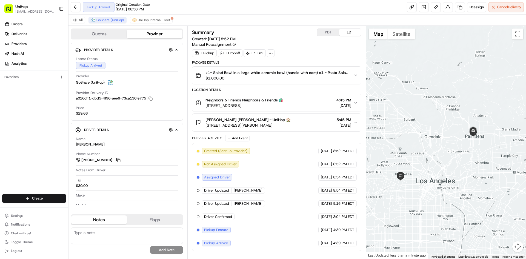
click at [408, 137] on div at bounding box center [446, 142] width 160 height 233
click at [290, 94] on button "Neighbors & Friends Neighbors & Friends 🛍️ [STREET_ADDRESS] 4:45 PM [DATE]" at bounding box center [276, 103] width 168 height 18
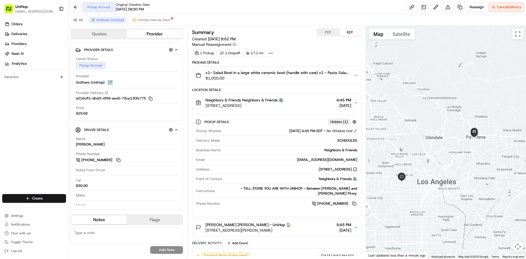
click at [294, 99] on div "Neighbors & Friends Neighbors & Friends 🛍️ [STREET_ADDRESS] 4:45 PM [DATE]" at bounding box center [273, 102] width 157 height 11
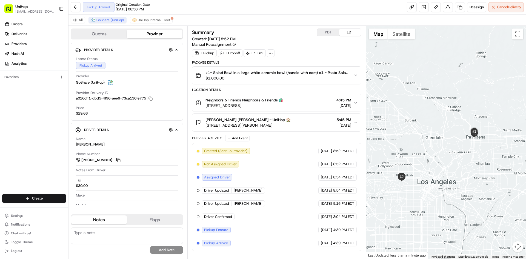
click at [296, 120] on div "[PERSON_NAME] [PERSON_NAME] - UniHop 🏠 [STREET_ADDRESS][PERSON_NAME] 5:45 PM [D…" at bounding box center [273, 122] width 157 height 11
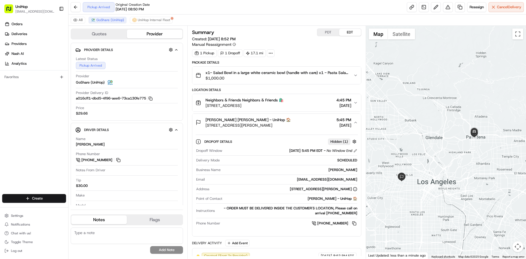
click at [296, 120] on div "[PERSON_NAME] [PERSON_NAME] - UniHop 🏠 [STREET_ADDRESS][PERSON_NAME] 5:45 PM [D…" at bounding box center [273, 122] width 157 height 11
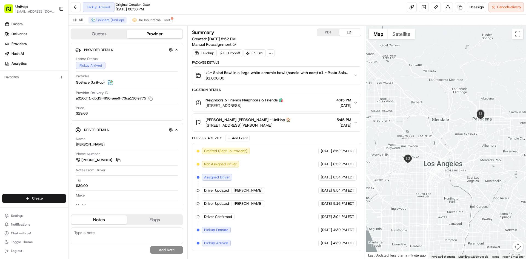
drag, startPoint x: 423, startPoint y: 162, endPoint x: 423, endPoint y: 152, distance: 10.1
click at [423, 152] on div at bounding box center [446, 142] width 160 height 233
click at [36, 132] on div "Orders Deliveries Providers [PERSON_NAME] Analytics Favorites" at bounding box center [34, 108] width 68 height 180
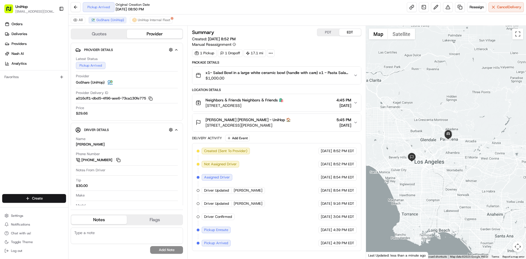
drag, startPoint x: 413, startPoint y: 153, endPoint x: 431, endPoint y: 160, distance: 19.3
click at [431, 160] on div at bounding box center [446, 142] width 160 height 233
click at [309, 77] on span "$1,000.00" at bounding box center [276, 77] width 143 height 5
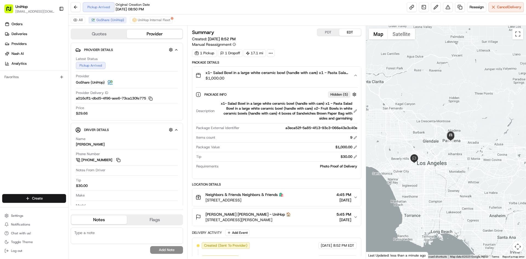
click at [309, 77] on span "$1,000.00" at bounding box center [276, 77] width 143 height 5
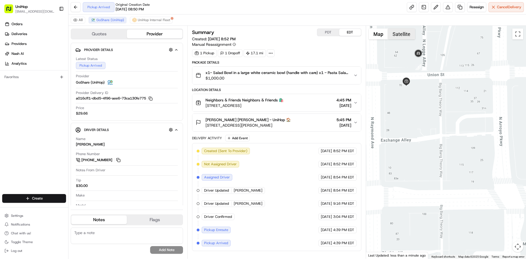
click at [397, 34] on button "Satellite" at bounding box center [401, 33] width 27 height 11
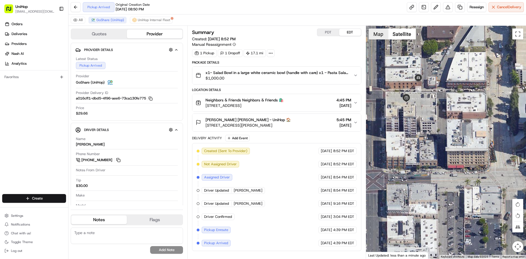
click at [385, 37] on button "Map" at bounding box center [377, 33] width 19 height 11
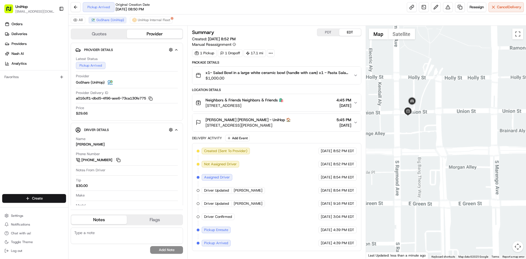
click at [449, 158] on div at bounding box center [446, 142] width 160 height 233
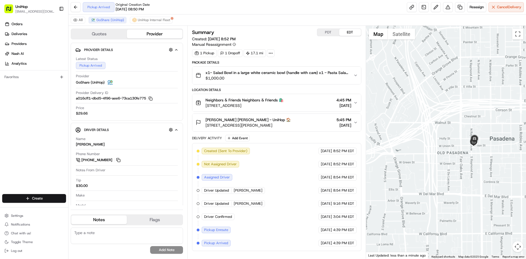
drag, startPoint x: 451, startPoint y: 167, endPoint x: 467, endPoint y: 153, distance: 20.8
click at [466, 159] on div at bounding box center [446, 142] width 160 height 233
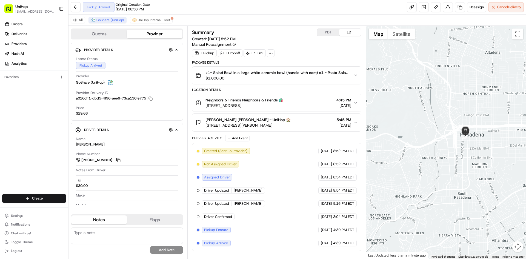
drag, startPoint x: 446, startPoint y: 153, endPoint x: 459, endPoint y: 137, distance: 21.0
click at [459, 139] on div at bounding box center [446, 142] width 160 height 233
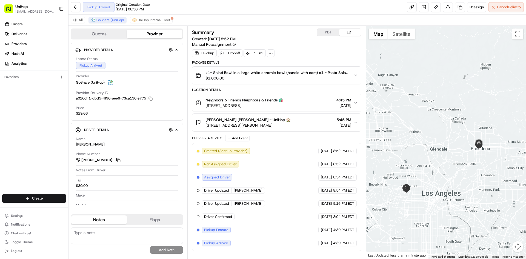
drag, startPoint x: 440, startPoint y: 135, endPoint x: 463, endPoint y: 155, distance: 30.8
click at [463, 155] on div at bounding box center [446, 142] width 160 height 233
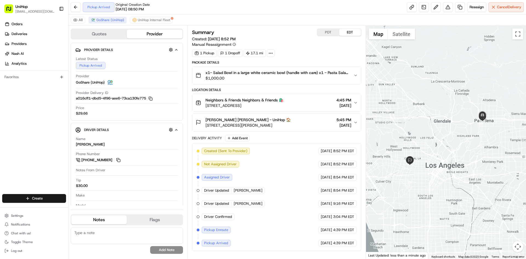
drag, startPoint x: 444, startPoint y: 158, endPoint x: 378, endPoint y: 169, distance: 66.8
click at [453, 168] on div at bounding box center [446, 142] width 160 height 233
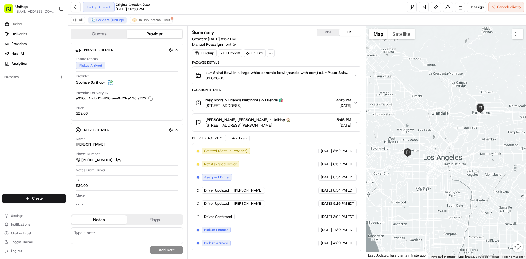
drag, startPoint x: 411, startPoint y: 180, endPoint x: 407, endPoint y: 201, distance: 22.0
click at [407, 201] on div at bounding box center [446, 142] width 160 height 233
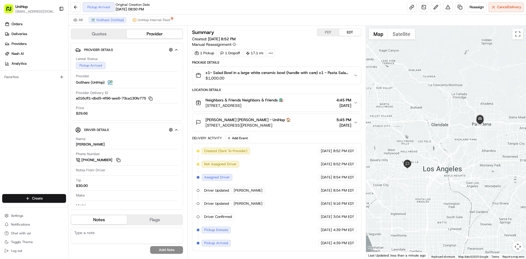
click at [300, 85] on div "Package Details x1- Salad Bowl in a large white ceramic bowl (handle with care)…" at bounding box center [276, 155] width 169 height 191
click at [299, 85] on div "Package Details x1- Salad Bowl in a large white ceramic bowl (handle with care)…" at bounding box center [276, 155] width 169 height 191
drag, startPoint x: 300, startPoint y: 82, endPoint x: 300, endPoint y: 79, distance: 2.8
click at [300, 81] on button "x1- Salad Bowl in a large white ceramic bowl (handle with care) x1 - Pasta Sala…" at bounding box center [276, 76] width 168 height 18
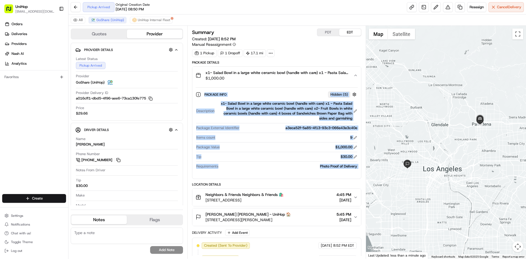
click at [300, 79] on span "$1,000.00" at bounding box center [276, 77] width 143 height 5
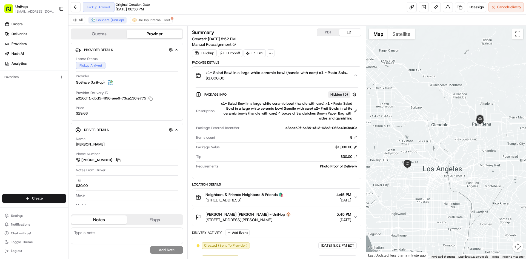
click at [300, 76] on span "$1,000.00" at bounding box center [276, 77] width 143 height 5
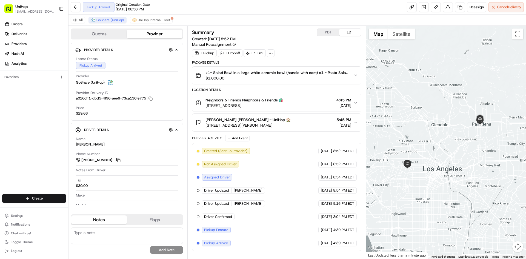
click at [300, 76] on span "$1,000.00" at bounding box center [276, 77] width 143 height 5
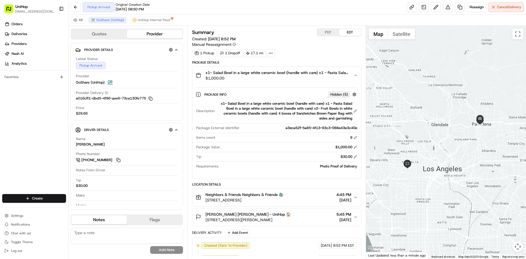
click at [186, 117] on div "Quotes Provider Provider Details Hidden ( 4 ) Latest Status Pickup Arrived Prov…" at bounding box center [127, 142] width 119 height 233
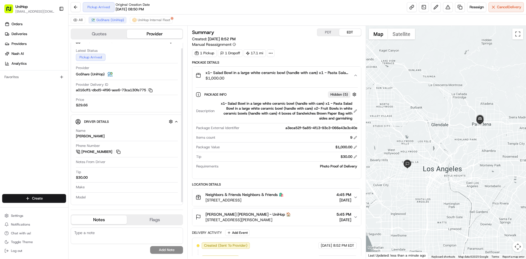
scroll to position [9, 0]
click at [294, 78] on span "$1,000.00" at bounding box center [276, 77] width 143 height 5
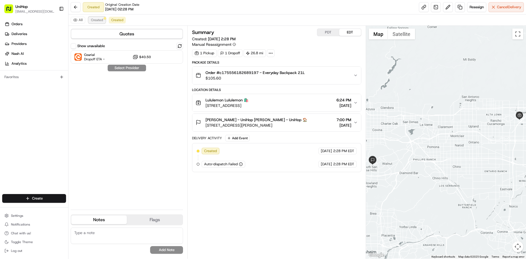
click at [101, 22] on button "Created" at bounding box center [96, 20] width 17 height 7
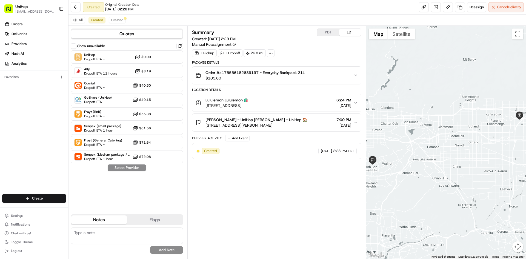
click at [31, 130] on div "Orders Deliveries Providers [PERSON_NAME] Analytics Favorites" at bounding box center [34, 108] width 68 height 180
click at [477, 9] on span "Reassign" at bounding box center [476, 7] width 14 height 5
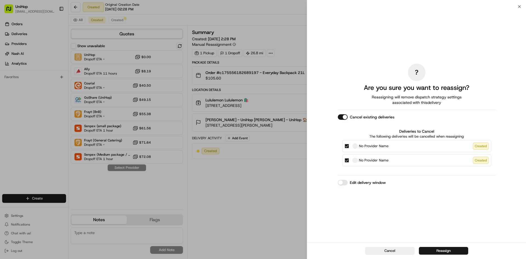
click at [341, 118] on button "Cancel existing deliveries" at bounding box center [342, 116] width 10 height 5
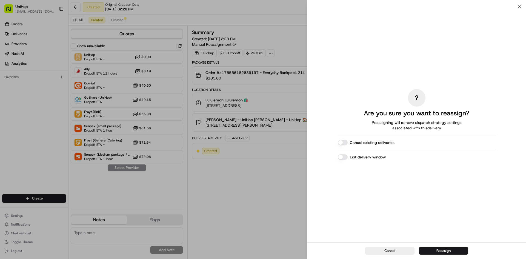
click at [343, 145] on button "Cancel existing deliveries" at bounding box center [342, 142] width 10 height 5
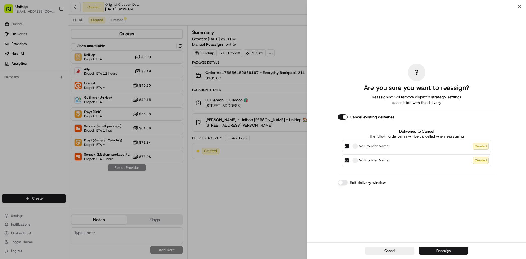
click at [343, 118] on button "Cancel existing deliveries" at bounding box center [342, 116] width 10 height 5
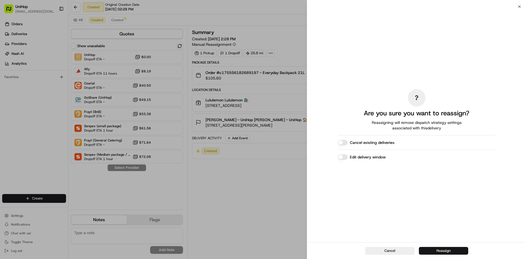
click at [438, 252] on button "Reassign" at bounding box center [443, 251] width 49 height 8
drag, startPoint x: 388, startPoint y: 222, endPoint x: 380, endPoint y: 244, distance: 22.9
click at [380, 244] on div "? Are you sure you want to reassign? Reassigning will remove dispatch strategy …" at bounding box center [416, 133] width 219 height 252
click at [372, 248] on div at bounding box center [446, 142] width 160 height 233
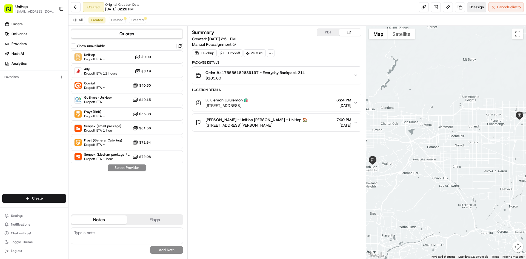
click at [471, 9] on span "Reassign" at bounding box center [476, 7] width 14 height 5
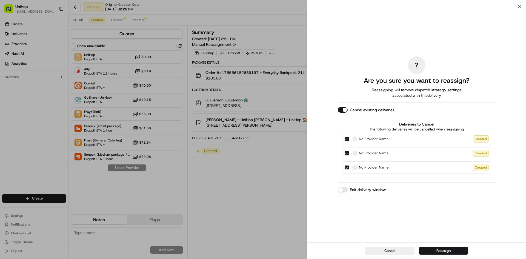
click at [345, 110] on button "Cancel existing deliveries" at bounding box center [342, 109] width 10 height 5
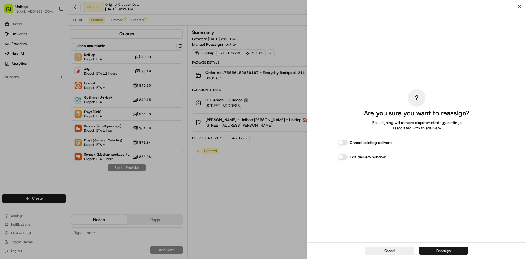
click at [345, 159] on button "Edit delivery window" at bounding box center [342, 156] width 10 height 5
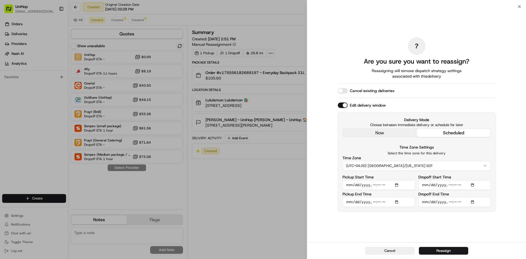
type button "on"
click at [397, 186] on input "Pickup Start Time" at bounding box center [378, 185] width 73 height 10
type input "2025-08-23T18:00"
click at [474, 184] on input "Dropoff Start Time" at bounding box center [454, 185] width 73 height 10
type input "2025-08-23T21:00"
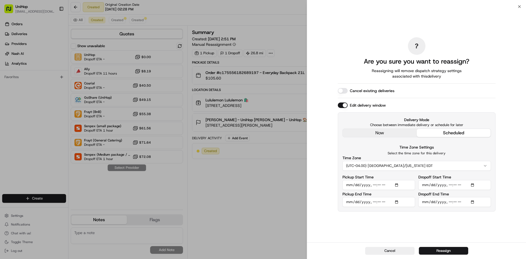
click at [514, 201] on div "? Are you sure you want to reassign? Reassigning will remove dispatch strategy …" at bounding box center [416, 124] width 219 height 235
click at [457, 250] on button "Reassign" at bounding box center [443, 251] width 49 height 8
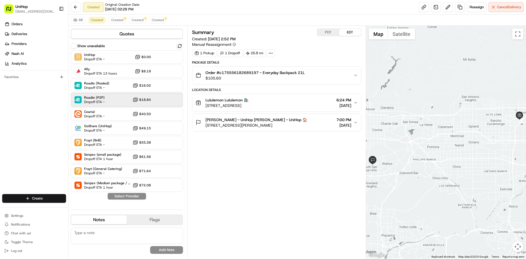
click at [112, 99] on div "Roadie (P2P) Dropoff ETA - $18.84" at bounding box center [127, 99] width 112 height 13
click at [126, 196] on button "Assign Provider" at bounding box center [126, 196] width 39 height 7
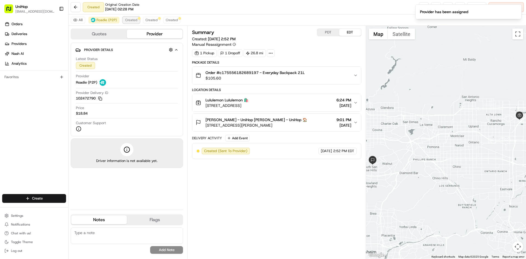
click at [132, 21] on span "Created" at bounding box center [131, 20] width 12 height 4
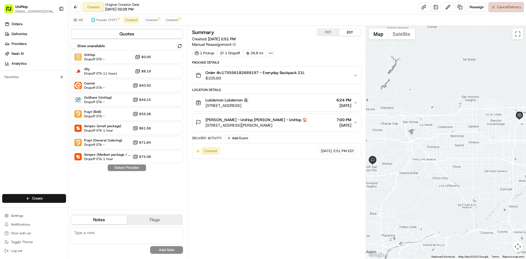
click at [498, 7] on span "Cancel Delivery" at bounding box center [509, 7] width 24 height 5
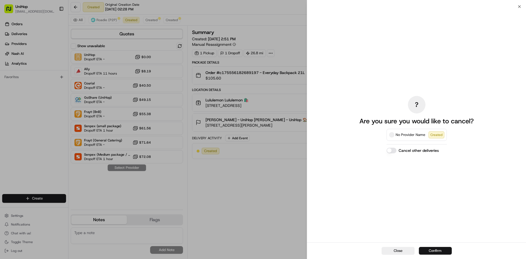
click at [438, 248] on button "Confirm" at bounding box center [435, 251] width 33 height 8
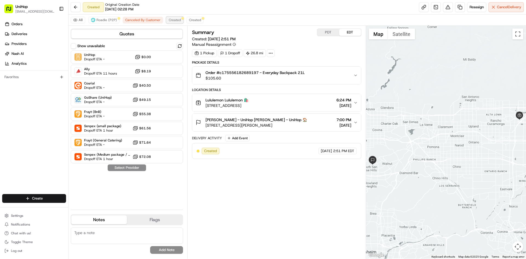
click at [175, 19] on span "Created" at bounding box center [175, 20] width 12 height 4
click at [490, 7] on button "Cancel Delivery" at bounding box center [505, 7] width 35 height 10
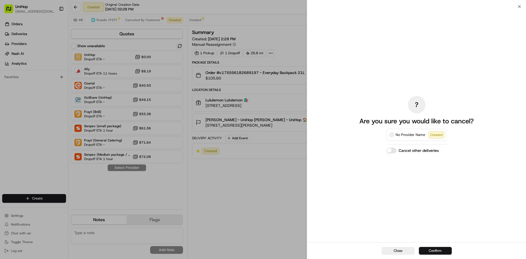
click at [435, 248] on button "Confirm" at bounding box center [435, 251] width 33 height 8
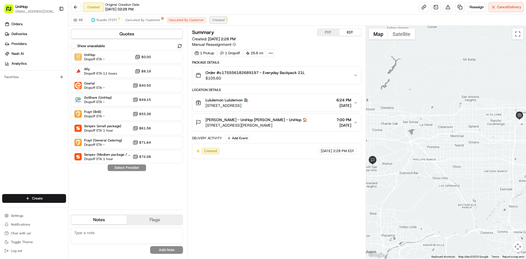
click at [218, 20] on span "Created" at bounding box center [218, 20] width 12 height 4
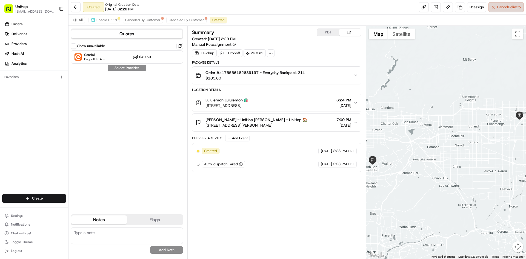
click at [502, 8] on span "Cancel Delivery" at bounding box center [509, 7] width 24 height 5
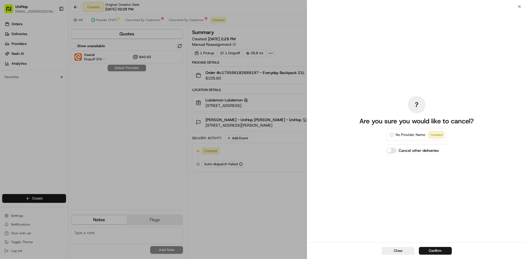
click at [436, 249] on button "Confirm" at bounding box center [435, 251] width 33 height 8
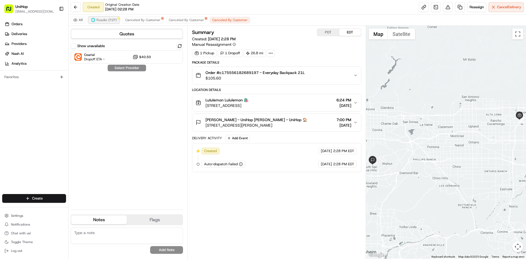
click at [108, 19] on span "Roadie (P2P)" at bounding box center [106, 20] width 21 height 4
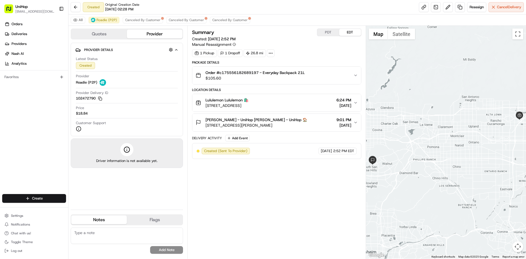
drag, startPoint x: 0, startPoint y: 140, endPoint x: 5, endPoint y: 114, distance: 26.2
click at [0, 139] on div "Orders Deliveries Providers Nash AI Analytics Favorites" at bounding box center [34, 108] width 68 height 180
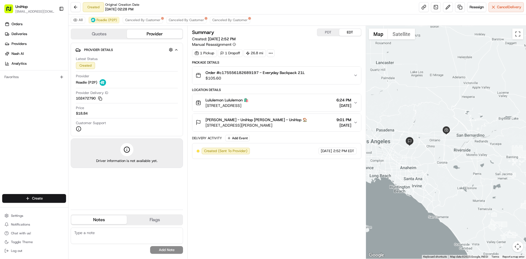
drag, startPoint x: 403, startPoint y: 99, endPoint x: 420, endPoint y: 133, distance: 38.2
click at [420, 133] on div at bounding box center [446, 142] width 160 height 233
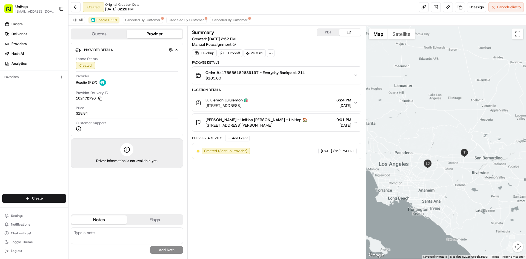
drag, startPoint x: 412, startPoint y: 128, endPoint x: 429, endPoint y: 145, distance: 24.4
click at [428, 145] on div at bounding box center [446, 142] width 160 height 233
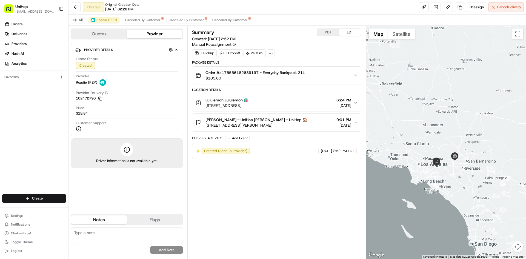
drag, startPoint x: 421, startPoint y: 120, endPoint x: 430, endPoint y: 131, distance: 14.0
click at [430, 131] on div at bounding box center [446, 142] width 160 height 233
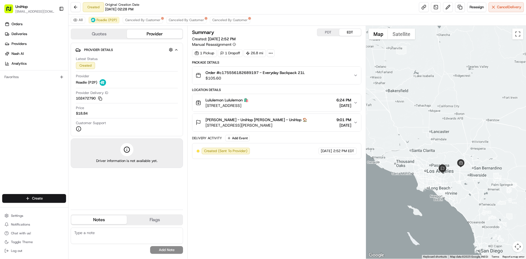
click at [0, 117] on div "Orders Deliveries Providers Nash AI Analytics Favorites" at bounding box center [34, 108] width 68 height 180
click at [270, 217] on div "Summary PDT EDT Created: Aug 23 2025 2:52 PM Manual Reassignment 1 Pickup 1 Dro…" at bounding box center [276, 141] width 169 height 227
click at [37, 148] on div "Orders Deliveries Providers Nash AI Analytics Favorites" at bounding box center [34, 108] width 68 height 180
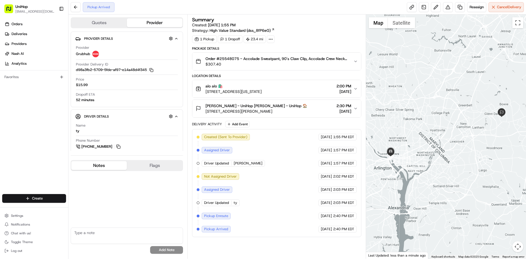
click at [93, 170] on button "Notes" at bounding box center [99, 165] width 56 height 9
click at [296, 105] on div "Ileana Lozano - UniHop Ileana Lozano - UniHop 🏠 6707 Homestake Dr, Bowie, MD 20…" at bounding box center [273, 108] width 157 height 11
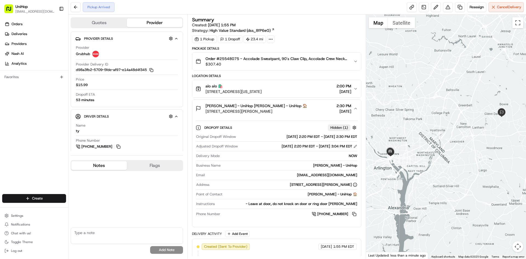
click at [302, 106] on div "Ileana Lozano - UniHop Ileana Lozano - UniHop 🏠 6707 Homestake Dr, Bowie, MD 20…" at bounding box center [273, 108] width 157 height 11
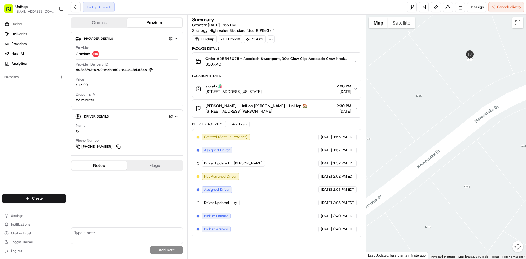
click at [314, 104] on div "Ileana Lozano - UniHop Ileana Lozano - UniHop 🏠 6707 Homestake Dr, Bowie, MD 20…" at bounding box center [273, 108] width 157 height 11
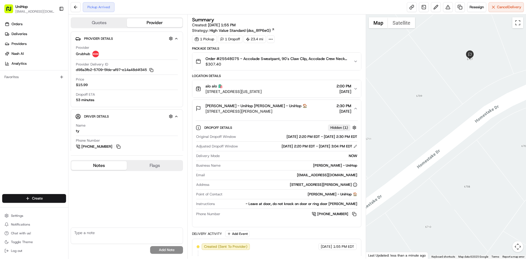
click at [314, 104] on div "Ileana Lozano - UniHop Ileana Lozano - UniHop 🏠 6707 Homestake Dr, Bowie, MD 20…" at bounding box center [273, 108] width 157 height 11
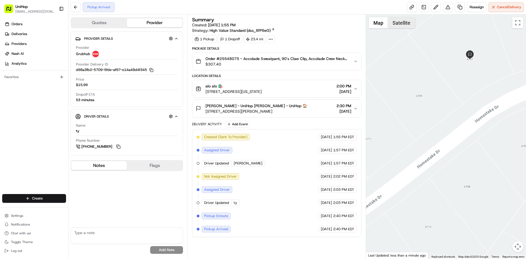
click at [403, 25] on button "Satellite" at bounding box center [401, 22] width 27 height 11
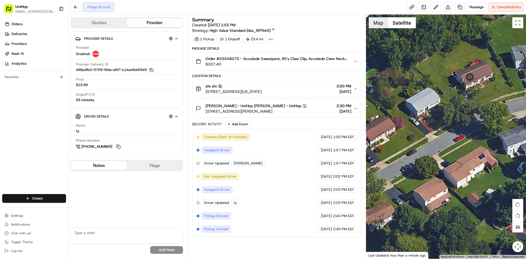
click at [379, 27] on button "Map" at bounding box center [377, 22] width 19 height 11
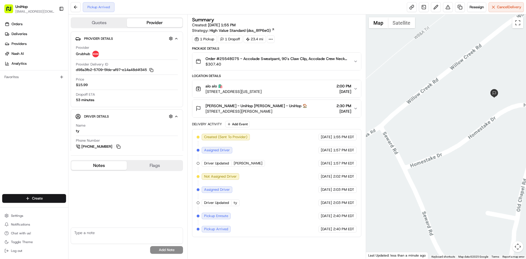
click at [472, 137] on div at bounding box center [446, 137] width 160 height 244
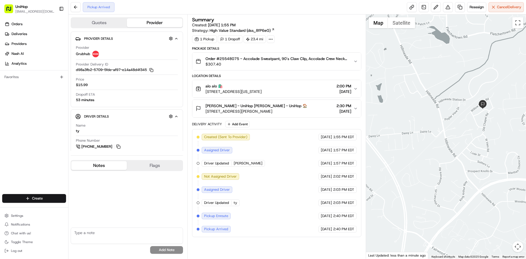
drag, startPoint x: 467, startPoint y: 142, endPoint x: 470, endPoint y: 131, distance: 10.8
click at [469, 134] on div at bounding box center [446, 137] width 160 height 244
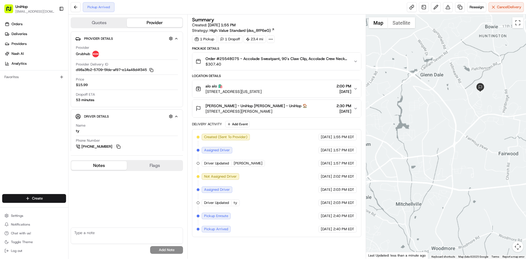
drag, startPoint x: 469, startPoint y: 113, endPoint x: 476, endPoint y: 110, distance: 7.0
click at [471, 112] on div at bounding box center [446, 137] width 160 height 244
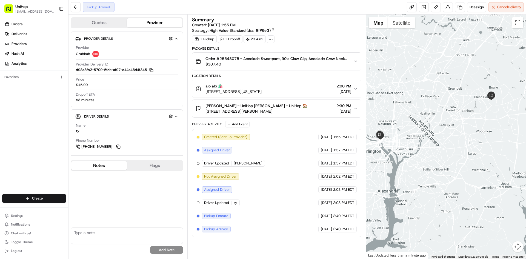
drag, startPoint x: 464, startPoint y: 123, endPoint x: 463, endPoint y: 128, distance: 4.9
click at [464, 125] on div at bounding box center [446, 137] width 160 height 244
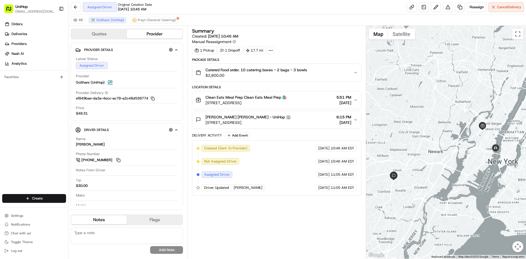
drag, startPoint x: 430, startPoint y: 104, endPoint x: 433, endPoint y: 105, distance: 3.3
click at [432, 105] on div at bounding box center [446, 142] width 160 height 233
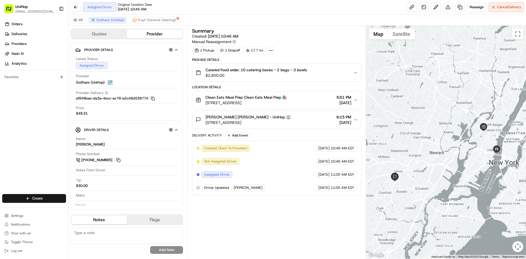
drag, startPoint x: 22, startPoint y: 153, endPoint x: 24, endPoint y: 149, distance: 3.6
click at [22, 152] on div "Orders Deliveries Providers [PERSON_NAME] Analytics Favorites" at bounding box center [34, 108] width 68 height 180
click at [284, 113] on button "[PERSON_NAME] [PERSON_NAME] - UniHop 🏢 [STREET_ADDRESS] 6:15 PM [DATE]" at bounding box center [276, 120] width 168 height 18
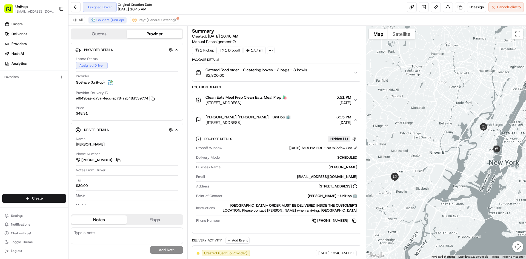
click at [285, 113] on button "[PERSON_NAME] [PERSON_NAME] - UniHop 🏢 [STREET_ADDRESS] 6:15 PM [DATE]" at bounding box center [276, 120] width 168 height 18
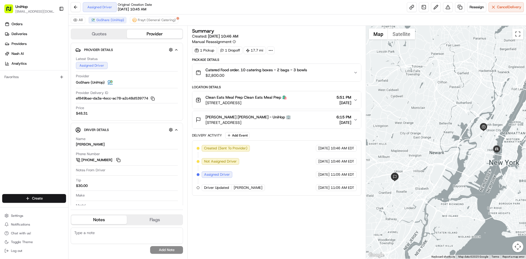
click at [285, 79] on button "Catered Food order. 10 catering boxes - 2 bags - 3 bowls $2,800.00" at bounding box center [276, 73] width 168 height 18
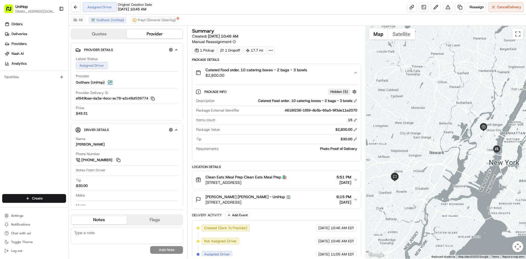
click at [285, 79] on button "Catered Food order. 10 catering boxes - 2 bags - 3 bowls $2,800.00" at bounding box center [276, 73] width 168 height 18
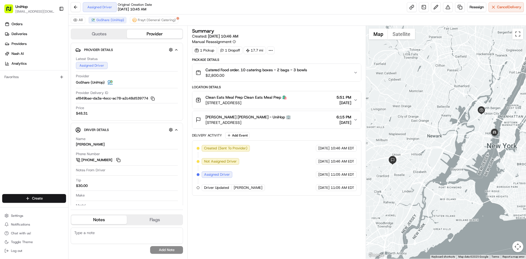
drag, startPoint x: 427, startPoint y: 143, endPoint x: 415, endPoint y: 119, distance: 26.1
click at [424, 122] on div at bounding box center [446, 142] width 160 height 233
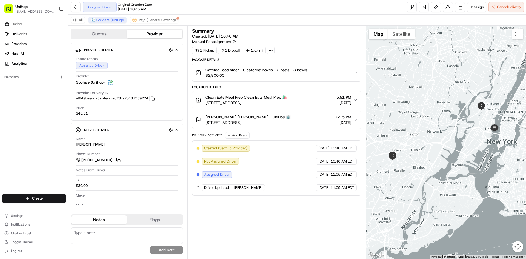
drag, startPoint x: 450, startPoint y: 124, endPoint x: 453, endPoint y: 128, distance: 5.3
click at [453, 128] on div at bounding box center [446, 142] width 160 height 233
drag, startPoint x: 22, startPoint y: 146, endPoint x: 24, endPoint y: 126, distance: 20.1
click at [22, 146] on div "Orders Deliveries Providers Nash AI Analytics Favorites" at bounding box center [34, 108] width 68 height 180
click at [3, 143] on div "Orders Deliveries Providers Nash AI Analytics Favorites" at bounding box center [34, 108] width 68 height 180
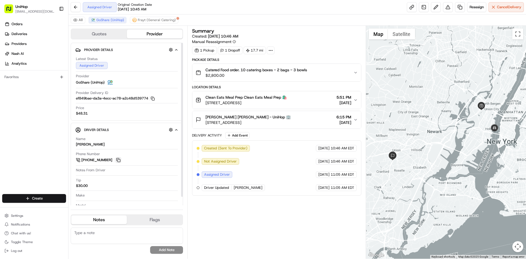
click at [117, 161] on button at bounding box center [118, 160] width 6 height 6
drag, startPoint x: 86, startPoint y: 144, endPoint x: 83, endPoint y: 145, distance: 3.6
click at [76, 144] on div "DaJuan C." at bounding box center [90, 144] width 29 height 5
click at [87, 145] on div "DaJuan C." at bounding box center [90, 144] width 29 height 5
click at [75, 144] on div "Driver Details Hidden ( 7 ) Name DaJuan C. Phone Number +1 201 727 3412 Notes F…" at bounding box center [127, 168] width 112 height 90
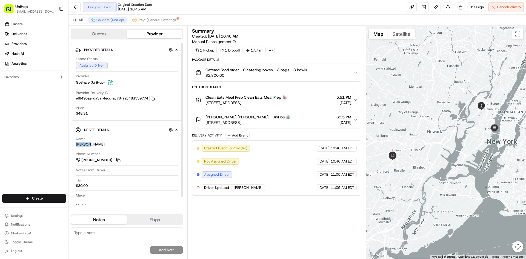
click at [85, 144] on div "DaJuan C." at bounding box center [90, 144] width 29 height 5
click at [87, 144] on div "DaJuan C." at bounding box center [90, 144] width 29 height 5
drag, startPoint x: 87, startPoint y: 144, endPoint x: 75, endPoint y: 144, distance: 12.0
click at [75, 144] on div "Name DaJuan C. Phone Number +1 201 727 3412 Notes From Driver Tip $30.00 Make M…" at bounding box center [126, 172] width 103 height 76
copy div "DaJuan"
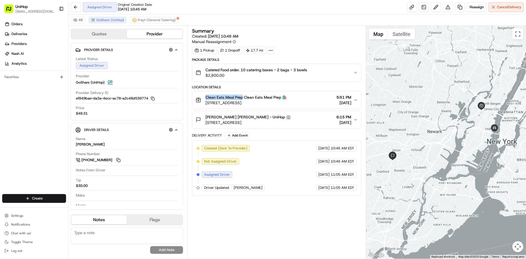
drag, startPoint x: 205, startPoint y: 97, endPoint x: 242, endPoint y: 98, distance: 37.5
click at [242, 98] on div "Clean Eats Meal Prep Clean Eats Meal Prep 🛍️ 260 Secaucus Rd, Secaucus, NJ 0709…" at bounding box center [240, 99] width 91 height 11
copy span "Clean Eats Meal Prep"
drag, startPoint x: 204, startPoint y: 117, endPoint x: 232, endPoint y: 118, distance: 28.8
click at [232, 118] on div "Seana Jefferson Seana Jefferson - UniHop 🏢 60 S 31st St, Kenilworth, NJ 07033, …" at bounding box center [242, 119] width 95 height 11
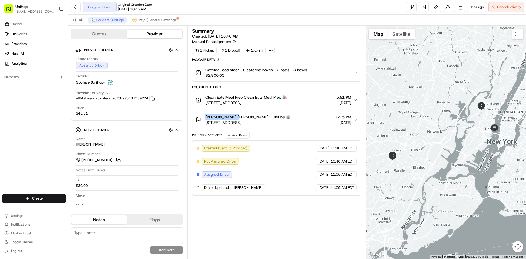
copy span "Seana Jefferson"
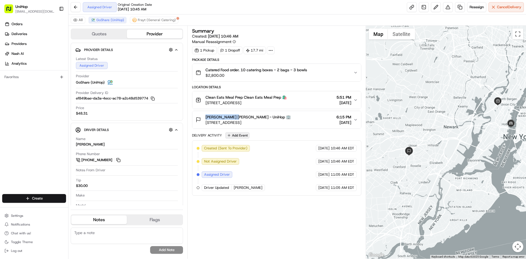
click at [239, 135] on button "Add Event" at bounding box center [237, 135] width 24 height 7
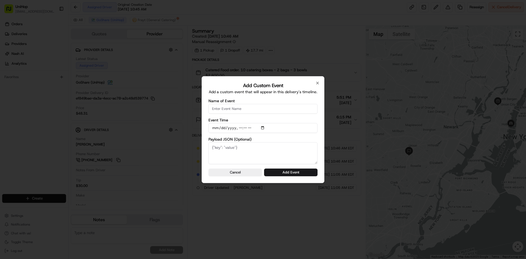
click at [242, 110] on input "Name of Event" at bounding box center [262, 109] width 109 height 10
type input "Driver Confirmed"
click at [262, 128] on input "Event Time" at bounding box center [262, 128] width 109 height 10
type input "2025-08-23T16:06"
click at [316, 138] on label "Payload JSON (Optional)" at bounding box center [262, 139] width 109 height 4
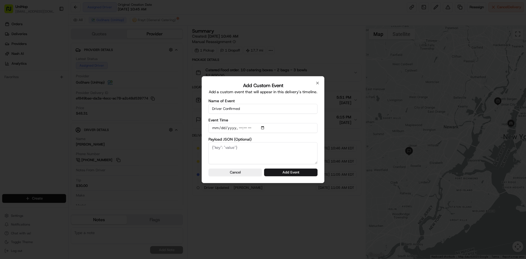
click at [316, 142] on textarea "Payload JSON (Optional)" at bounding box center [262, 153] width 109 height 22
click at [308, 170] on button "Add Event" at bounding box center [290, 172] width 53 height 8
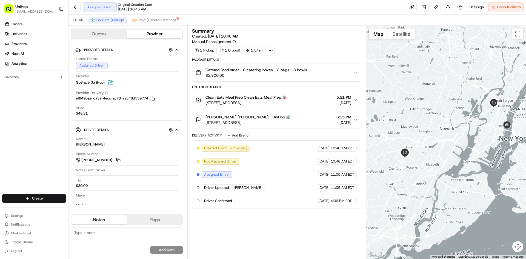
drag, startPoint x: 405, startPoint y: 51, endPoint x: 397, endPoint y: 40, distance: 14.2
click at [400, 52] on div at bounding box center [446, 142] width 160 height 233
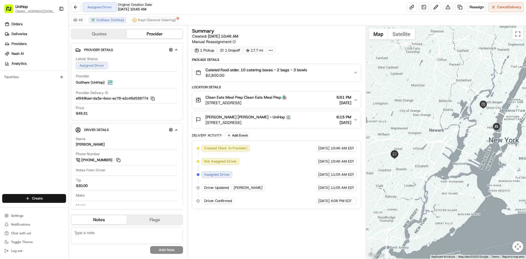
click at [31, 138] on div "Orders Deliveries Providers [PERSON_NAME] Analytics Favorites" at bounding box center [34, 108] width 68 height 180
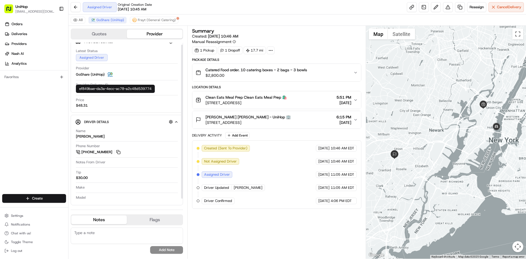
scroll to position [9, 0]
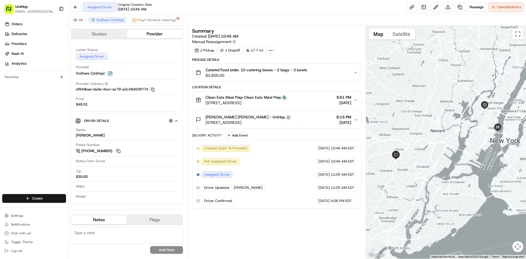
click at [425, 80] on div at bounding box center [446, 142] width 160 height 233
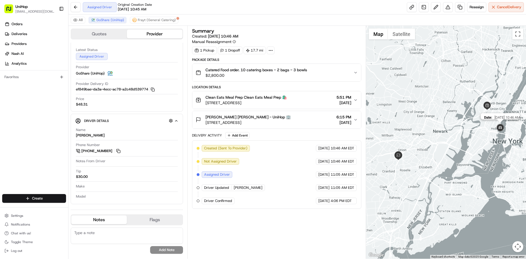
click at [500, 129] on img at bounding box center [499, 127] width 11 height 11
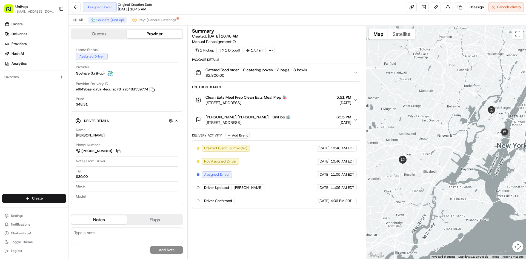
drag, startPoint x: 449, startPoint y: 121, endPoint x: 456, endPoint y: 127, distance: 9.5
click at [456, 127] on div "To navigate, press the arrow keys." at bounding box center [446, 142] width 160 height 233
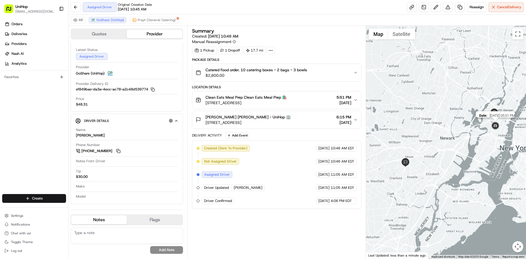
click at [495, 126] on img at bounding box center [494, 125] width 11 height 11
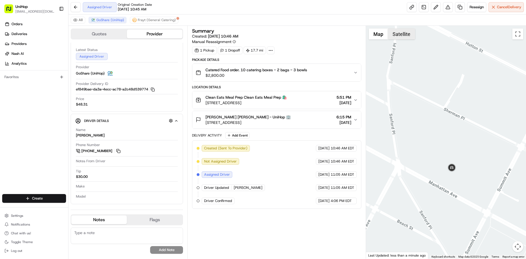
drag, startPoint x: 406, startPoint y: 39, endPoint x: 394, endPoint y: 39, distance: 11.8
click at [406, 39] on button "Satellite" at bounding box center [401, 33] width 27 height 11
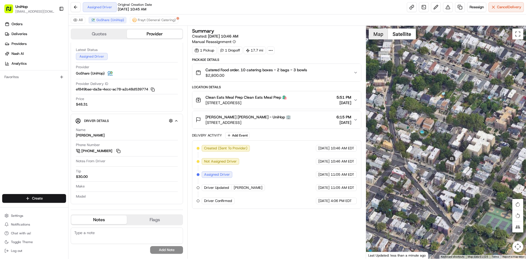
click at [383, 39] on button "Map" at bounding box center [377, 33] width 19 height 11
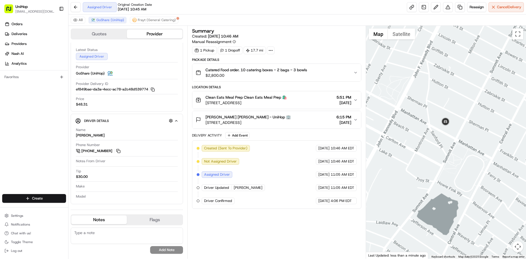
drag, startPoint x: 434, startPoint y: 125, endPoint x: 464, endPoint y: 136, distance: 32.6
click at [446, 129] on div at bounding box center [446, 142] width 160 height 233
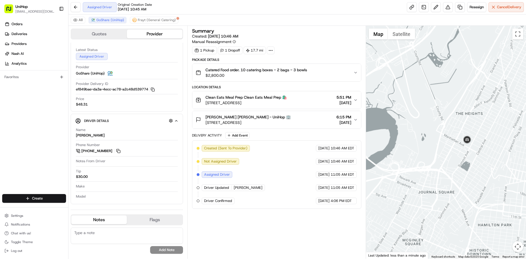
drag, startPoint x: 450, startPoint y: 159, endPoint x: 468, endPoint y: 161, distance: 17.6
click at [456, 160] on div at bounding box center [446, 142] width 160 height 233
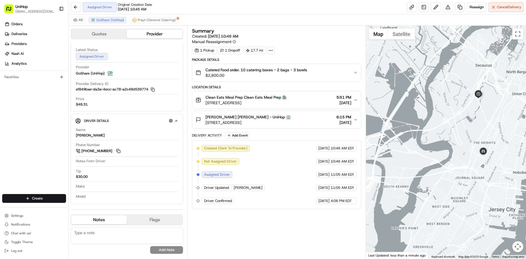
drag, startPoint x: 438, startPoint y: 158, endPoint x: 452, endPoint y: 159, distance: 13.4
click at [451, 160] on div at bounding box center [446, 142] width 160 height 233
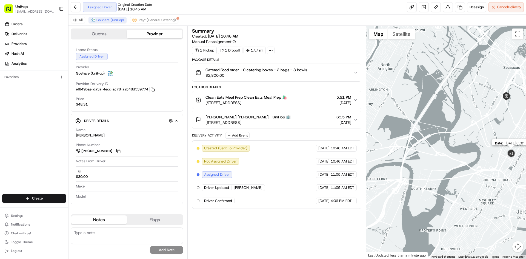
click at [506, 155] on img at bounding box center [510, 153] width 11 height 11
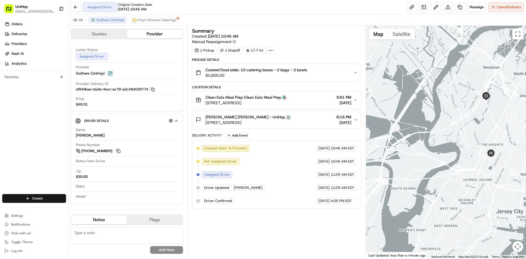
drag, startPoint x: 487, startPoint y: 154, endPoint x: 484, endPoint y: 154, distance: 3.0
click at [484, 154] on div at bounding box center [446, 142] width 160 height 233
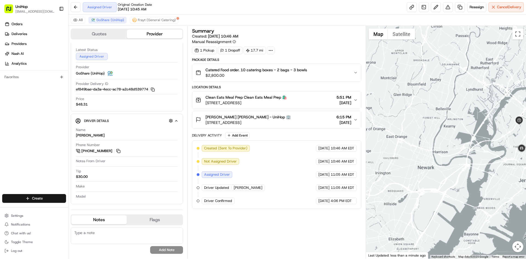
drag, startPoint x: 467, startPoint y: 152, endPoint x: 492, endPoint y: 151, distance: 25.7
click at [492, 151] on div at bounding box center [446, 142] width 160 height 233
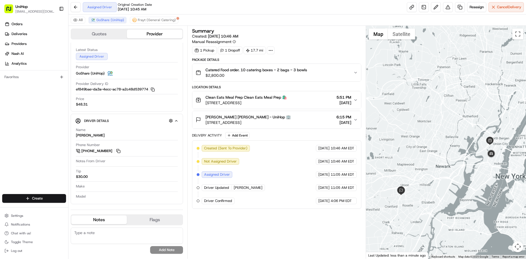
drag, startPoint x: 467, startPoint y: 144, endPoint x: 441, endPoint y: 152, distance: 26.3
click at [441, 152] on div at bounding box center [446, 142] width 160 height 233
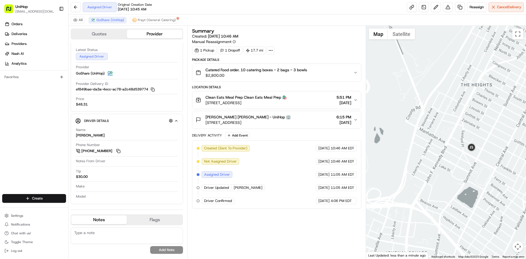
click at [461, 184] on div at bounding box center [446, 142] width 160 height 233
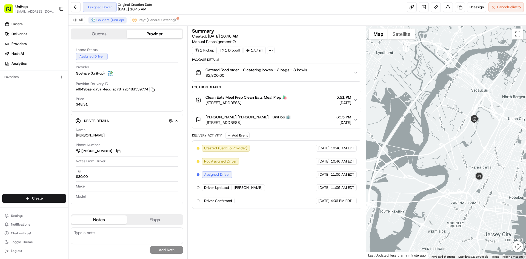
drag, startPoint x: 448, startPoint y: 175, endPoint x: 465, endPoint y: 175, distance: 16.7
click at [464, 175] on div at bounding box center [446, 142] width 160 height 233
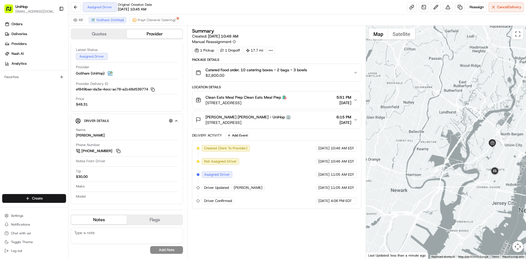
drag, startPoint x: 469, startPoint y: 172, endPoint x: 477, endPoint y: 167, distance: 9.4
click at [474, 170] on div at bounding box center [446, 142] width 160 height 233
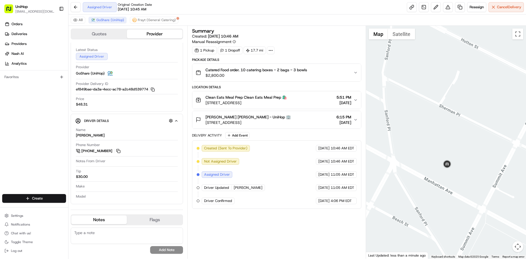
click at [403, 42] on div at bounding box center [446, 142] width 160 height 233
click at [402, 39] on button "Satellite" at bounding box center [401, 33] width 27 height 11
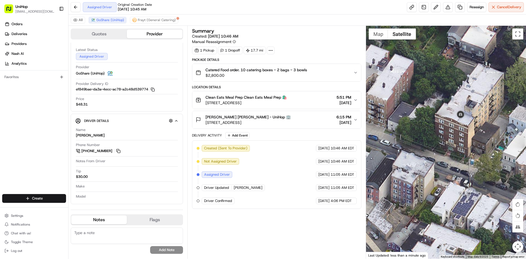
drag, startPoint x: 378, startPoint y: 41, endPoint x: 379, endPoint y: 37, distance: 3.4
click at [378, 40] on div at bounding box center [446, 142] width 160 height 233
drag, startPoint x: 380, startPoint y: 36, endPoint x: 386, endPoint y: 41, distance: 8.4
click at [380, 36] on button "Map" at bounding box center [377, 33] width 19 height 11
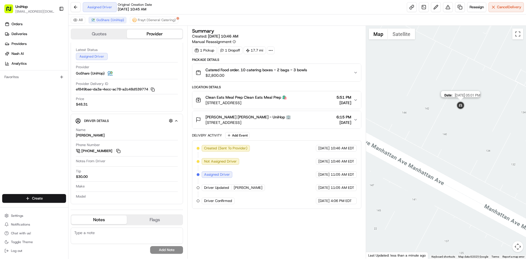
click at [461, 108] on img at bounding box center [460, 105] width 11 height 11
click at [455, 144] on div "To navigate, press the arrow keys." at bounding box center [446, 142] width 160 height 233
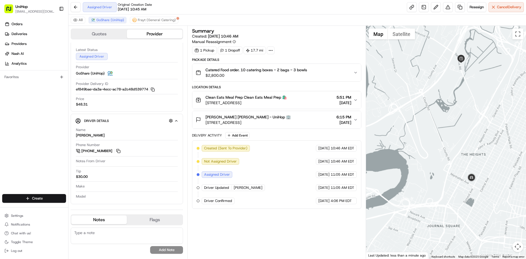
drag, startPoint x: 436, startPoint y: 184, endPoint x: 447, endPoint y: 180, distance: 11.2
click at [437, 184] on div at bounding box center [446, 142] width 160 height 233
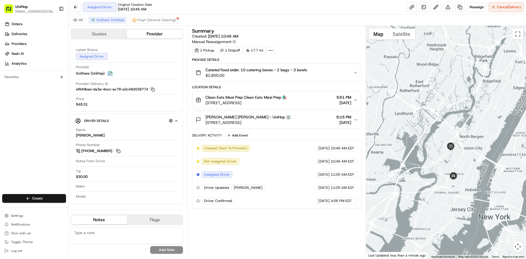
drag, startPoint x: 441, startPoint y: 173, endPoint x: 455, endPoint y: 169, distance: 15.0
click at [446, 172] on div at bounding box center [446, 142] width 160 height 233
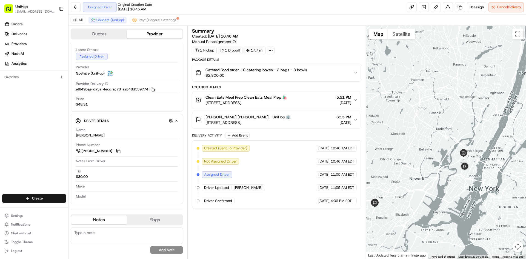
click at [432, 193] on div at bounding box center [446, 142] width 160 height 233
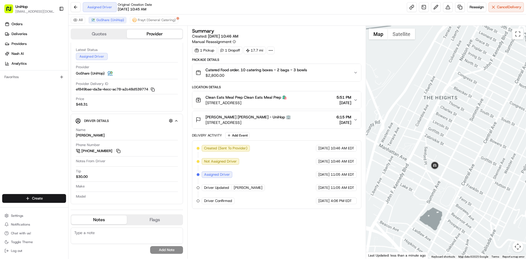
drag, startPoint x: 426, startPoint y: 186, endPoint x: 460, endPoint y: 190, distance: 35.0
click at [443, 189] on div at bounding box center [446, 142] width 160 height 233
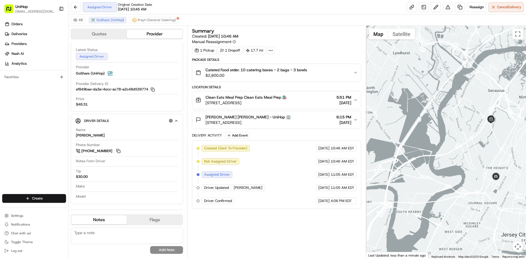
drag, startPoint x: 414, startPoint y: 187, endPoint x: 442, endPoint y: 177, distance: 29.6
click at [442, 178] on div at bounding box center [446, 142] width 160 height 233
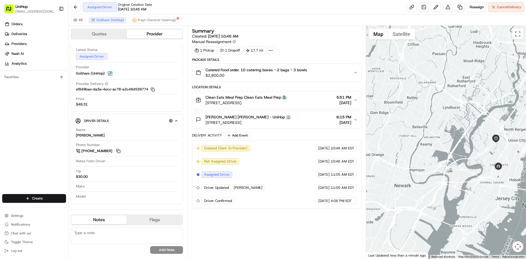
drag, startPoint x: 437, startPoint y: 175, endPoint x: 441, endPoint y: 173, distance: 4.1
click at [441, 173] on div at bounding box center [446, 142] width 160 height 233
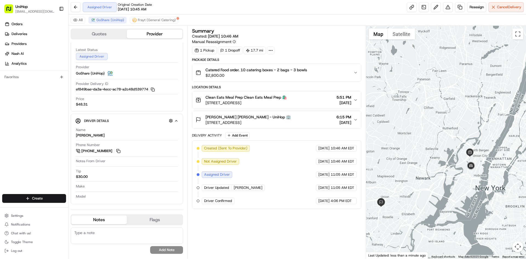
click at [434, 168] on div at bounding box center [446, 142] width 160 height 233
drag, startPoint x: 289, startPoint y: 105, endPoint x: 204, endPoint y: 105, distance: 85.1
click at [204, 105] on div "Clean Eats Meal Prep Clean Eats Meal Prep 🛍️ 260 Secaucus Rd, Secaucus, NJ 0709…" at bounding box center [273, 99] width 157 height 11
drag, startPoint x: 282, startPoint y: 125, endPoint x: 257, endPoint y: 77, distance: 53.5
click at [206, 125] on button "Seana Jefferson Seana Jefferson - UniHop 🏢 60 S 31st St, Kenilworth, NJ 07033, …" at bounding box center [276, 120] width 168 height 18
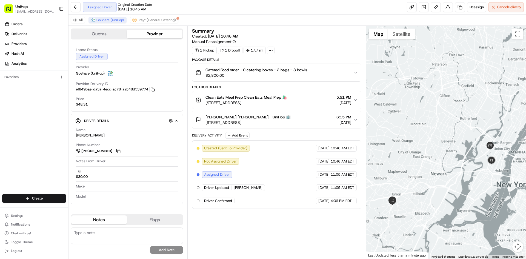
drag, startPoint x: 449, startPoint y: 166, endPoint x: 465, endPoint y: 165, distance: 16.2
click at [465, 165] on div at bounding box center [446, 142] width 160 height 233
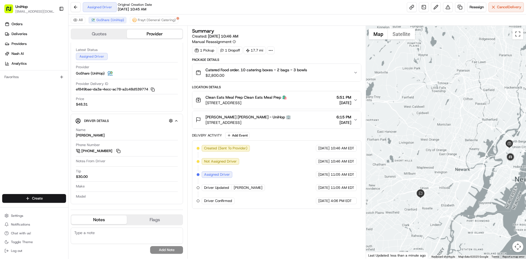
drag, startPoint x: 468, startPoint y: 163, endPoint x: 456, endPoint y: 164, distance: 12.3
click at [456, 164] on div at bounding box center [446, 142] width 160 height 233
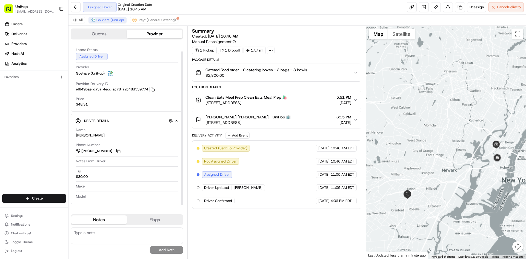
click at [45, 137] on div "Orders Deliveries Providers Nash AI Analytics Favorites" at bounding box center [34, 108] width 68 height 180
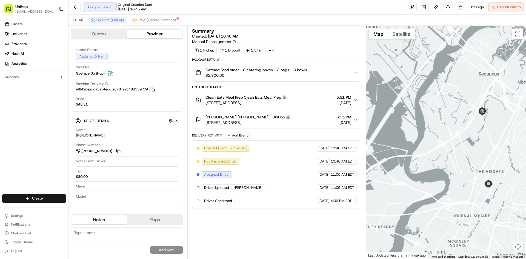
drag, startPoint x: 440, startPoint y: 198, endPoint x: 445, endPoint y: 193, distance: 7.6
click at [442, 198] on div at bounding box center [446, 142] width 160 height 233
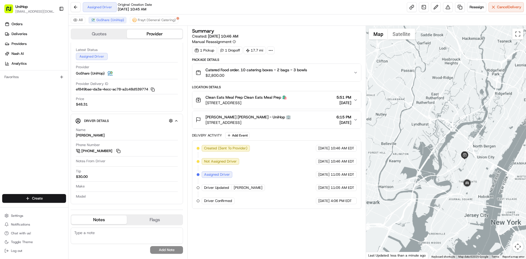
drag, startPoint x: 436, startPoint y: 195, endPoint x: 461, endPoint y: 179, distance: 29.9
click at [460, 181] on div at bounding box center [446, 142] width 160 height 233
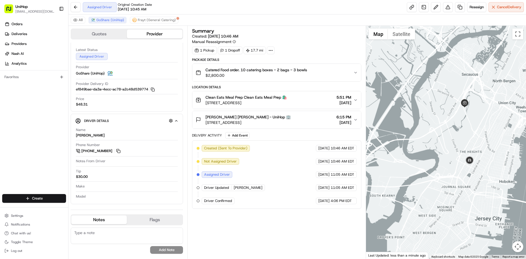
drag, startPoint x: 445, startPoint y: 167, endPoint x: 462, endPoint y: 170, distance: 17.2
click at [461, 170] on div at bounding box center [446, 142] width 160 height 233
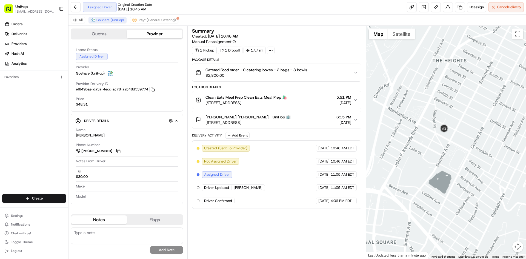
click at [456, 154] on div at bounding box center [446, 142] width 160 height 233
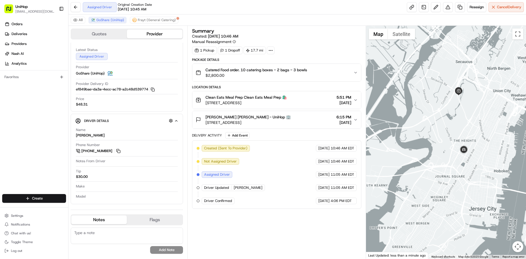
drag, startPoint x: 441, startPoint y: 165, endPoint x: 464, endPoint y: 168, distance: 23.5
click at [458, 168] on div at bounding box center [446, 142] width 160 height 233
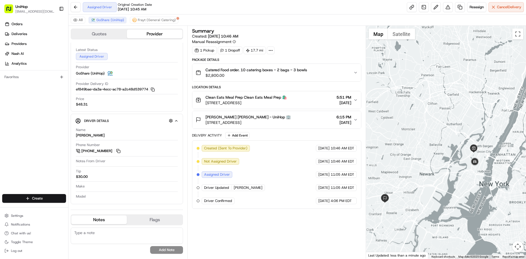
drag, startPoint x: 453, startPoint y: 172, endPoint x: 457, endPoint y: 172, distance: 3.8
click at [457, 172] on div at bounding box center [446, 142] width 160 height 233
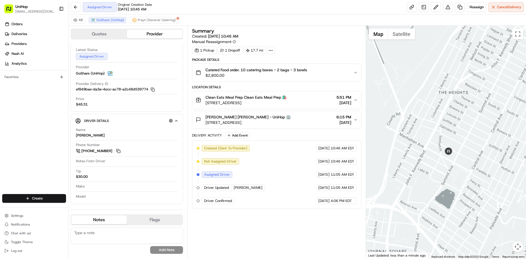
drag, startPoint x: 412, startPoint y: 143, endPoint x: 437, endPoint y: 152, distance: 26.8
click at [435, 152] on div at bounding box center [446, 142] width 160 height 233
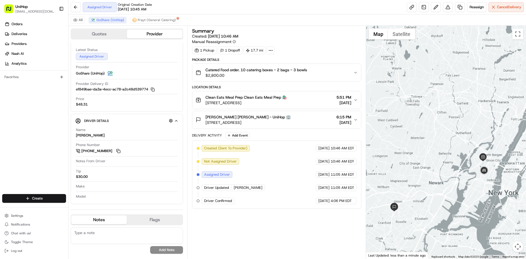
drag, startPoint x: 427, startPoint y: 154, endPoint x: 468, endPoint y: 163, distance: 42.1
click at [472, 175] on div at bounding box center [446, 142] width 160 height 233
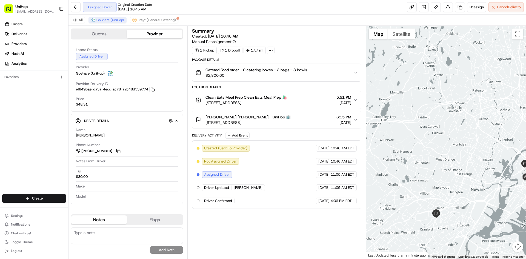
drag, startPoint x: 462, startPoint y: 158, endPoint x: 443, endPoint y: 139, distance: 26.7
click at [443, 140] on div at bounding box center [446, 142] width 160 height 233
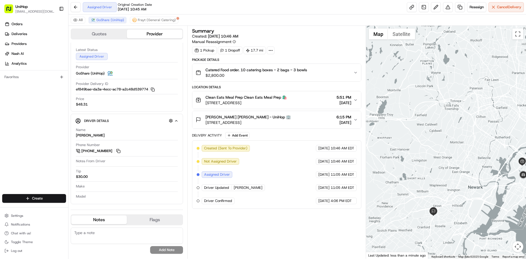
drag, startPoint x: 469, startPoint y: 160, endPoint x: 451, endPoint y: 155, distance: 19.3
click at [451, 155] on div at bounding box center [446, 142] width 160 height 233
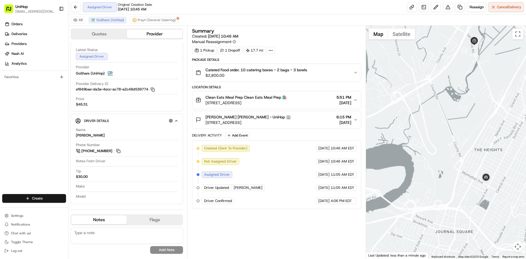
drag, startPoint x: 483, startPoint y: 139, endPoint x: 484, endPoint y: 168, distance: 28.8
click at [485, 168] on div at bounding box center [446, 142] width 160 height 233
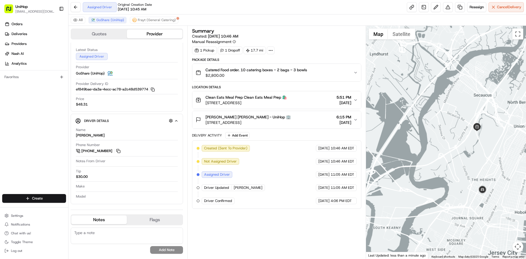
drag, startPoint x: 451, startPoint y: 157, endPoint x: 459, endPoint y: 138, distance: 21.1
click at [455, 148] on div at bounding box center [446, 142] width 160 height 233
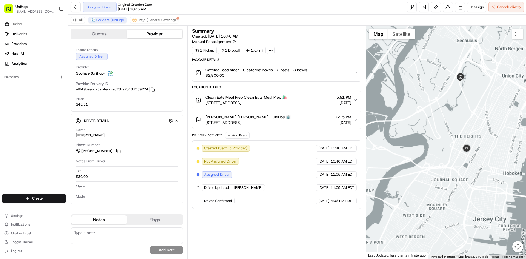
drag, startPoint x: 447, startPoint y: 162, endPoint x: 459, endPoint y: 159, distance: 12.5
click at [449, 162] on div at bounding box center [446, 142] width 160 height 233
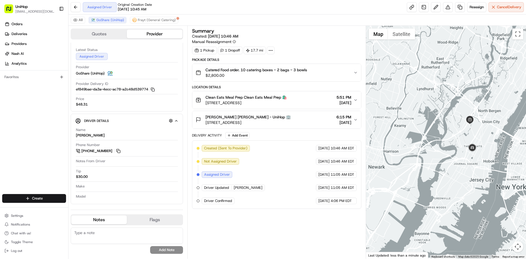
drag, startPoint x: 443, startPoint y: 157, endPoint x: 453, endPoint y: 152, distance: 10.9
click at [452, 153] on div at bounding box center [446, 142] width 160 height 233
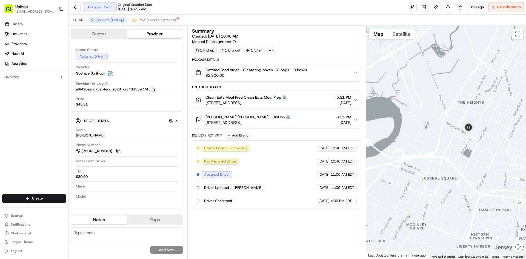
drag, startPoint x: 462, startPoint y: 112, endPoint x: 462, endPoint y: 120, distance: 7.4
click at [462, 117] on div at bounding box center [446, 142] width 160 height 233
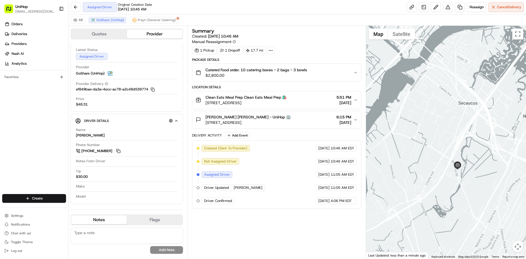
drag, startPoint x: 466, startPoint y: 168, endPoint x: 463, endPoint y: 144, distance: 23.9
click at [463, 144] on div at bounding box center [446, 142] width 160 height 233
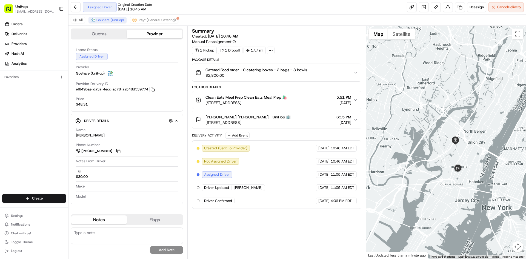
drag, startPoint x: 422, startPoint y: 150, endPoint x: 434, endPoint y: 148, distance: 11.7
click at [434, 148] on div at bounding box center [446, 142] width 160 height 233
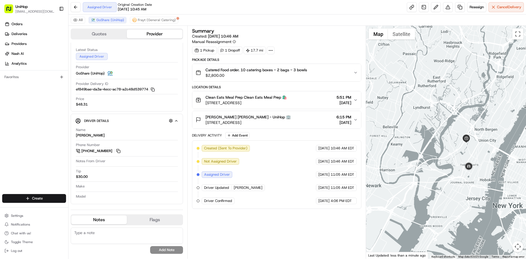
click at [432, 136] on div at bounding box center [446, 142] width 160 height 233
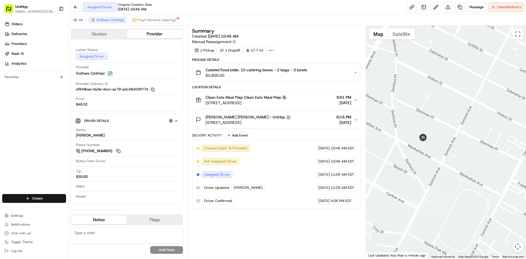
drag, startPoint x: 413, startPoint y: 135, endPoint x: 437, endPoint y: 134, distance: 24.1
click at [421, 135] on div at bounding box center [446, 142] width 160 height 233
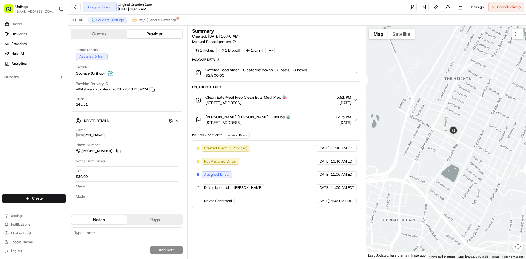
drag, startPoint x: 430, startPoint y: 123, endPoint x: 454, endPoint y: 138, distance: 28.8
click at [448, 136] on div at bounding box center [446, 142] width 160 height 233
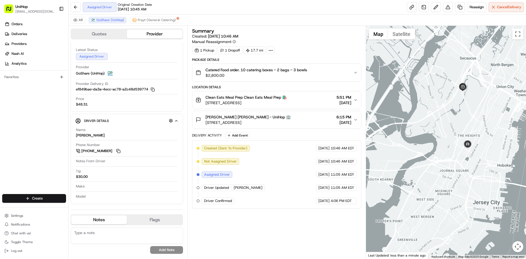
drag, startPoint x: 445, startPoint y: 136, endPoint x: 450, endPoint y: 126, distance: 11.4
click at [446, 133] on div at bounding box center [446, 142] width 160 height 233
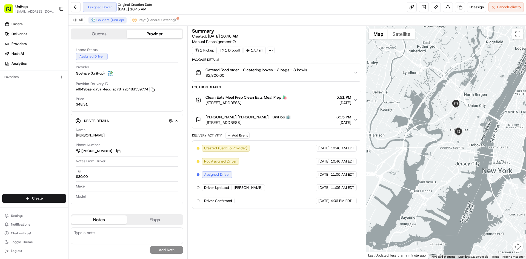
drag, startPoint x: 429, startPoint y: 133, endPoint x: 443, endPoint y: 120, distance: 19.0
click at [440, 124] on div at bounding box center [446, 142] width 160 height 233
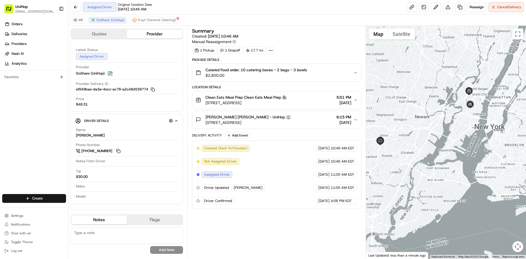
click at [297, 99] on div "Clean Eats Meal Prep Clean Eats Meal Prep 🛍️ 260 Secaucus Rd, Secaucus, NJ 0709…" at bounding box center [273, 99] width 157 height 11
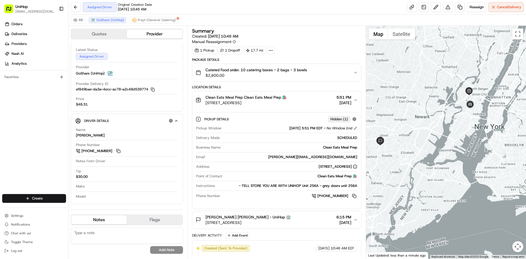
click at [308, 100] on div "Clean Eats Meal Prep Clean Eats Meal Prep 🛍️ 260 Secaucus Rd, Secaucus, NJ 0709…" at bounding box center [273, 99] width 157 height 11
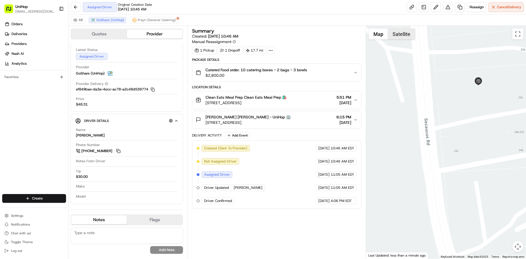
click at [405, 32] on button "Satellite" at bounding box center [401, 33] width 27 height 11
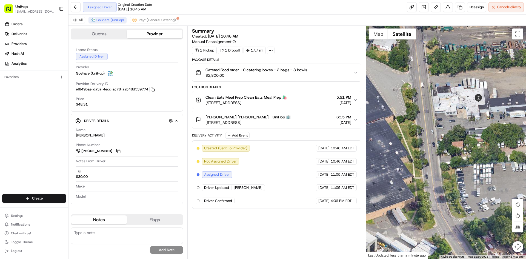
click at [373, 40] on div at bounding box center [446, 142] width 160 height 233
click at [374, 33] on button "Map" at bounding box center [377, 33] width 19 height 11
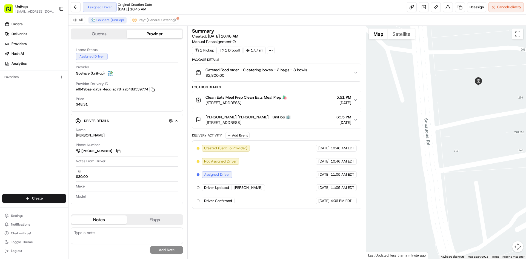
drag, startPoint x: 413, startPoint y: 98, endPoint x: 419, endPoint y: 97, distance: 5.8
click at [415, 98] on div at bounding box center [446, 142] width 160 height 233
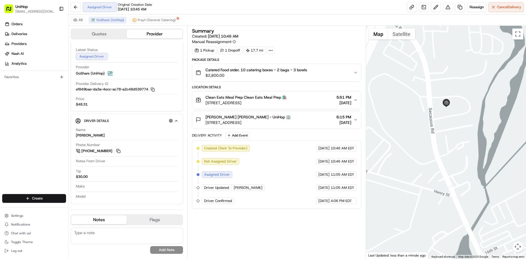
drag, startPoint x: 423, startPoint y: 148, endPoint x: 447, endPoint y: 140, distance: 25.3
click at [431, 146] on div at bounding box center [446, 142] width 160 height 233
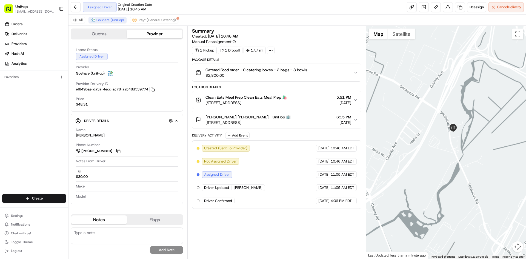
drag, startPoint x: 434, startPoint y: 180, endPoint x: 444, endPoint y: 153, distance: 28.9
click at [438, 172] on div at bounding box center [446, 142] width 160 height 233
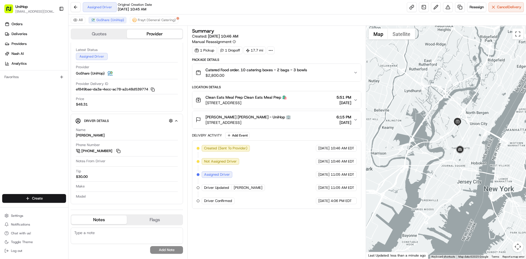
drag, startPoint x: 444, startPoint y: 140, endPoint x: 452, endPoint y: 137, distance: 8.6
click at [452, 137] on div at bounding box center [446, 142] width 160 height 233
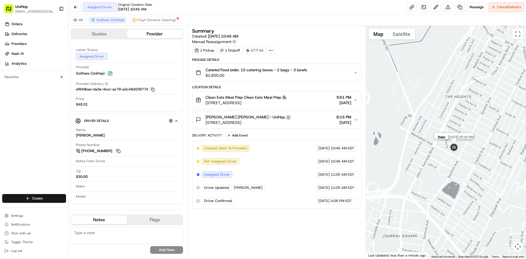
click at [452, 149] on img at bounding box center [453, 147] width 11 height 11
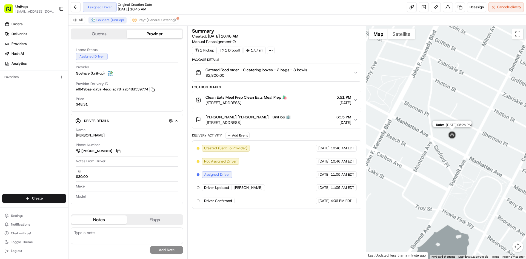
click at [450, 109] on div "Date : 08/23/2025 05:26 PM" at bounding box center [446, 142] width 160 height 233
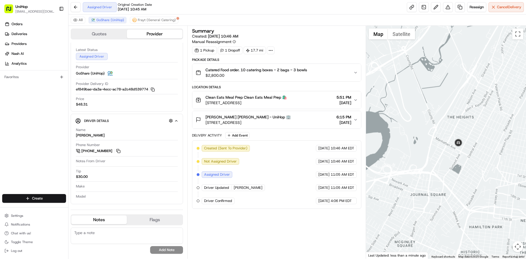
drag, startPoint x: 441, startPoint y: 92, endPoint x: 443, endPoint y: 121, distance: 28.8
click at [443, 119] on div at bounding box center [446, 142] width 160 height 233
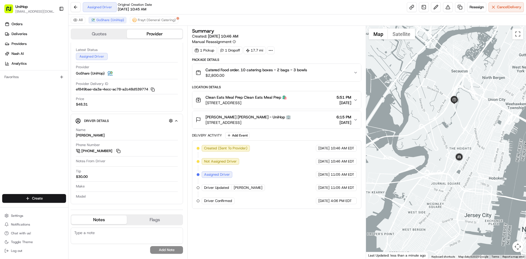
drag, startPoint x: 457, startPoint y: 88, endPoint x: 464, endPoint y: 88, distance: 7.1
click at [464, 88] on div at bounding box center [446, 142] width 160 height 233
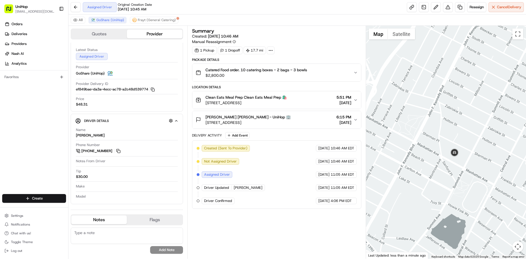
drag, startPoint x: 442, startPoint y: 158, endPoint x: 459, endPoint y: 159, distance: 17.0
click at [453, 159] on div at bounding box center [446, 142] width 160 height 233
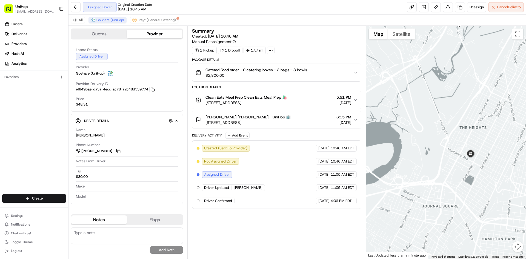
drag, startPoint x: 434, startPoint y: 153, endPoint x: 460, endPoint y: 160, distance: 27.0
click at [453, 159] on div at bounding box center [446, 142] width 160 height 233
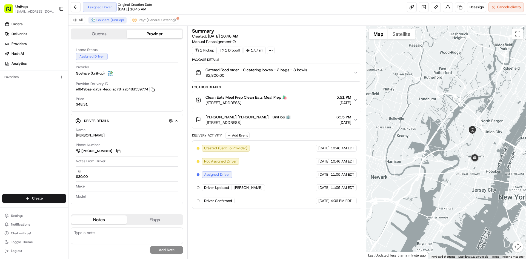
drag, startPoint x: 445, startPoint y: 156, endPoint x: 456, endPoint y: 151, distance: 11.9
click at [455, 153] on div at bounding box center [446, 142] width 160 height 233
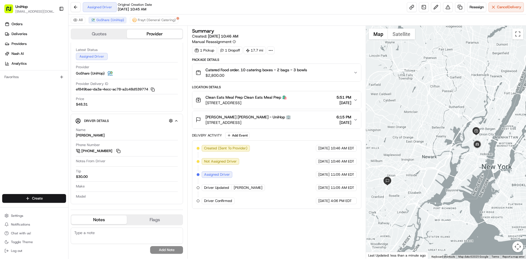
click at [444, 147] on div at bounding box center [446, 142] width 160 height 233
click at [440, 147] on div at bounding box center [446, 142] width 160 height 233
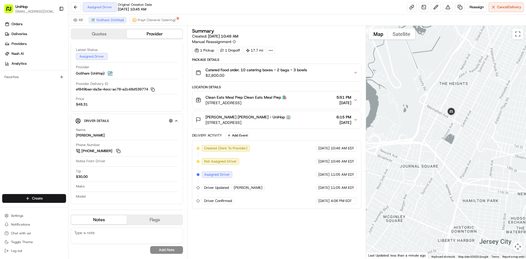
drag, startPoint x: 424, startPoint y: 120, endPoint x: 446, endPoint y: 134, distance: 26.9
click at [438, 132] on div at bounding box center [446, 142] width 160 height 233
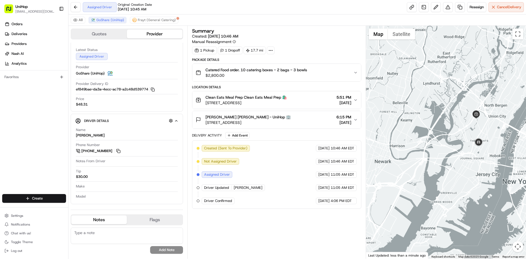
drag, startPoint x: 447, startPoint y: 140, endPoint x: 455, endPoint y: 143, distance: 8.4
click at [455, 143] on div at bounding box center [446, 142] width 160 height 233
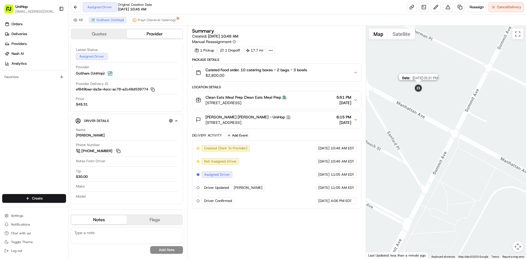
drag, startPoint x: 416, startPoint y: 86, endPoint x: 444, endPoint y: 111, distance: 36.9
click at [423, 94] on img at bounding box center [417, 88] width 11 height 11
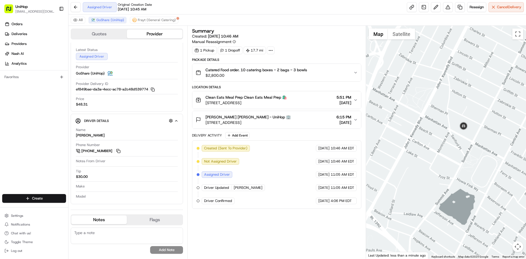
drag, startPoint x: 442, startPoint y: 105, endPoint x: 456, endPoint y: 122, distance: 21.6
click at [449, 114] on div "To navigate, press the arrow keys." at bounding box center [446, 142] width 160 height 233
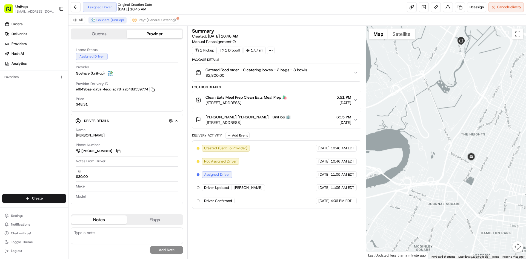
drag, startPoint x: 453, startPoint y: 106, endPoint x: 455, endPoint y: 131, distance: 25.8
click at [455, 131] on div at bounding box center [446, 142] width 160 height 233
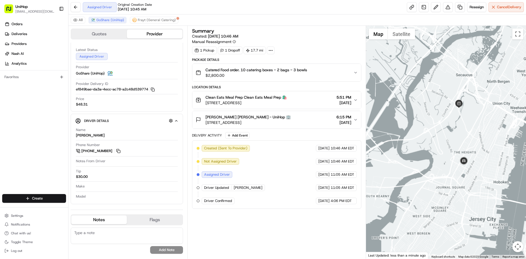
drag, startPoint x: 452, startPoint y: 137, endPoint x: 453, endPoint y: 132, distance: 6.0
click at [453, 136] on div at bounding box center [446, 142] width 160 height 233
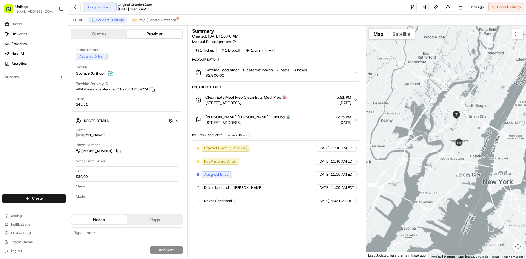
drag, startPoint x: 442, startPoint y: 132, endPoint x: 452, endPoint y: 120, distance: 16.2
click at [454, 124] on div at bounding box center [446, 142] width 160 height 233
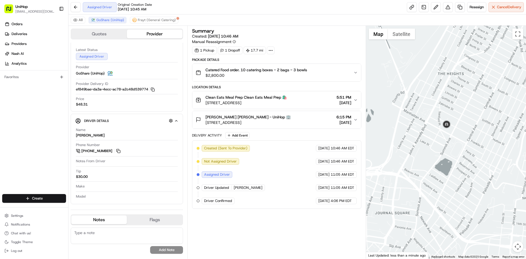
click at [434, 102] on div at bounding box center [446, 142] width 160 height 233
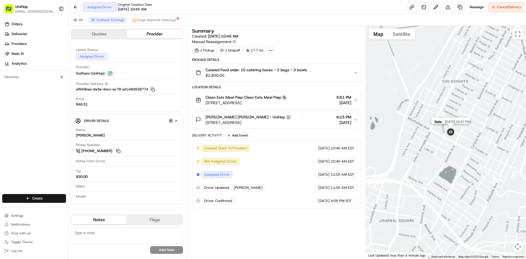
click at [452, 131] on img at bounding box center [450, 132] width 11 height 11
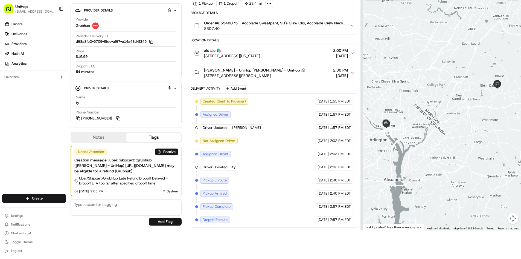
scroll to position [41, 0]
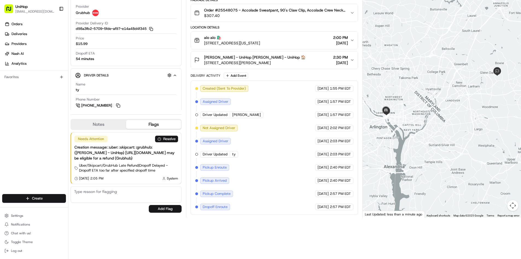
click at [419, 93] on div at bounding box center [442, 95] width 158 height 244
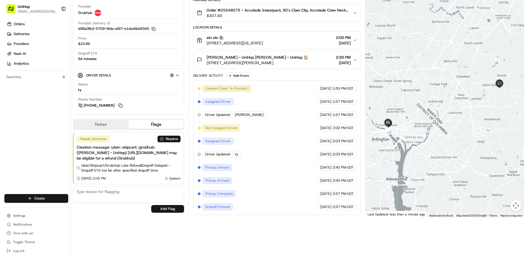
scroll to position [0, 0]
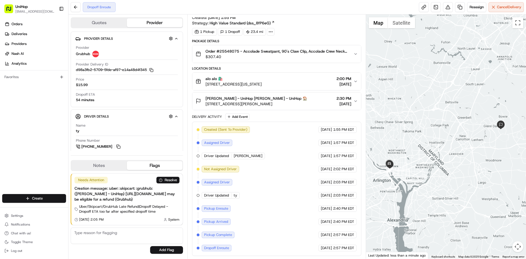
drag, startPoint x: 407, startPoint y: 88, endPoint x: 413, endPoint y: 99, distance: 11.9
click at [413, 99] on div at bounding box center [446, 137] width 160 height 244
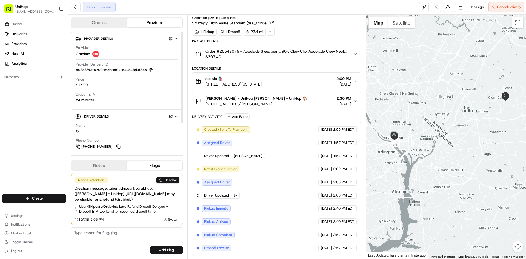
click at [99, 166] on button "Notes" at bounding box center [99, 165] width 56 height 9
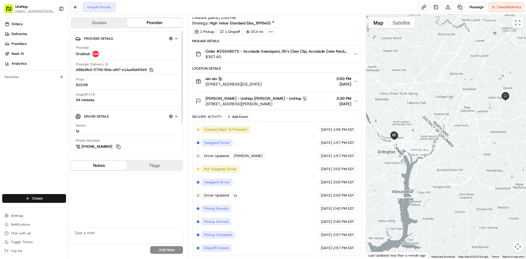
click at [99, 166] on button "Notes" at bounding box center [99, 165] width 56 height 9
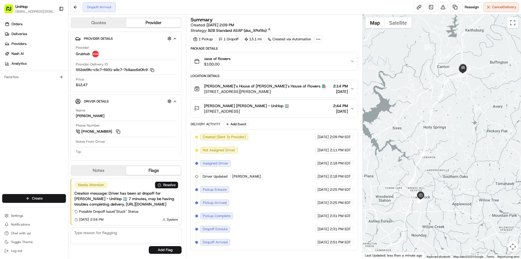
click at [272, 103] on span "[PERSON_NAME] [PERSON_NAME] - UniHop 🏢" at bounding box center [246, 105] width 85 height 5
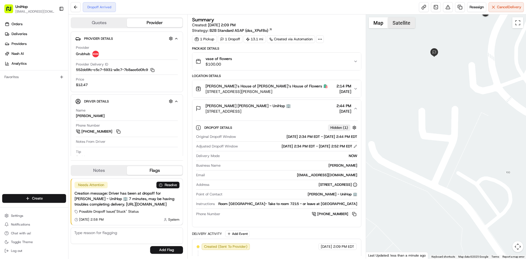
click at [396, 25] on button "Satellite" at bounding box center [401, 22] width 27 height 11
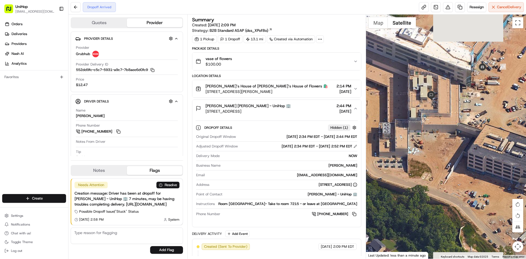
drag, startPoint x: 449, startPoint y: 67, endPoint x: 440, endPoint y: 107, distance: 41.8
click at [440, 107] on div at bounding box center [446, 137] width 160 height 244
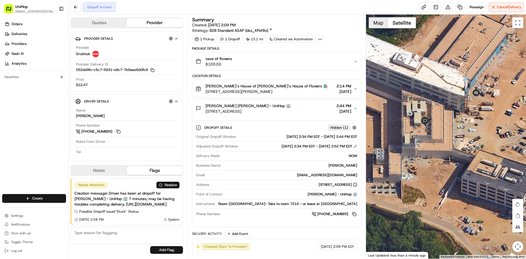
click at [377, 25] on button "Map" at bounding box center [377, 22] width 19 height 11
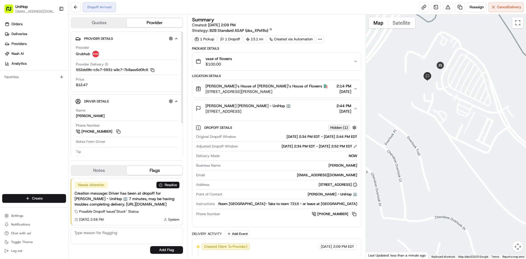
click at [105, 166] on button "Notes" at bounding box center [99, 170] width 56 height 9
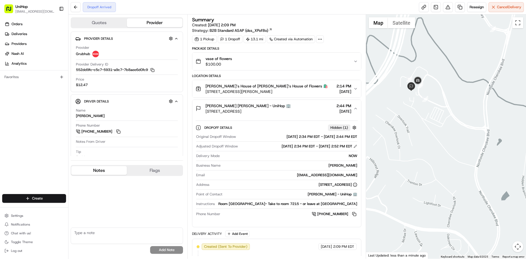
drag, startPoint x: 403, startPoint y: 112, endPoint x: 388, endPoint y: 120, distance: 16.5
click at [406, 115] on div at bounding box center [446, 137] width 160 height 244
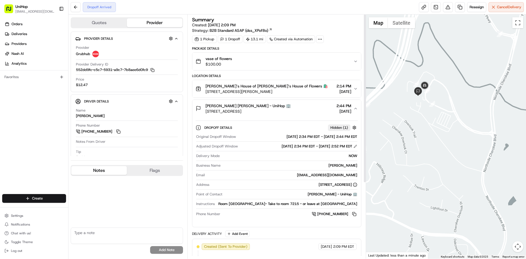
click at [307, 110] on div "[PERSON_NAME] [PERSON_NAME] - UniHop 🏢 [STREET_ADDRESS] 2:44 PM [DATE]" at bounding box center [273, 108] width 157 height 11
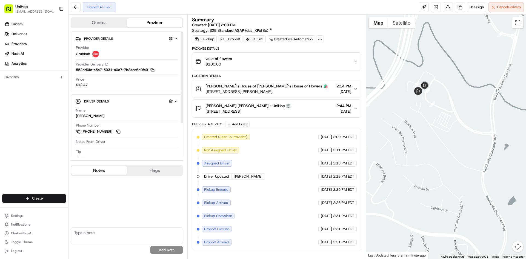
drag, startPoint x: 120, startPoint y: 130, endPoint x: 117, endPoint y: 113, distance: 17.1
click at [120, 130] on button at bounding box center [118, 131] width 6 height 6
click at [347, 58] on img "button" at bounding box center [347, 61] width 8 height 8
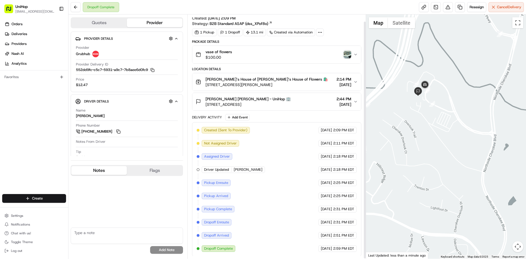
scroll to position [7, 0]
click at [0, 151] on div "Orders Deliveries Providers [PERSON_NAME] Analytics Favorites" at bounding box center [34, 108] width 68 height 180
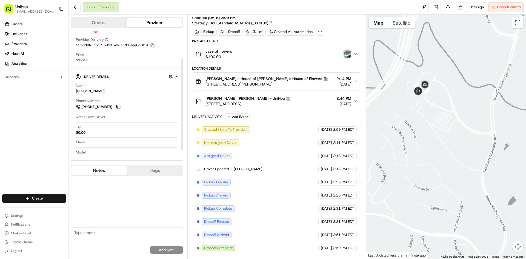
scroll to position [35, 0]
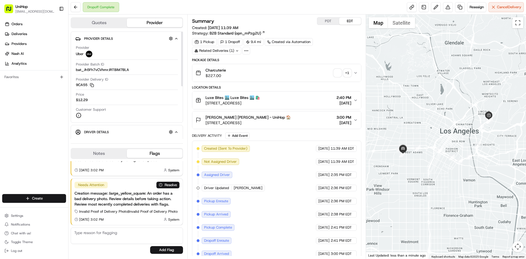
click at [100, 153] on button "Notes" at bounding box center [99, 153] width 56 height 9
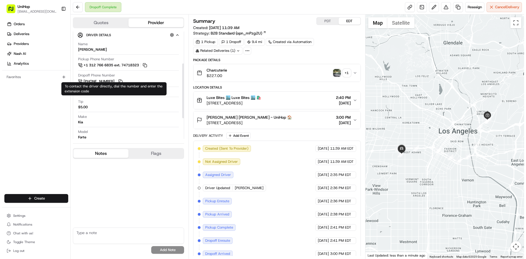
scroll to position [103, 0]
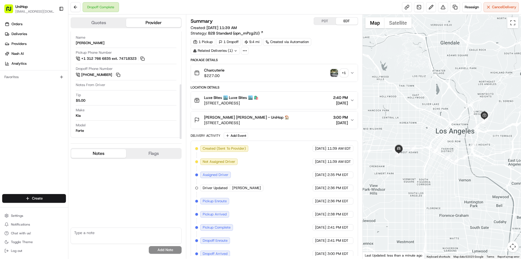
click at [335, 71] on img "button" at bounding box center [335, 73] width 8 height 8
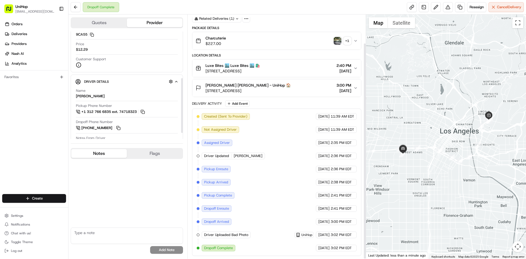
scroll to position [49, 0]
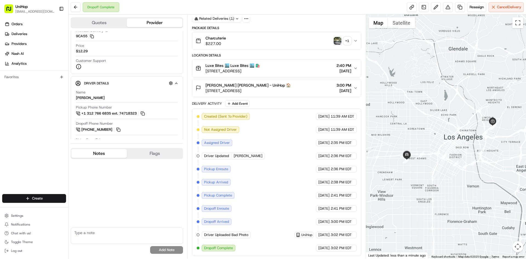
drag, startPoint x: 411, startPoint y: 115, endPoint x: 416, endPoint y: 123, distance: 9.3
click at [416, 123] on div at bounding box center [446, 137] width 160 height 244
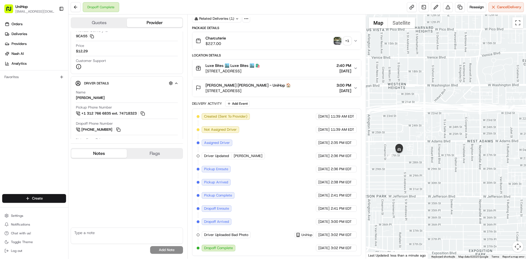
drag, startPoint x: 403, startPoint y: 162, endPoint x: 422, endPoint y: 176, distance: 23.6
click at [422, 176] on div at bounding box center [446, 137] width 160 height 244
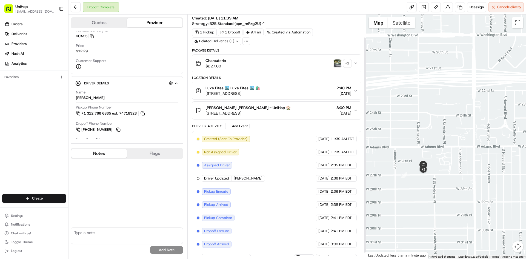
scroll to position [0, 0]
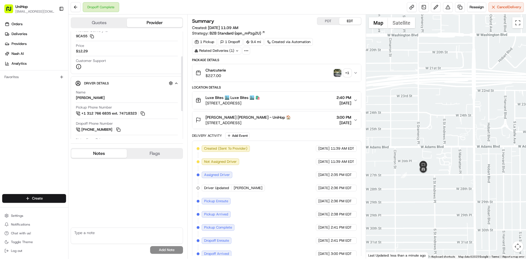
click at [100, 155] on button "Notes" at bounding box center [99, 153] width 56 height 9
click at [425, 6] on link at bounding box center [424, 7] width 10 height 10
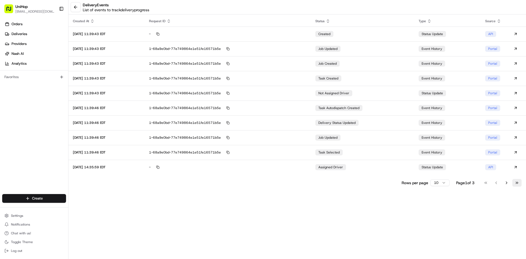
drag, startPoint x: 521, startPoint y: 183, endPoint x: 497, endPoint y: 180, distance: 24.0
click at [520, 183] on button "Go to last page" at bounding box center [516, 183] width 9 height 8
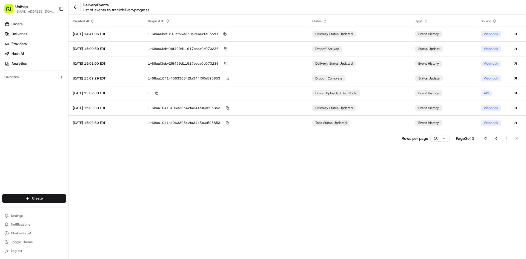
click at [373, 132] on div "Created At Request ID Status Type Source [DATE] 14:41:06 EDT 1-68aa0b3f-213ef56…" at bounding box center [296, 79] width 457 height 126
click at [370, 124] on td "task status updated" at bounding box center [359, 122] width 103 height 15
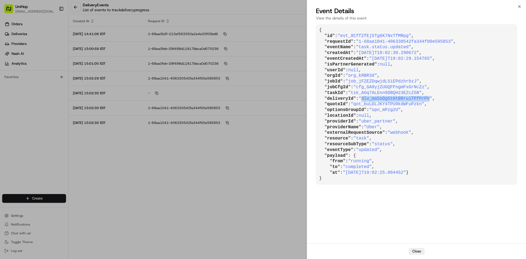
drag, startPoint x: 360, startPoint y: 99, endPoint x: 421, endPoint y: 98, distance: 61.0
click at [421, 98] on span ""dlv_ma5oDg5tHtBRruiTPfPrPV"" at bounding box center [395, 98] width 74 height 5
copy span "dlv_ma5oDg5tHtBRruiTPfPrPV"
